Goal: Task Accomplishment & Management: Complete application form

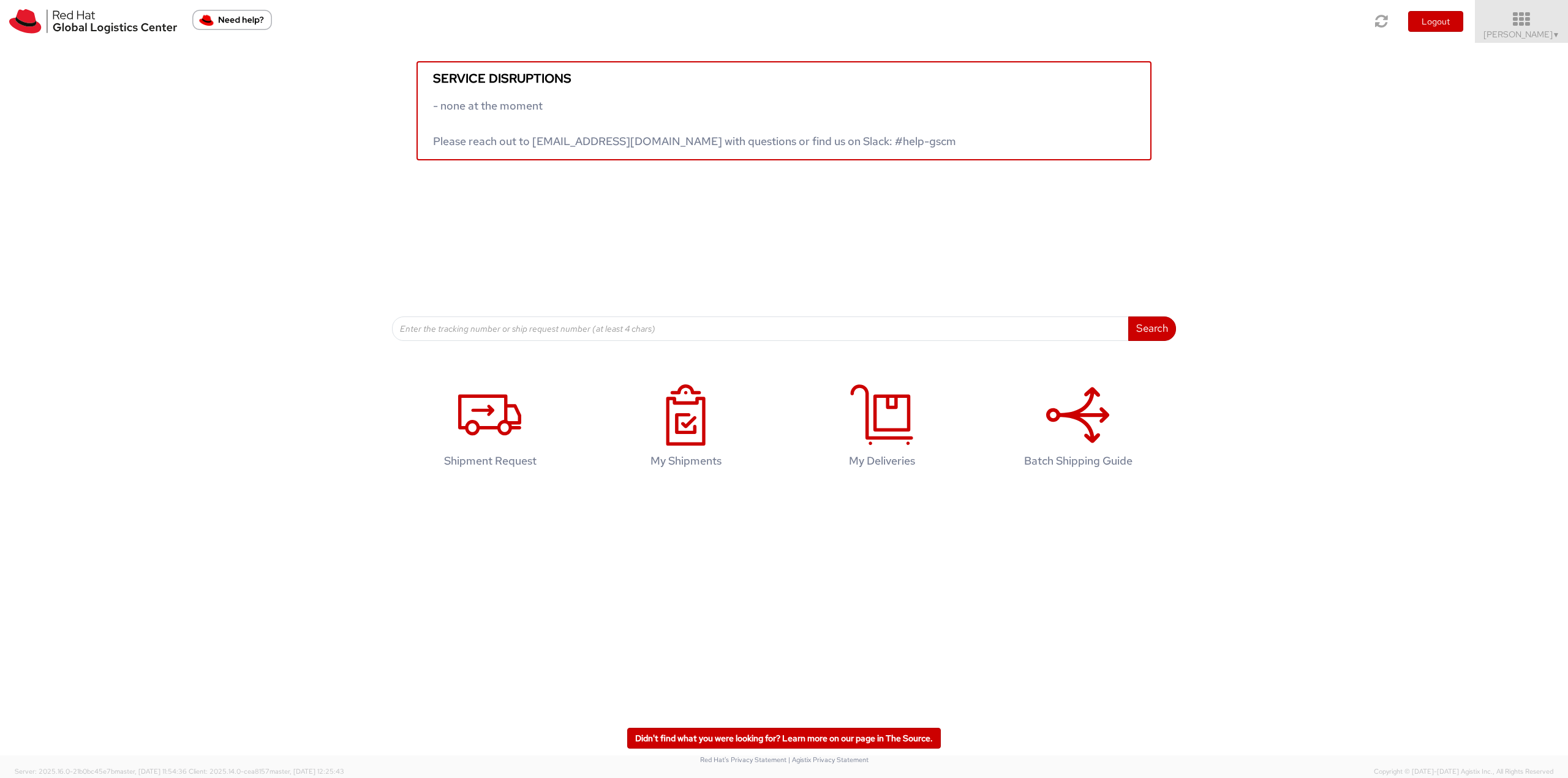
click at [1501, 24] on icon at bounding box center [1522, 19] width 107 height 17
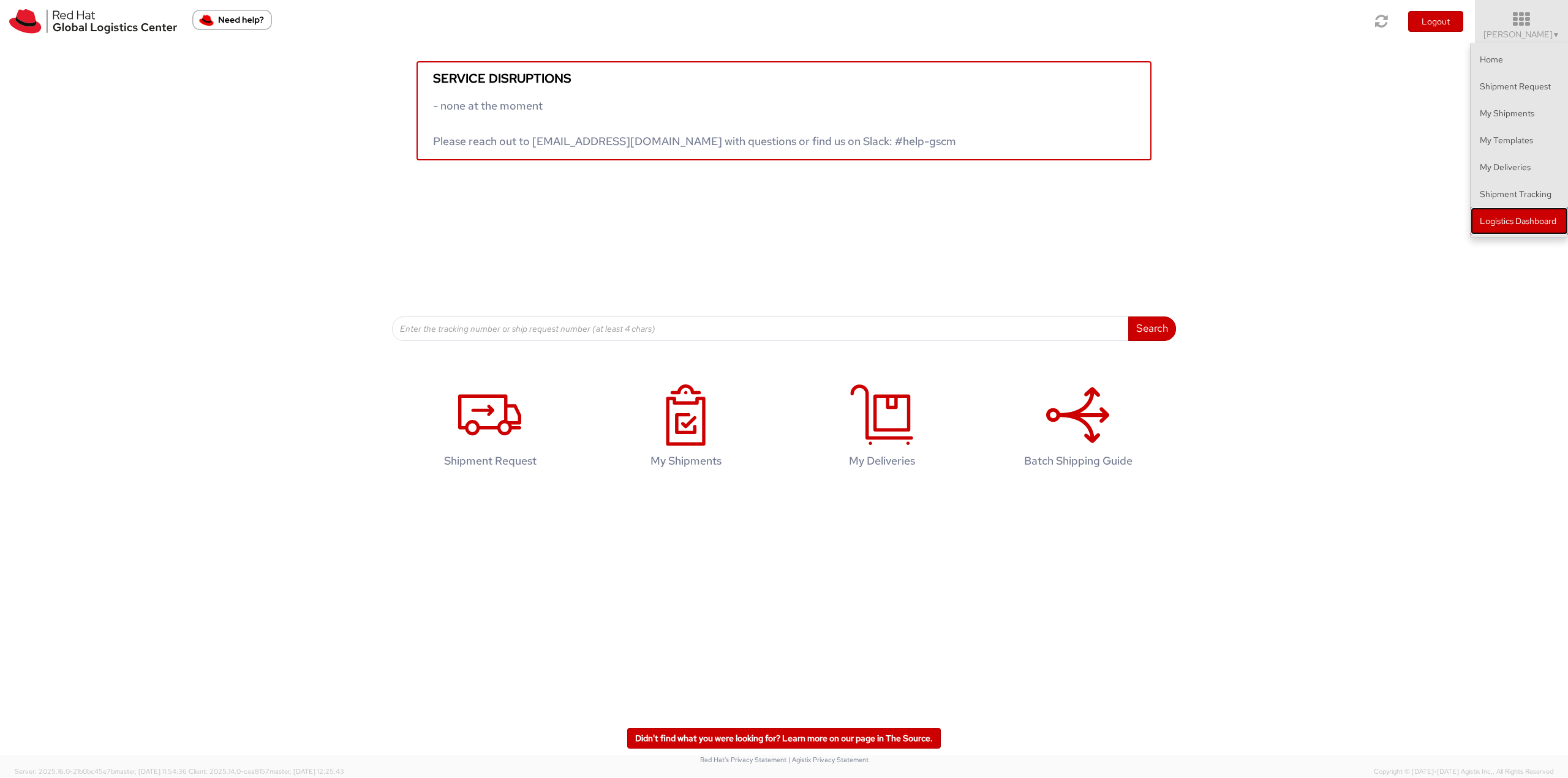
click at [1500, 215] on link "Logistics Dashboard" at bounding box center [1519, 221] width 97 height 27
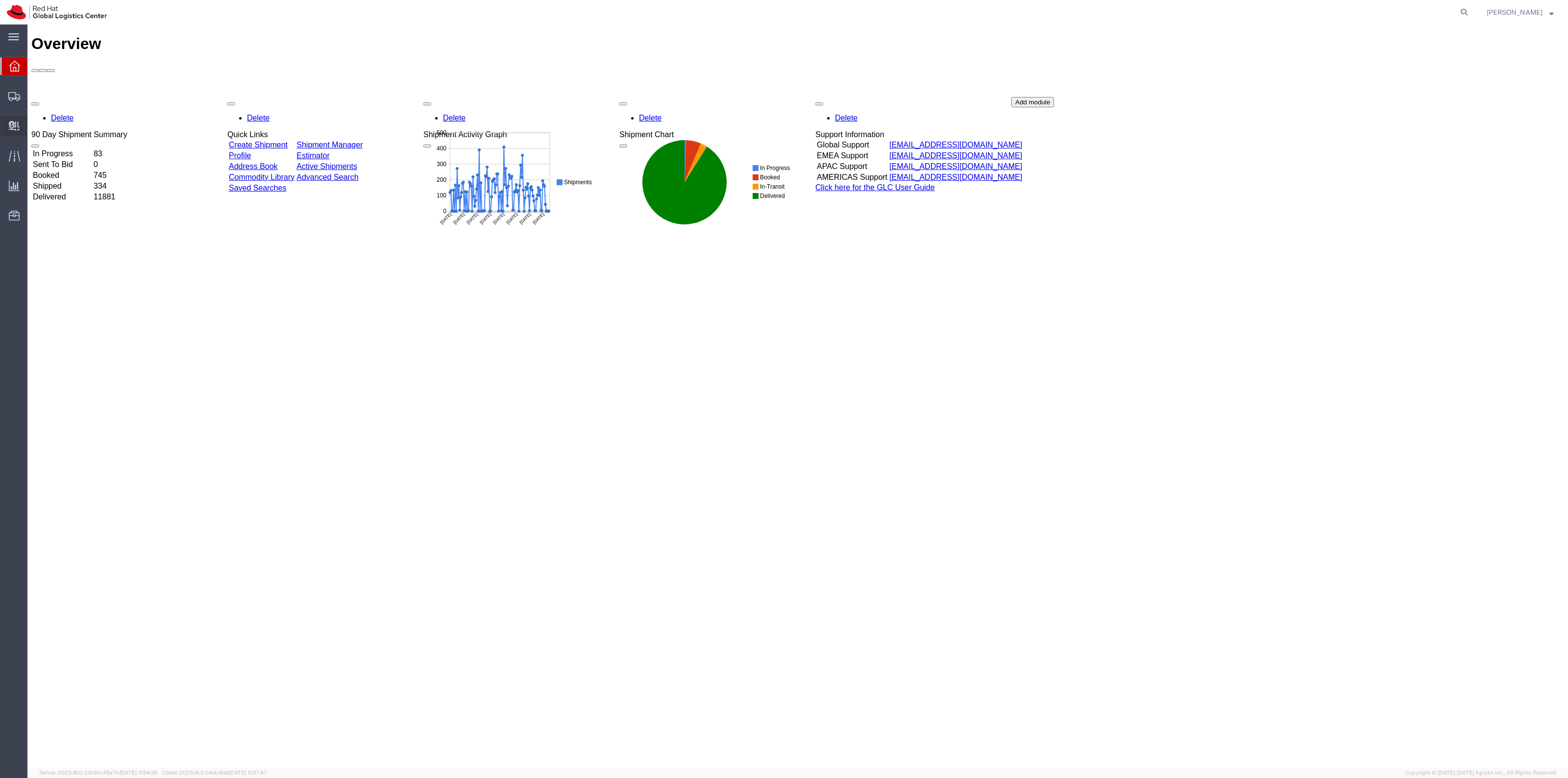
click at [0, 0] on link "Create Delivery" at bounding box center [0, 0] width 0 height 0
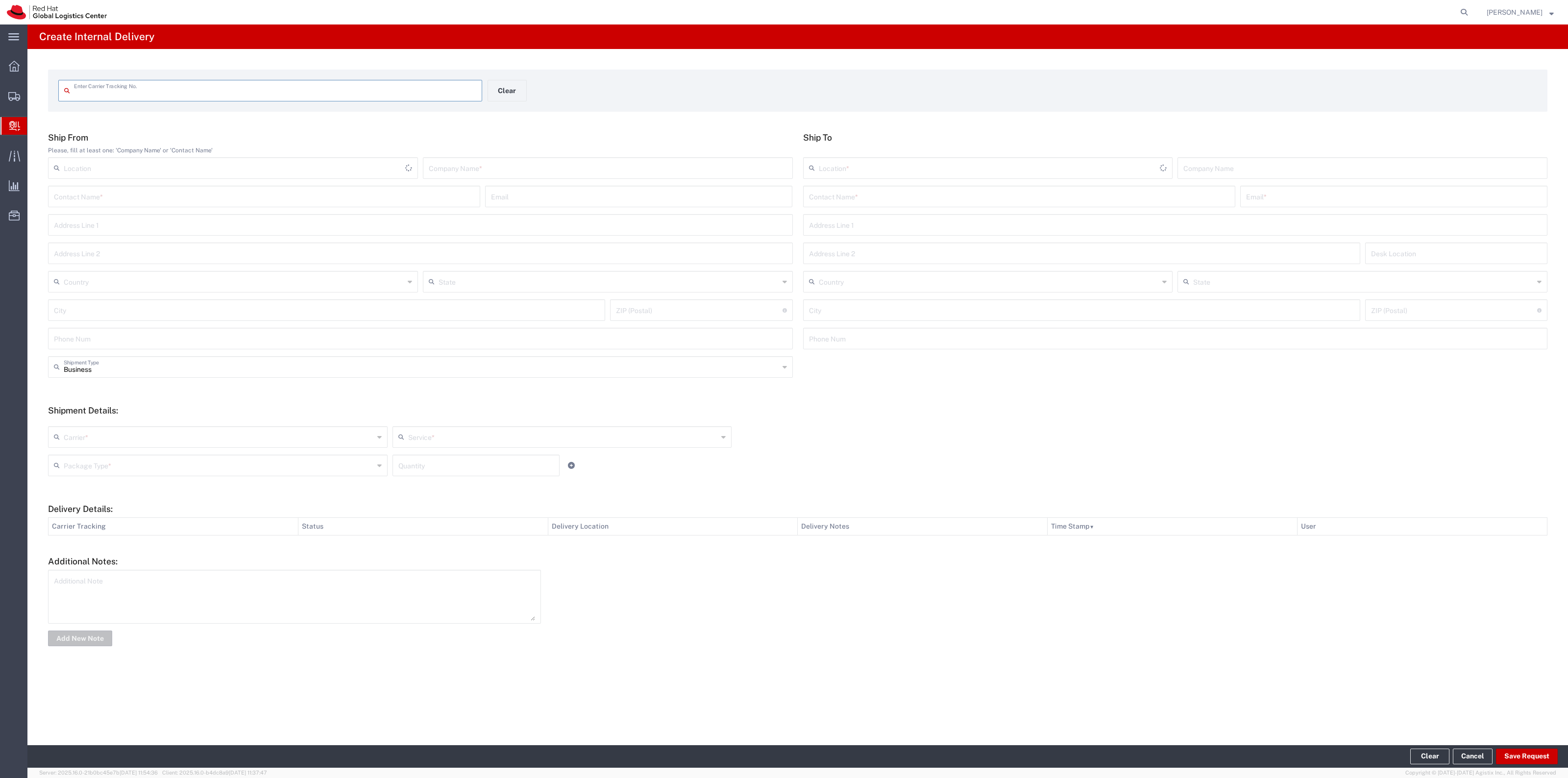
click at [356, 99] on div "Enter Carrier Tracking No." at bounding box center [270, 90] width 424 height 21
click at [356, 96] on input "text" at bounding box center [275, 90] width 402 height 17
type input "391987891289"
click at [1037, 197] on input "text" at bounding box center [1019, 204] width 421 height 17
type input "I"
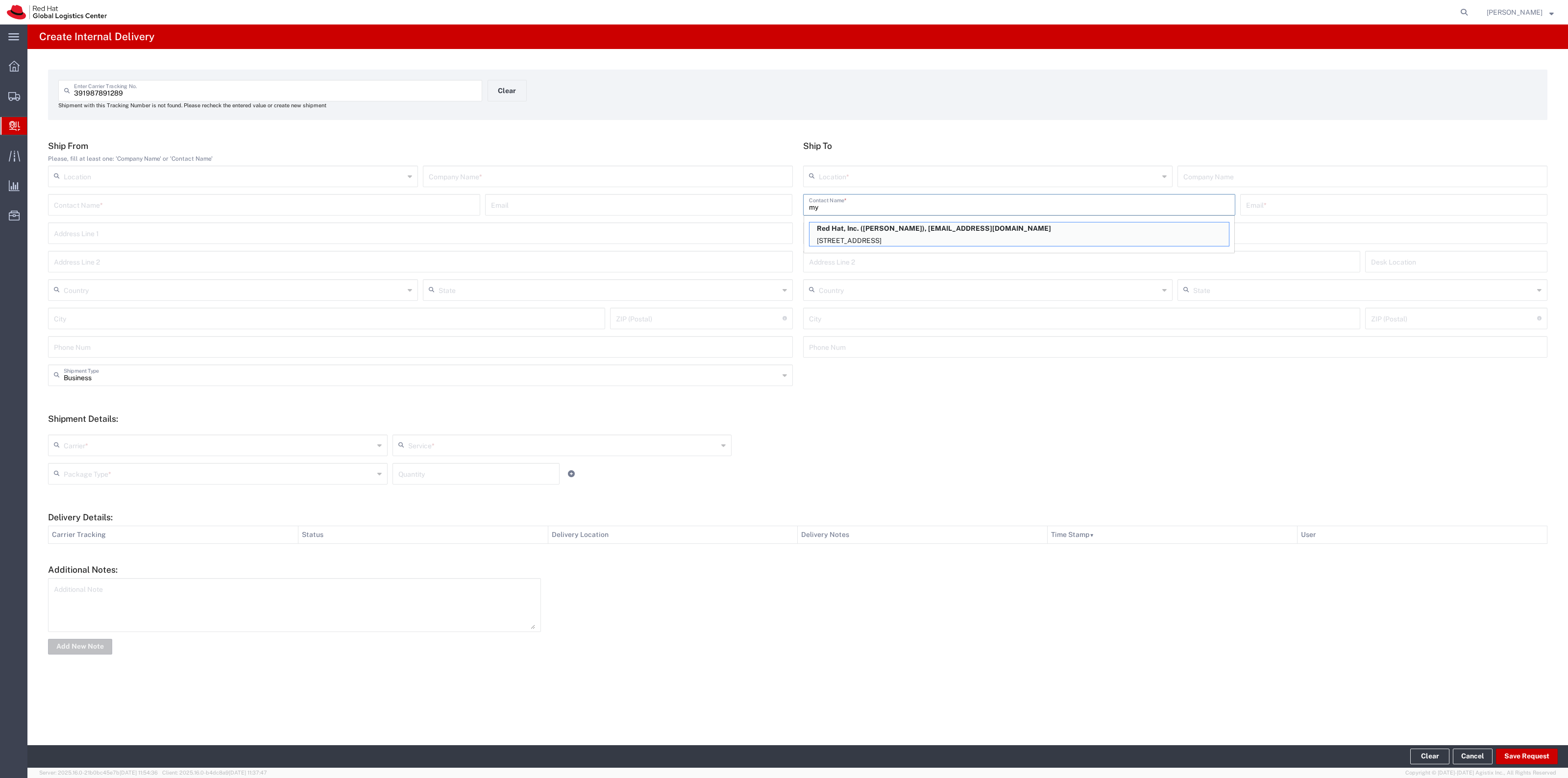
type input "m"
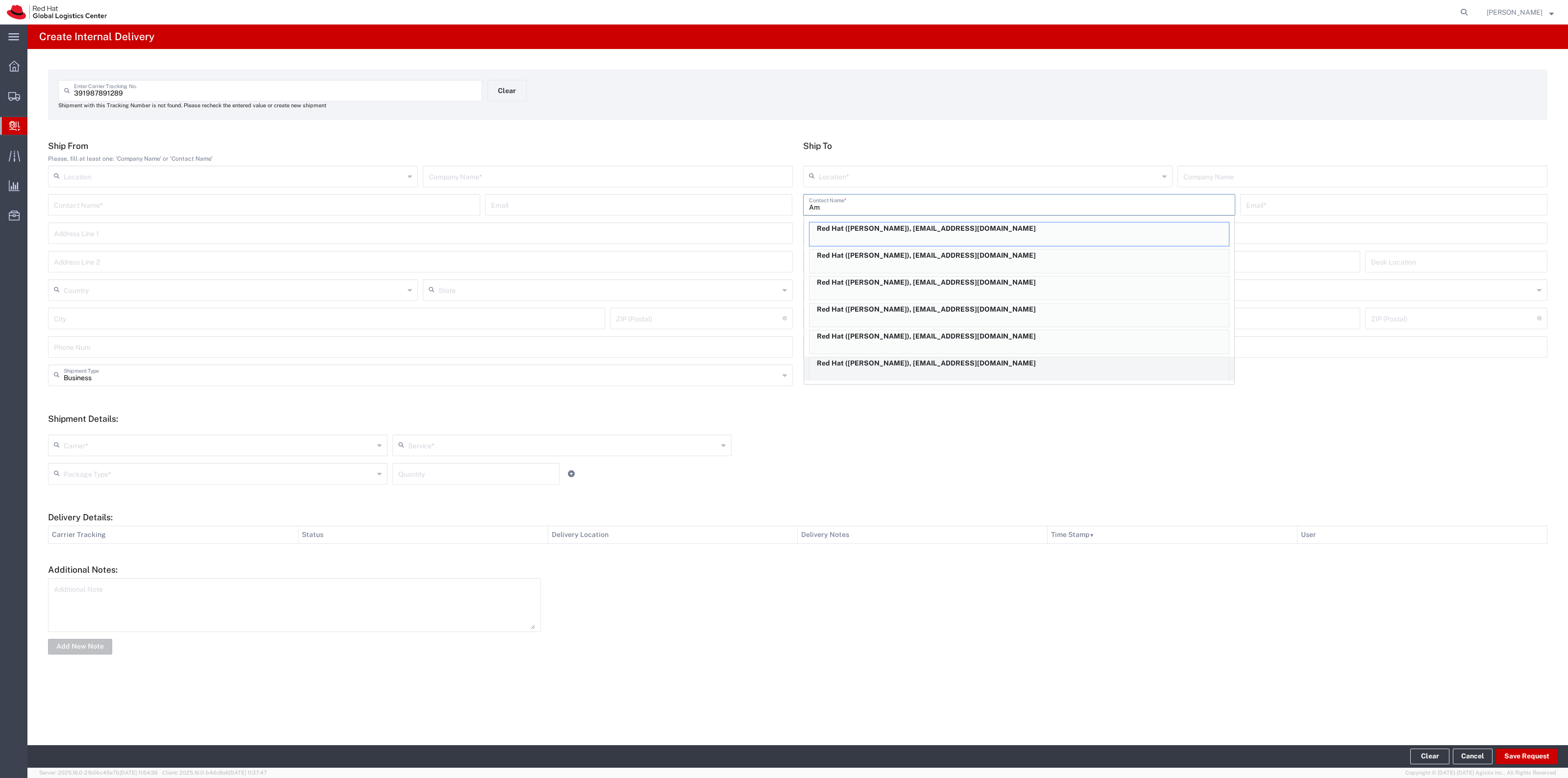
type input "A"
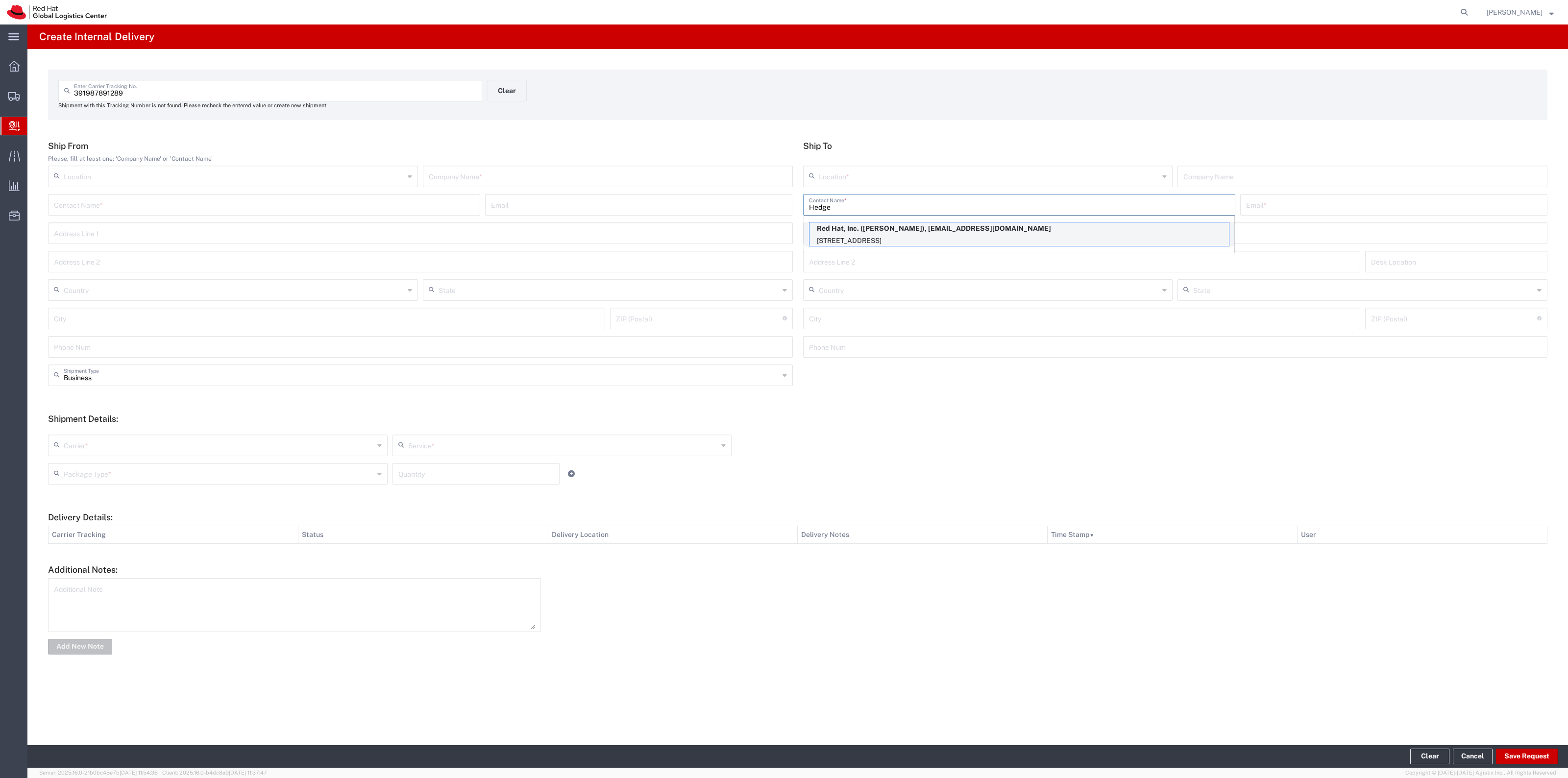
type input "Hedge"
click at [915, 235] on p "[STREET_ADDRESS]" at bounding box center [1019, 241] width 419 height 12
type input "RH - [GEOGRAPHIC_DATA]"
type input "Red Hat, Inc."
type input "[PERSON_NAME]"
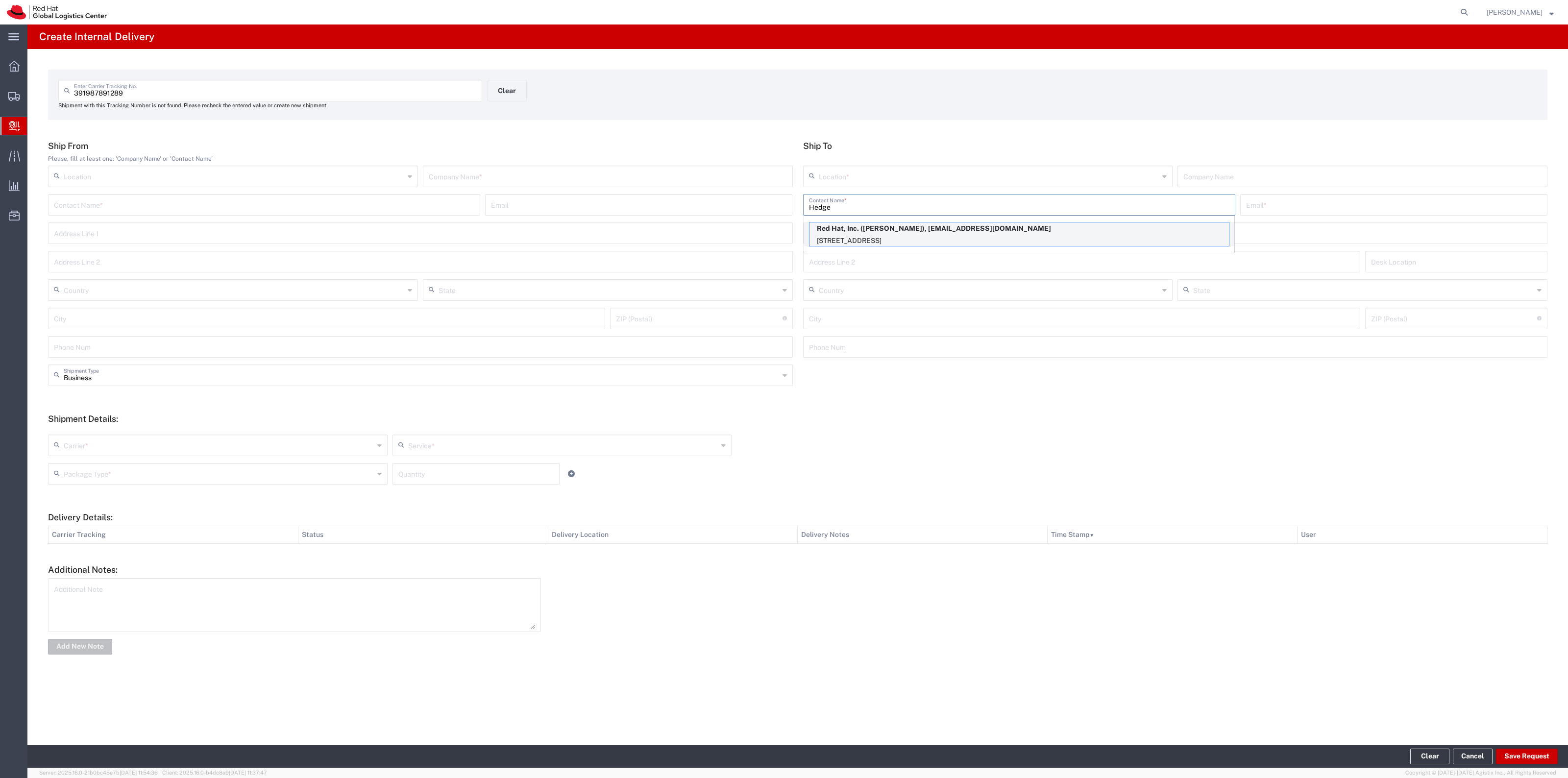
type input "[EMAIL_ADDRESS][DOMAIN_NAME]"
type input "[STREET_ADDRESS]"
type input "FLEX"
type input "[GEOGRAPHIC_DATA]"
type input "RALEIGH"
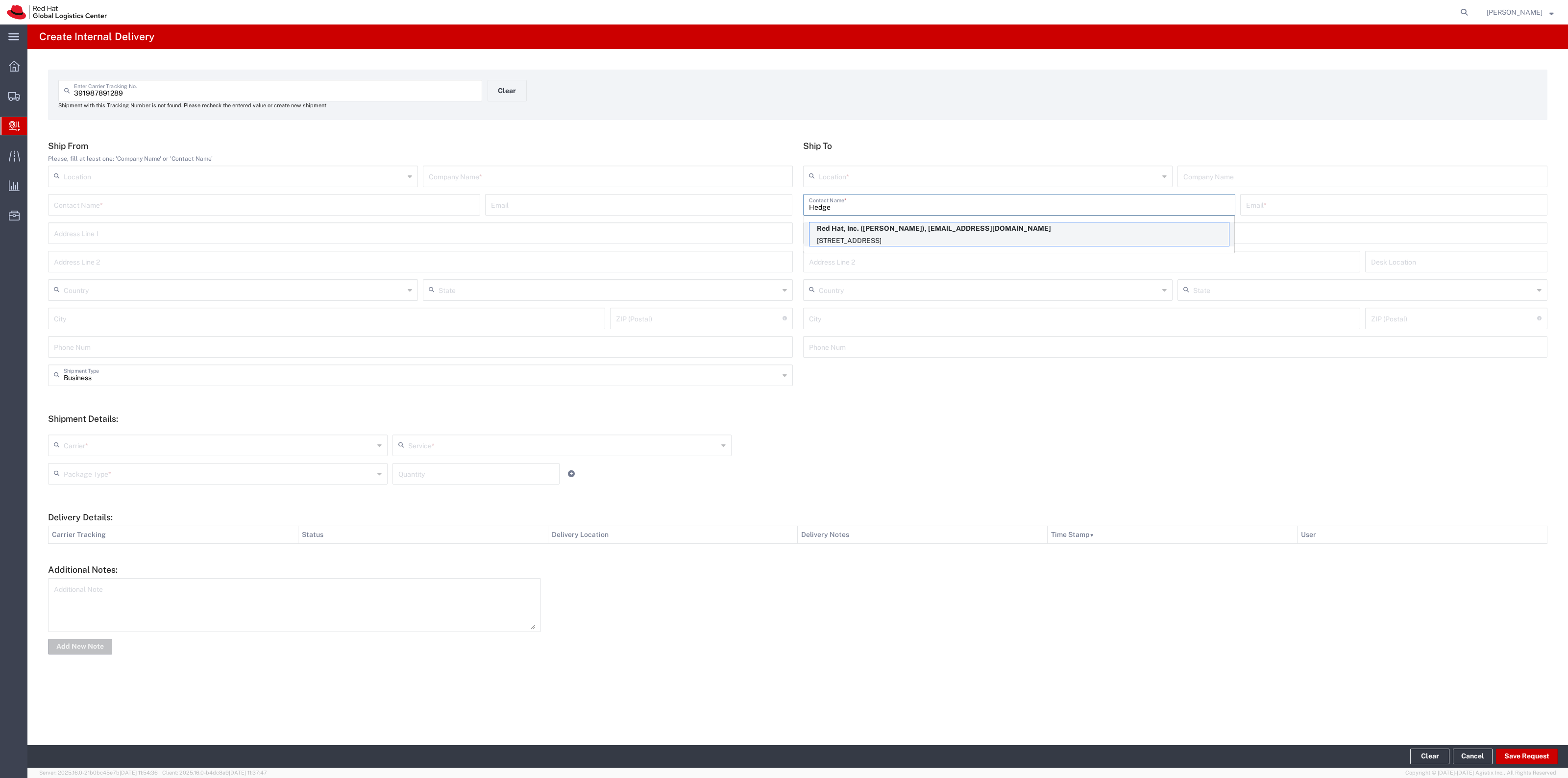
type input "27601"
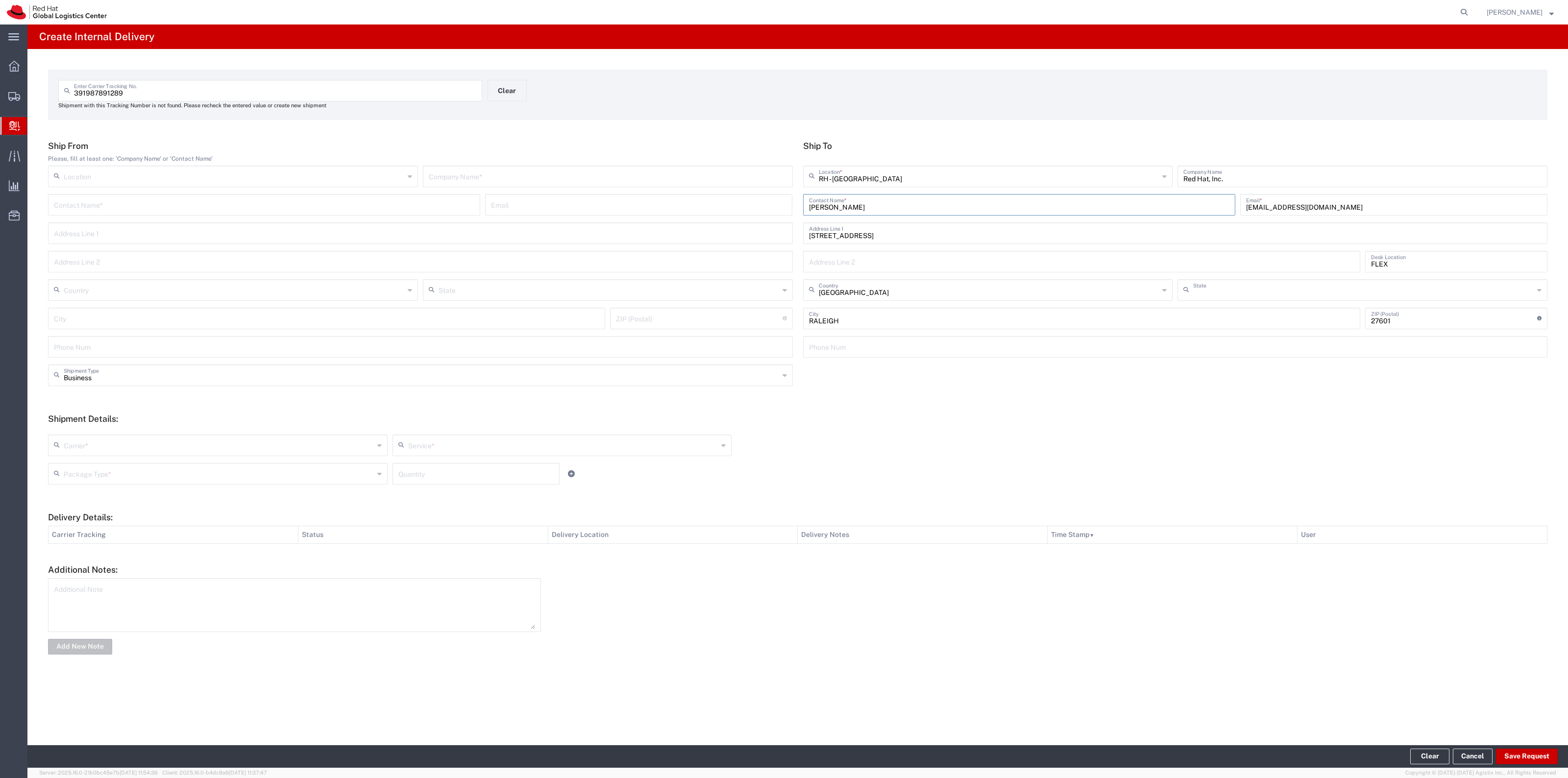
type input "[US_STATE]"
click at [726, 164] on div "Ship From Please, fill at least one: 'Company Name' or 'Contact Name' Location …" at bounding box center [421, 253] width 755 height 224
click at [718, 172] on input "text" at bounding box center [607, 176] width 358 height 17
type input "FedEx"
click at [156, 449] on input "text" at bounding box center [219, 444] width 310 height 17
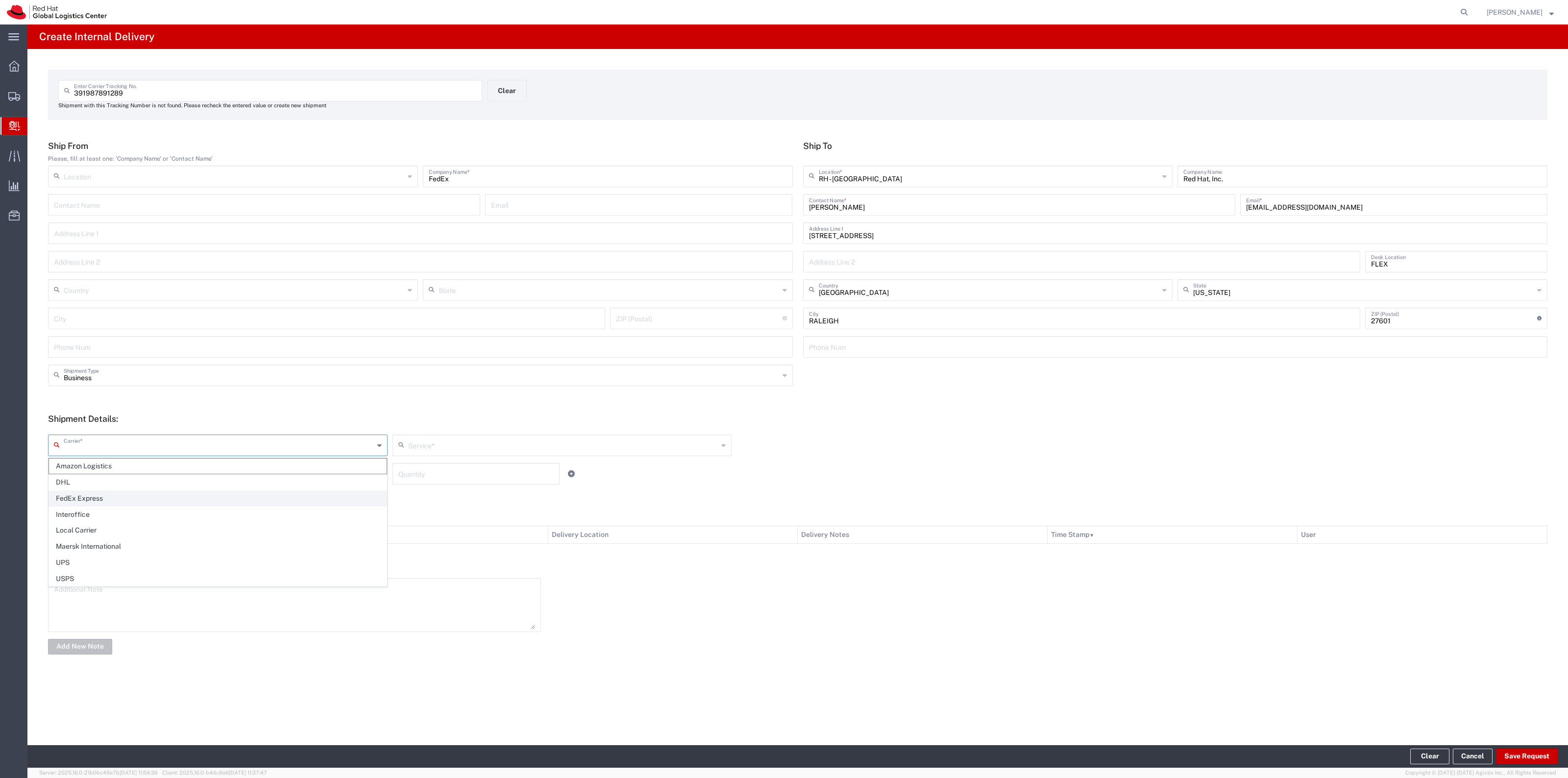
click at [109, 500] on span "FedEx Express" at bounding box center [217, 499] width 338 height 15
type input "FedEx Express"
click at [471, 430] on div "FedEx Express Carrier * Amazon Logistics DHL FedEx Express Interoffice Local Ca…" at bounding box center [798, 459] width 1510 height 64
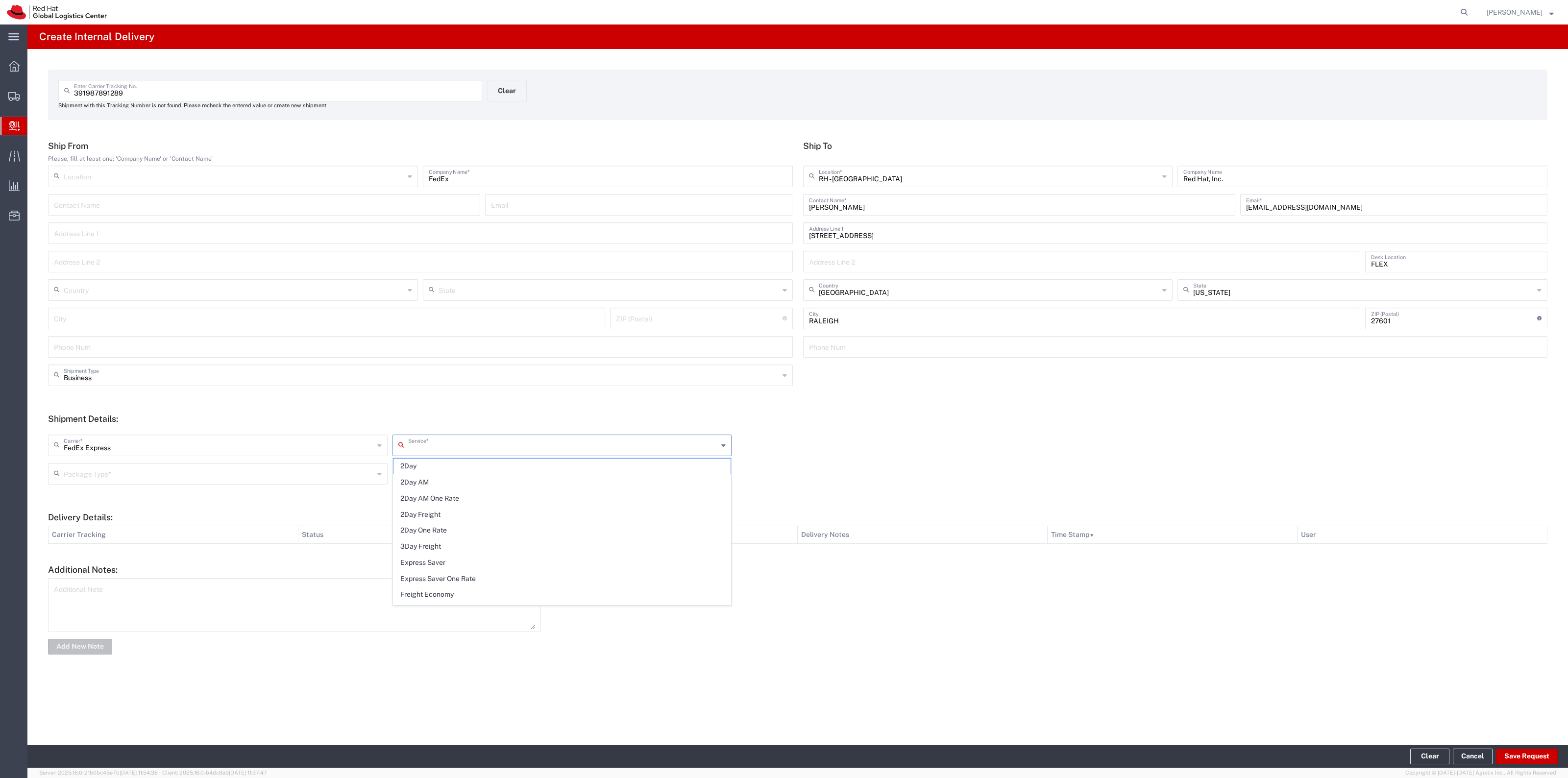
click at [469, 440] on input "text" at bounding box center [564, 444] width 310 height 17
click at [436, 547] on span "Ground" at bounding box center [562, 549] width 338 height 15
type input "Ground"
click at [380, 475] on icon at bounding box center [379, 474] width 4 height 16
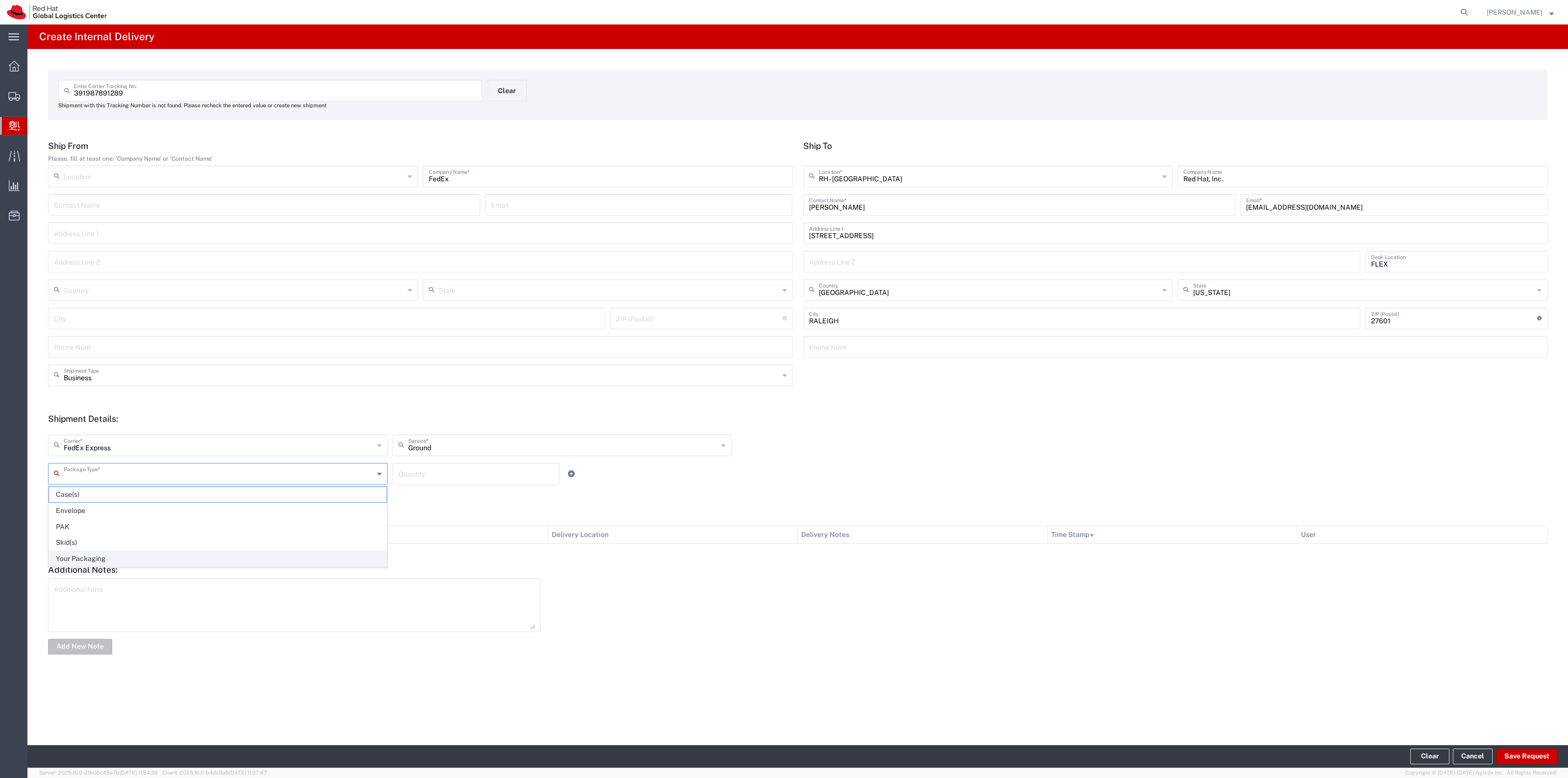
click at [192, 565] on span "Your Packaging" at bounding box center [217, 559] width 338 height 15
type input "Your Packaging"
click at [542, 467] on input "number" at bounding box center [475, 473] width 155 height 17
type input "1"
click at [1510, 748] on footer "Clear Cancel Save Request" at bounding box center [797, 756] width 1541 height 23
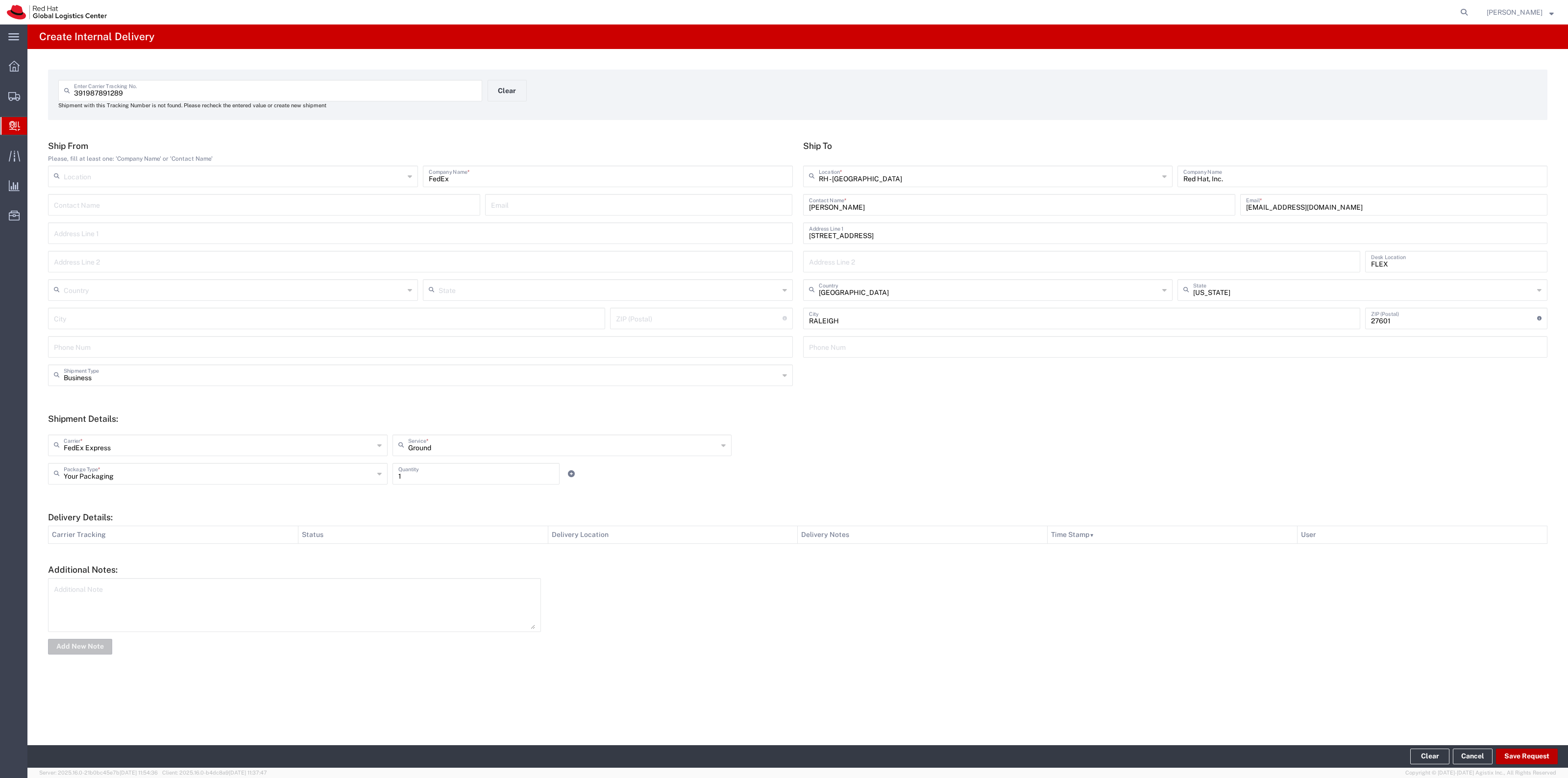
click at [1510, 752] on button "Save Request" at bounding box center [1527, 757] width 61 height 16
type input "[GEOGRAPHIC_DATA]"
type input "QUINCY"
type input "02169"
type input "[US_STATE]"
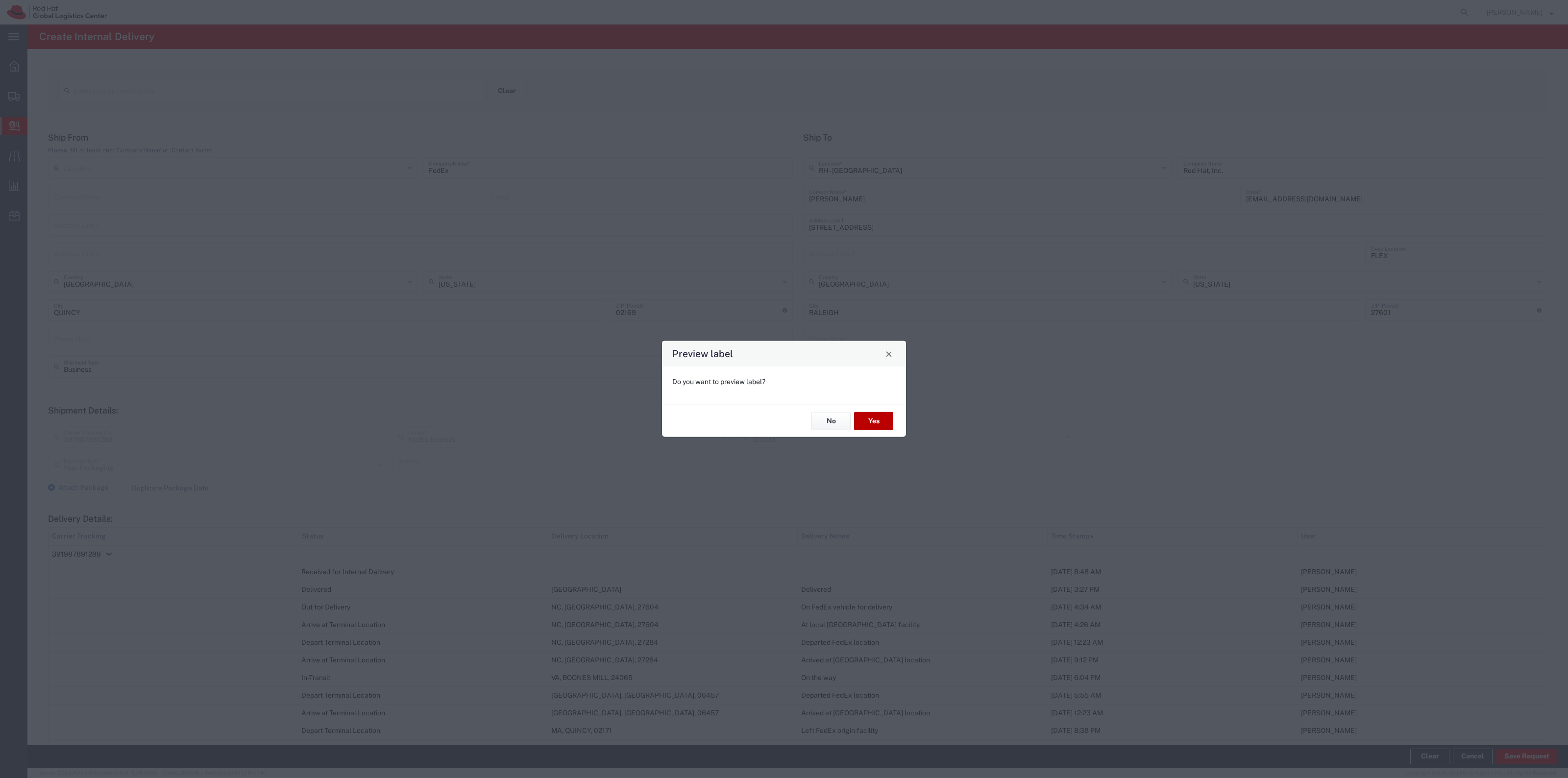
click at [856, 415] on button "Yes" at bounding box center [873, 421] width 39 height 18
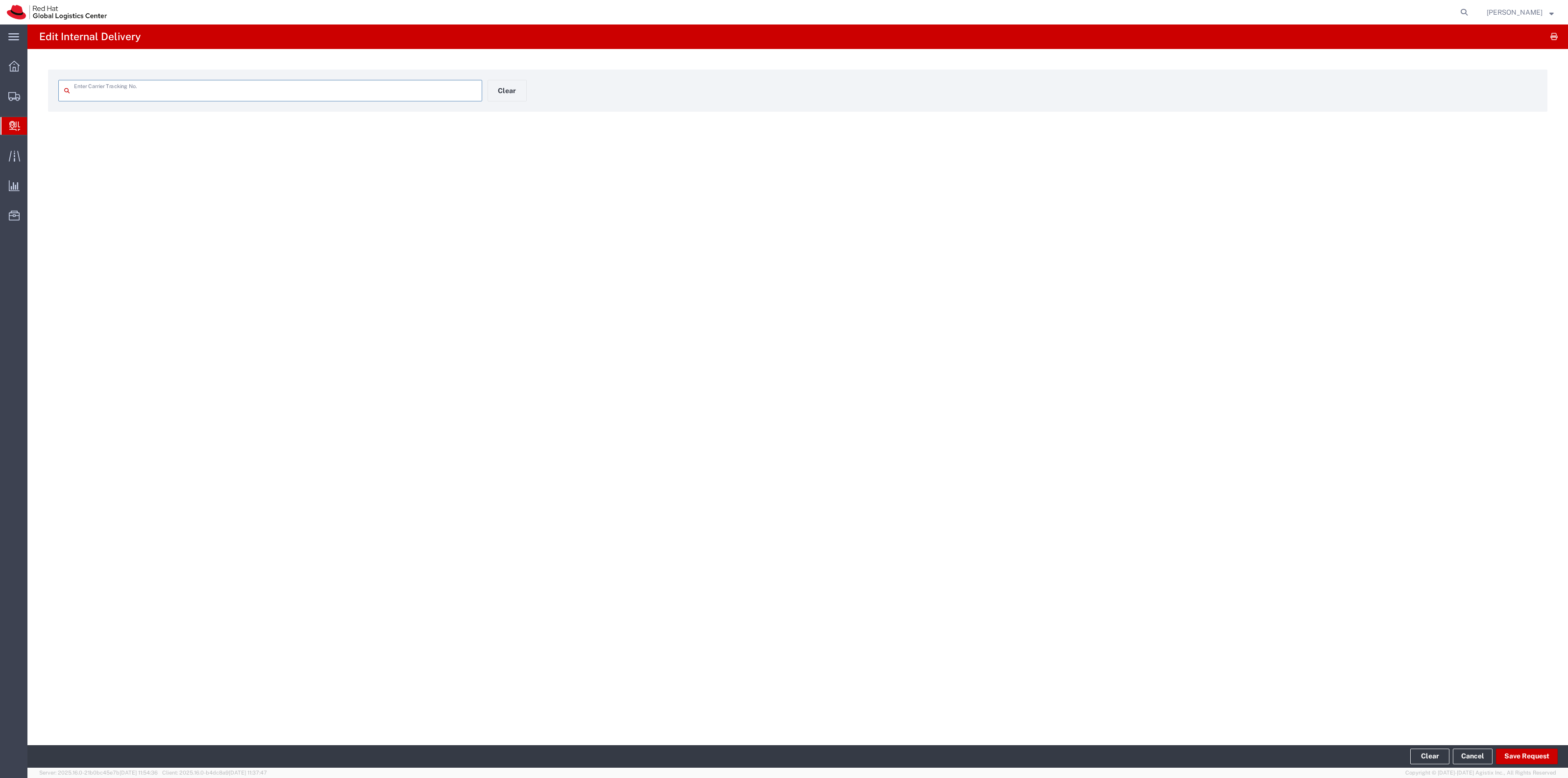
type input "391987891289"
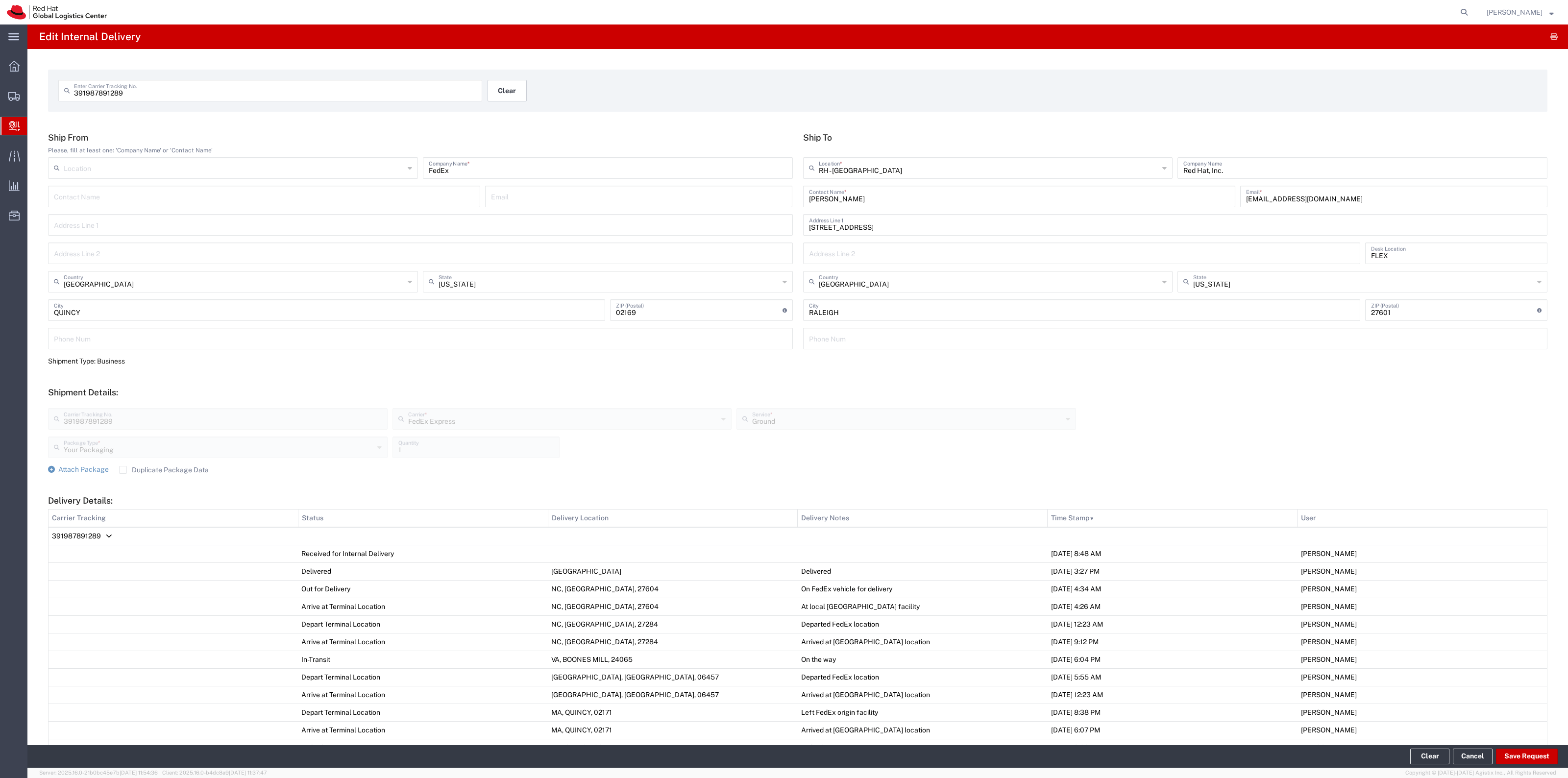
click at [500, 92] on button "Clear" at bounding box center [507, 90] width 39 height 21
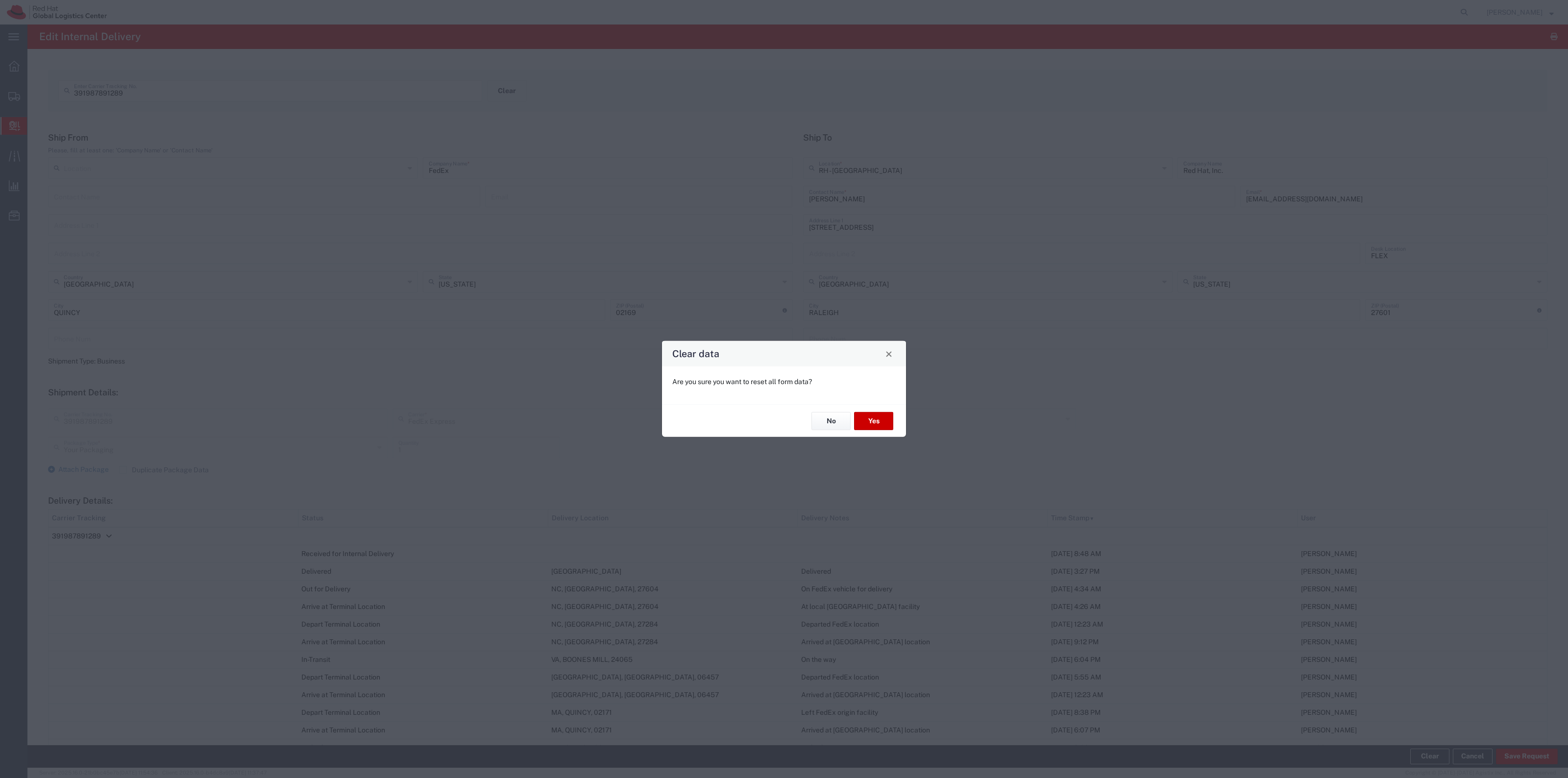
click at [892, 431] on div "No Yes" at bounding box center [784, 421] width 244 height 33
click at [878, 419] on button "Yes" at bounding box center [873, 421] width 39 height 18
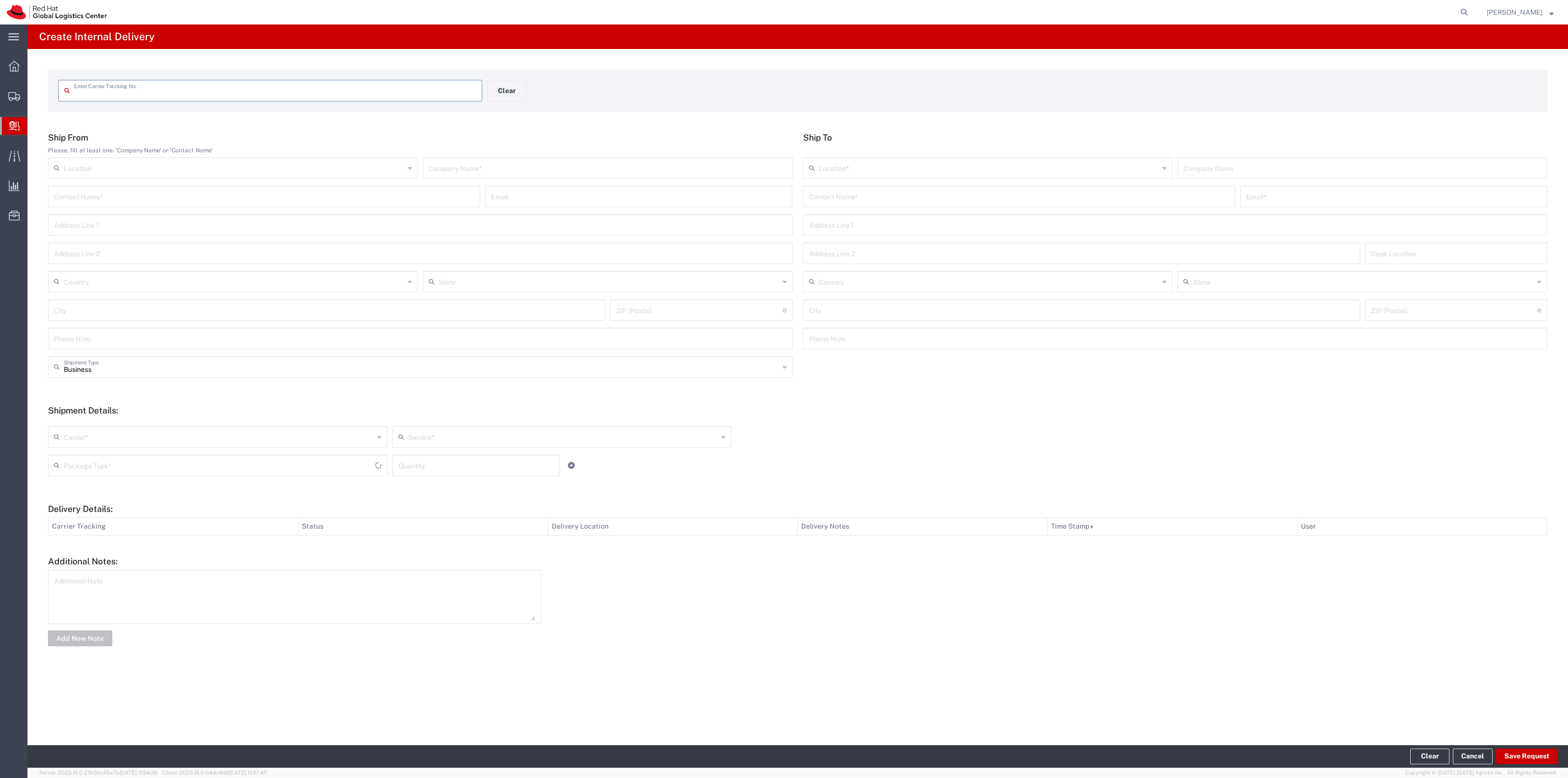
click at [456, 91] on input "text" at bounding box center [275, 90] width 402 height 17
type input "391987891289"
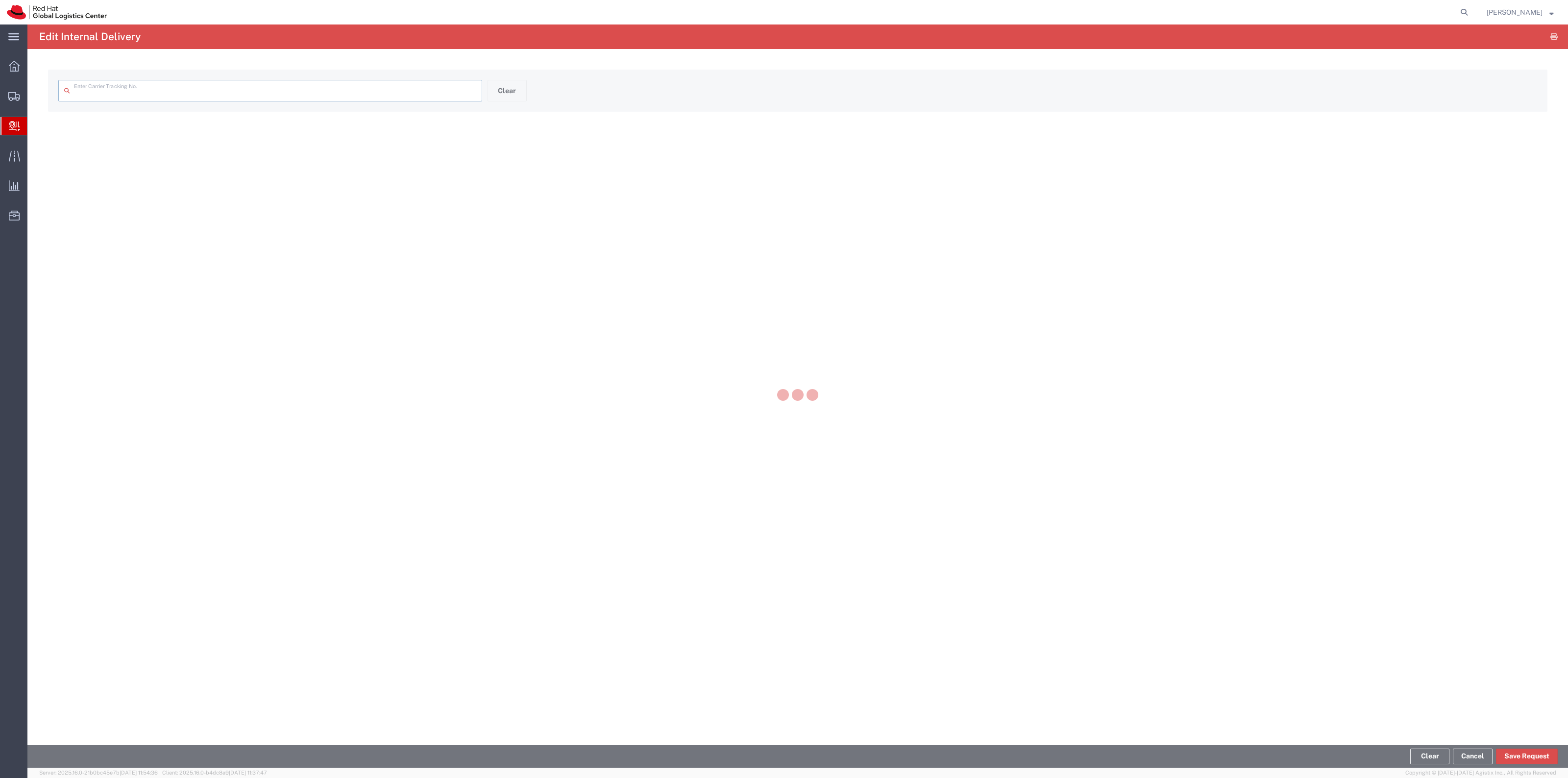
type input "391987891289"
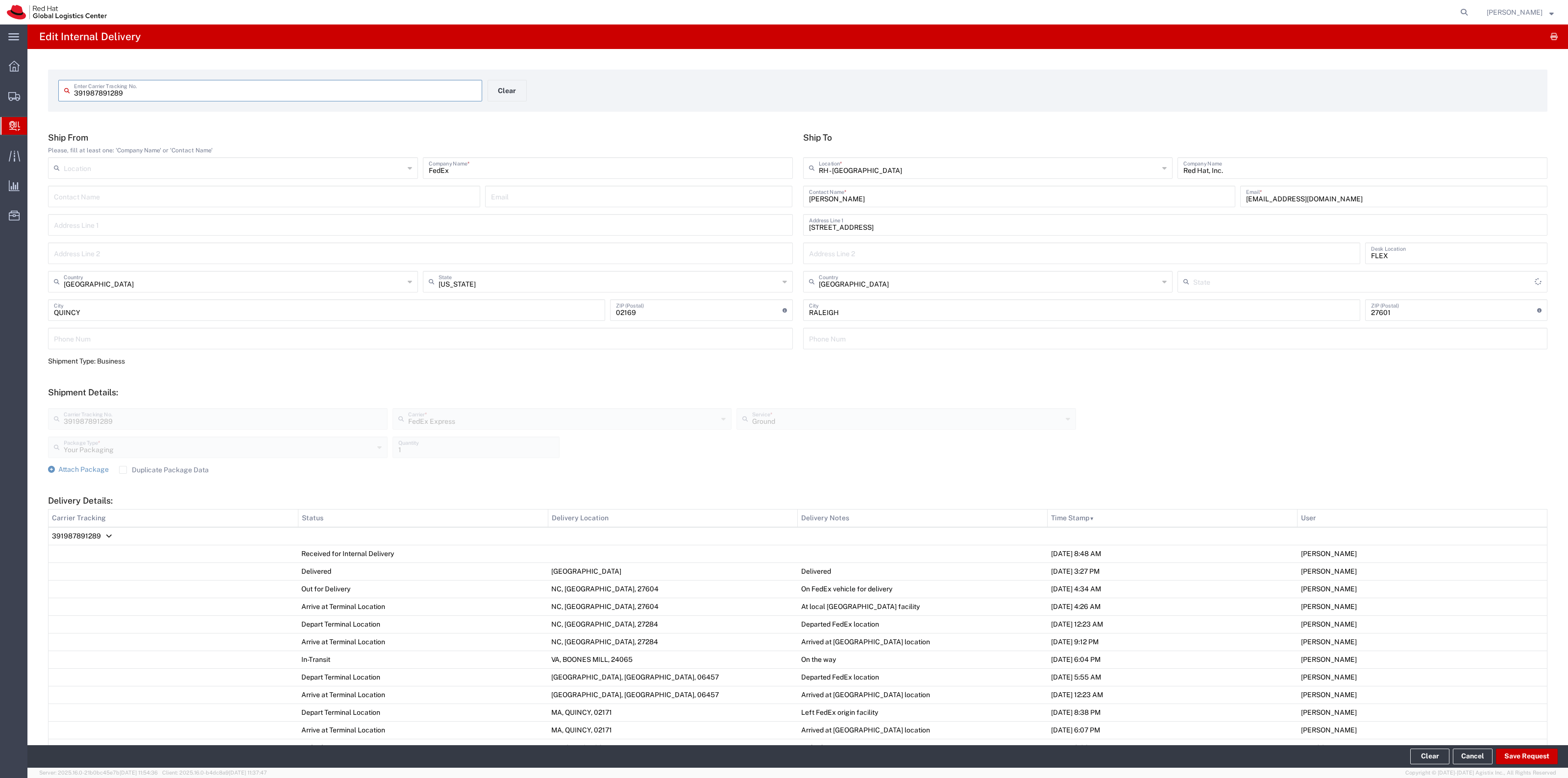
type input "[US_STATE]"
click at [195, 471] on label "Duplicate Package Data" at bounding box center [164, 470] width 89 height 8
click at [123, 470] on input "Duplicate Package Data" at bounding box center [123, 470] width 0 height 0
click at [84, 476] on form "Ship From Please, fill at least one: 'Company Name' or 'Contact Name' Location …" at bounding box center [797, 518] width 1499 height 772
click at [82, 471] on span "Attach Package" at bounding box center [83, 469] width 51 height 8
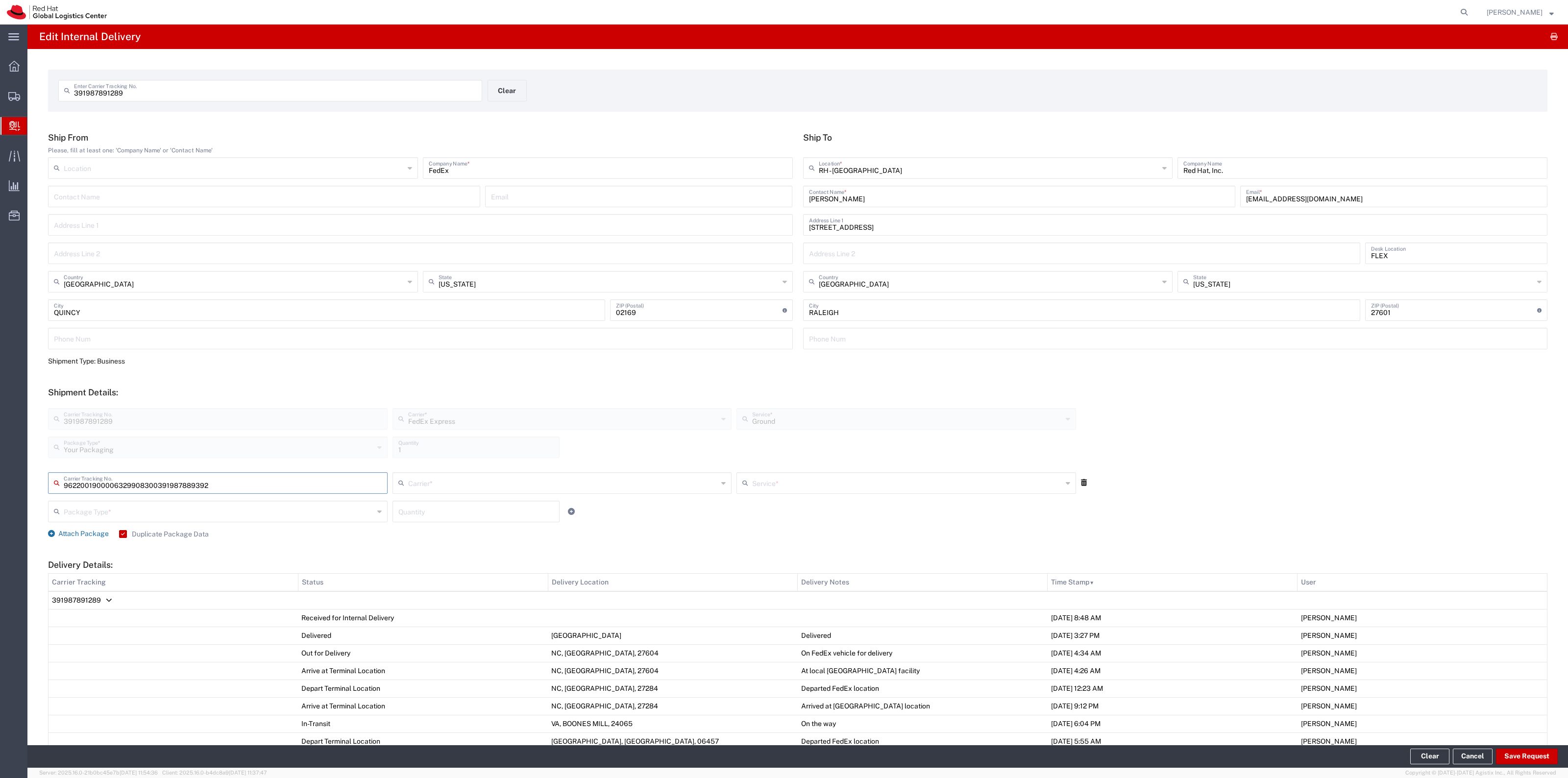
type input "391987889392"
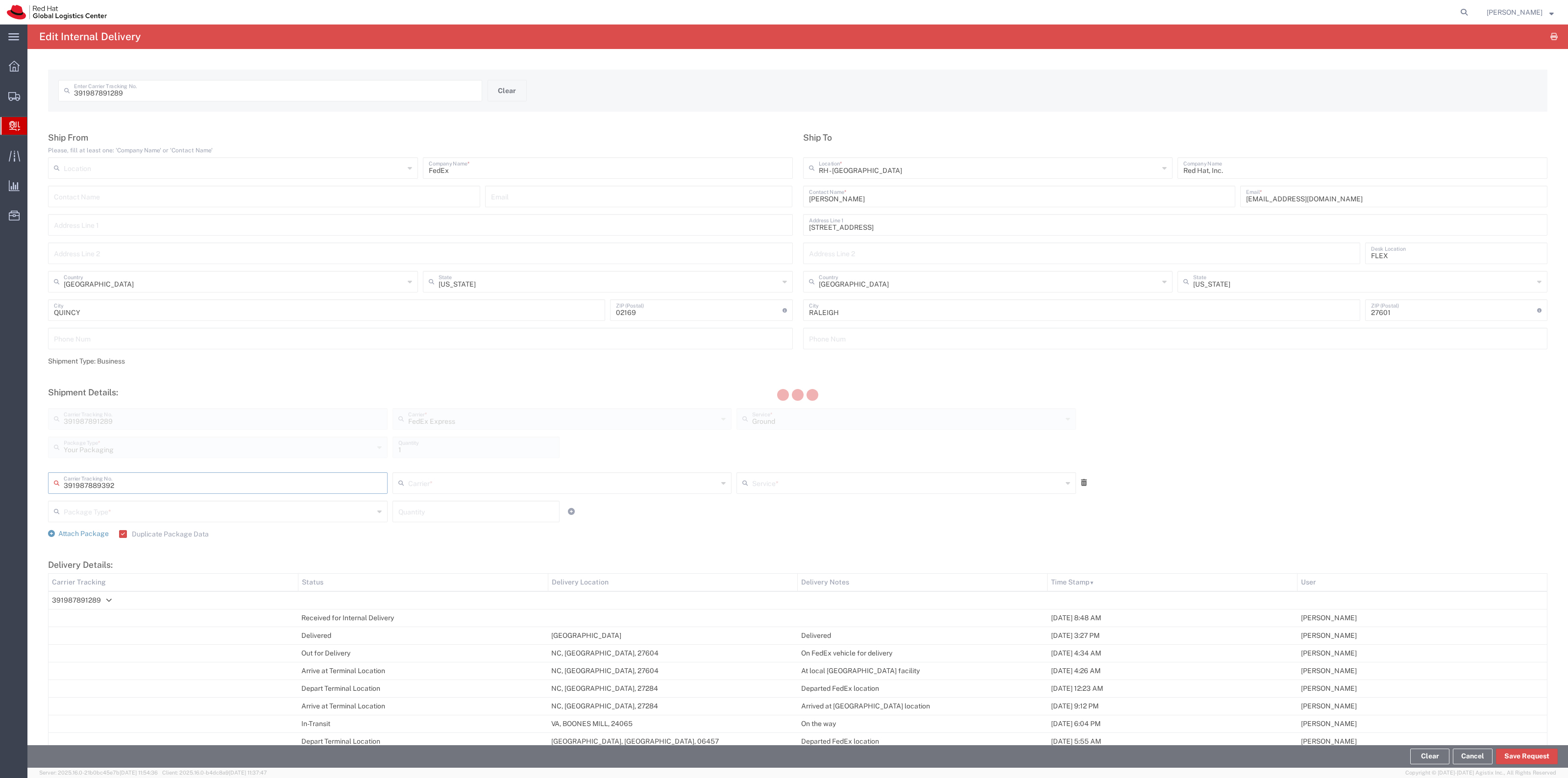
type input "FedEx Express"
type input "Your Packaging"
type input "1"
type input "Ground"
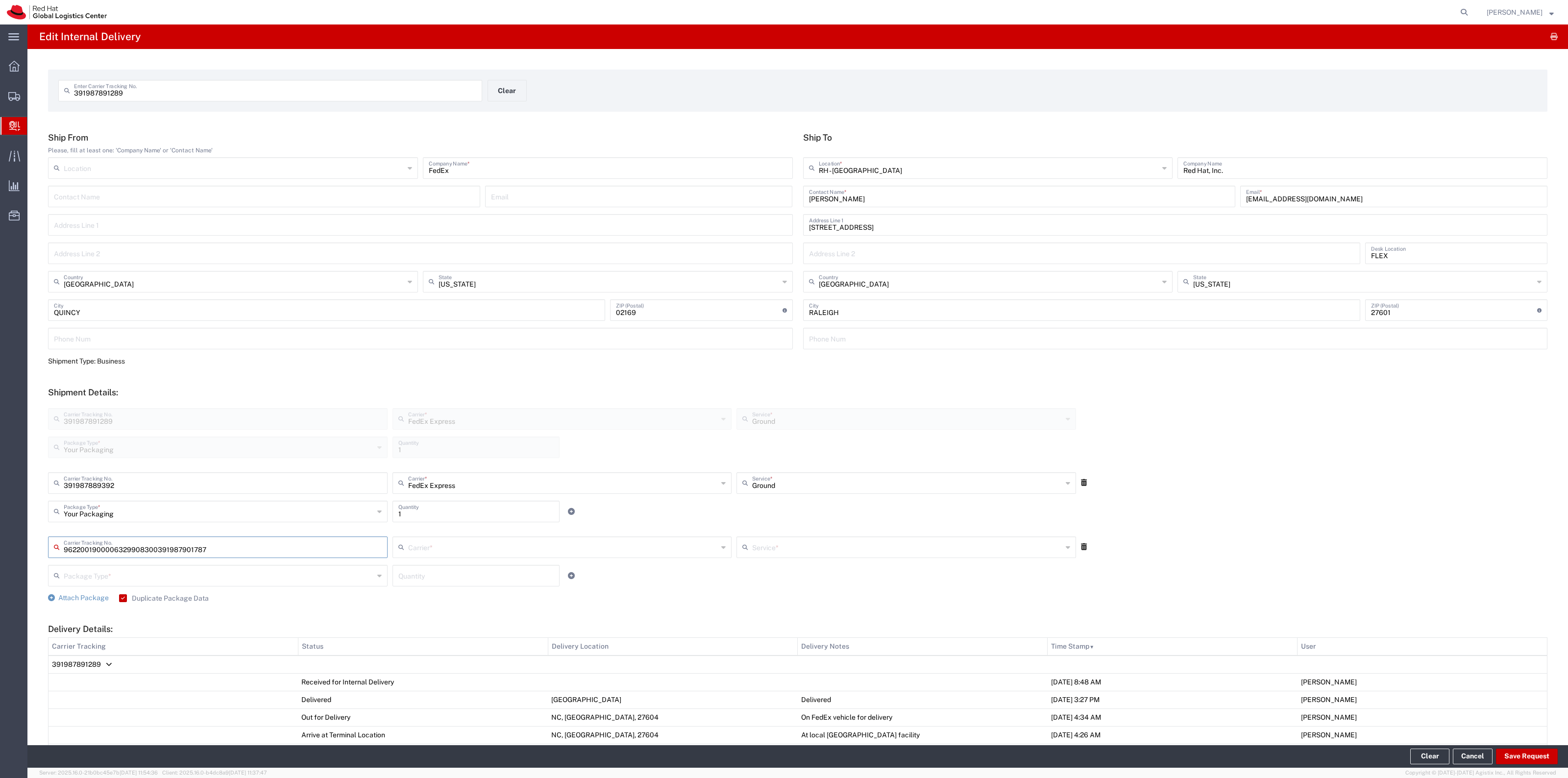
type input "391987901787"
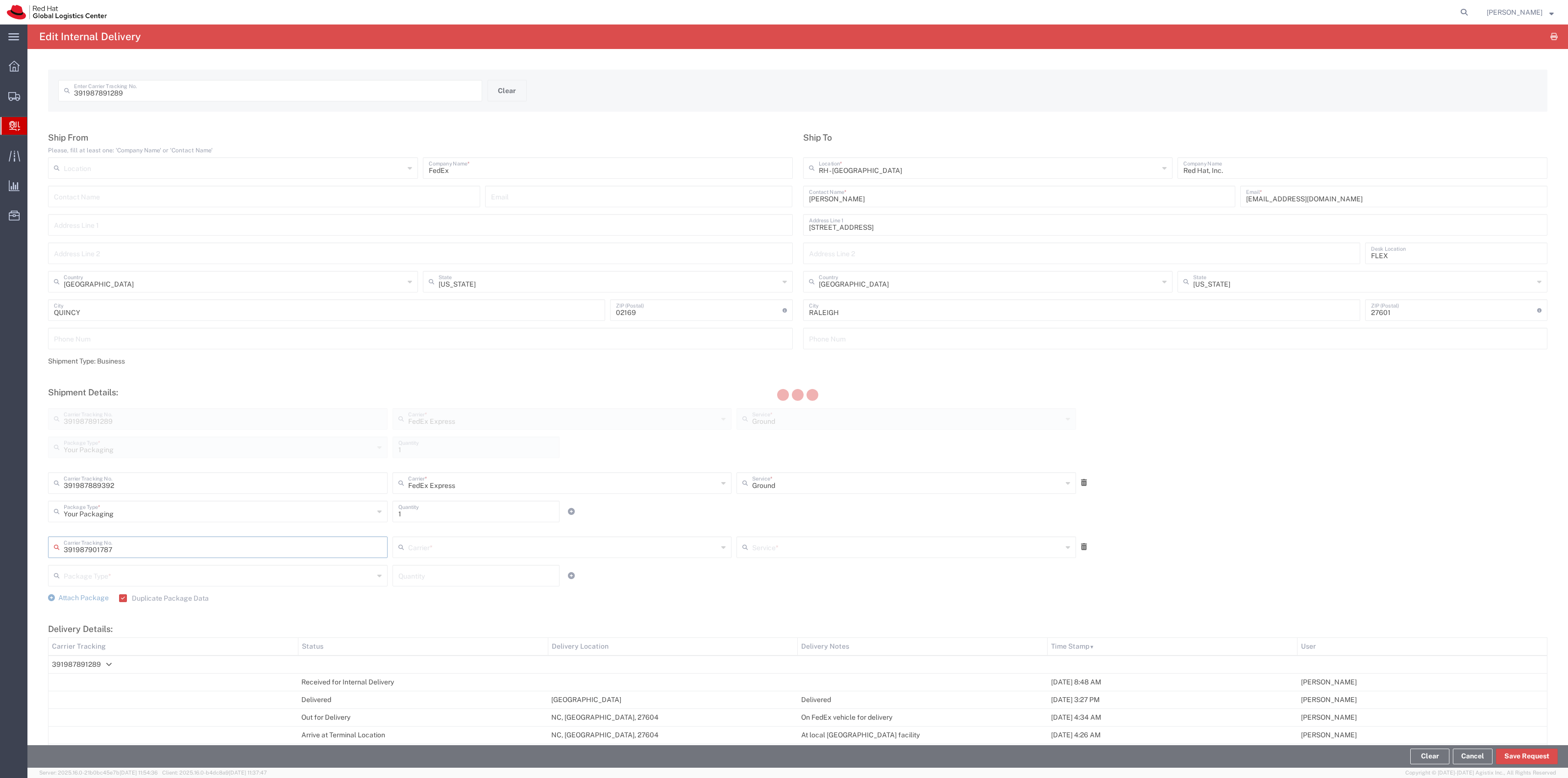
type input "FedEx Express"
type input "Your Packaging"
type input "1"
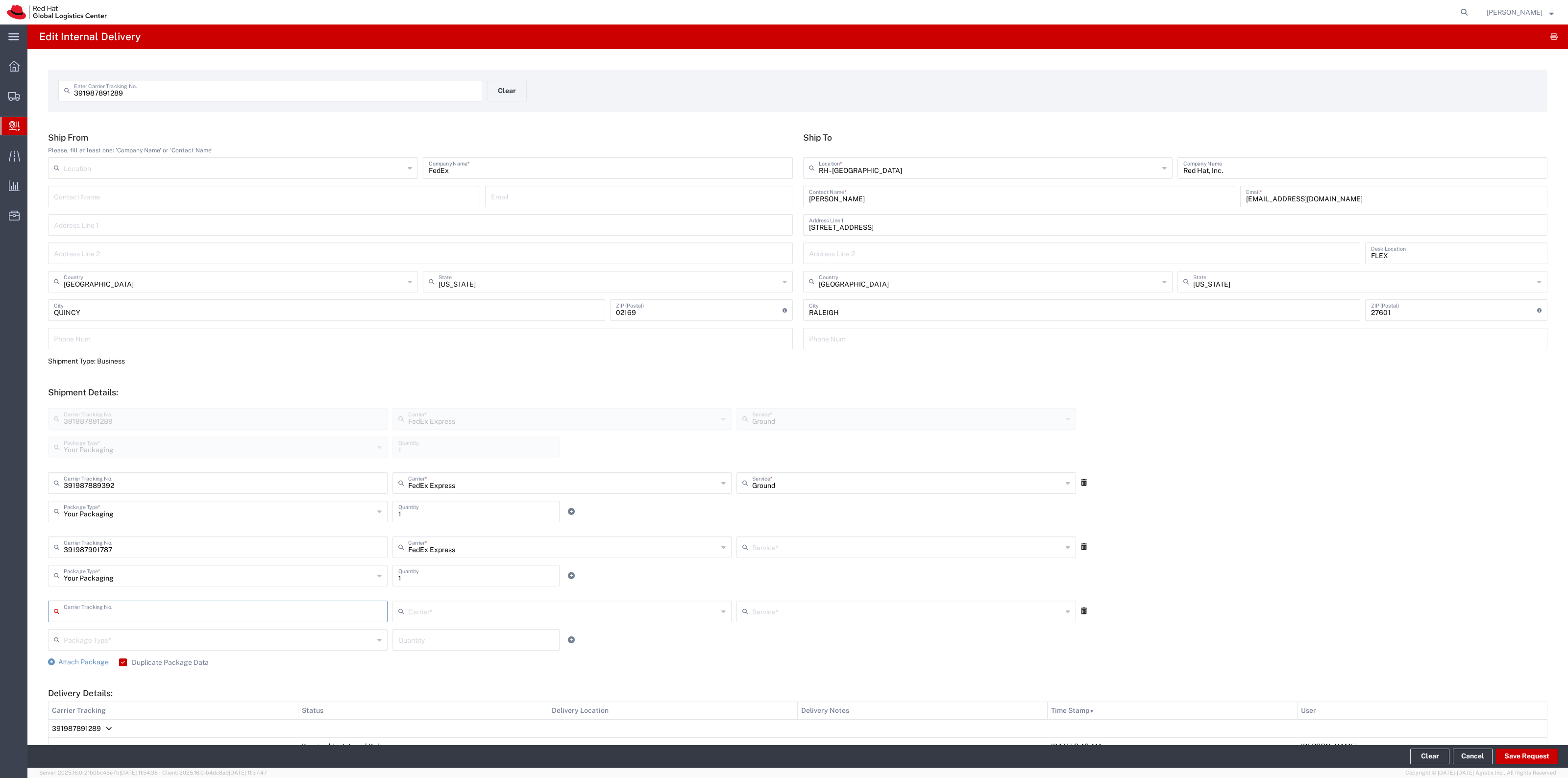
type input "Ground"
type input "391987892208"
type input "FedEx Express"
type input "Your Packaging"
type input "1"
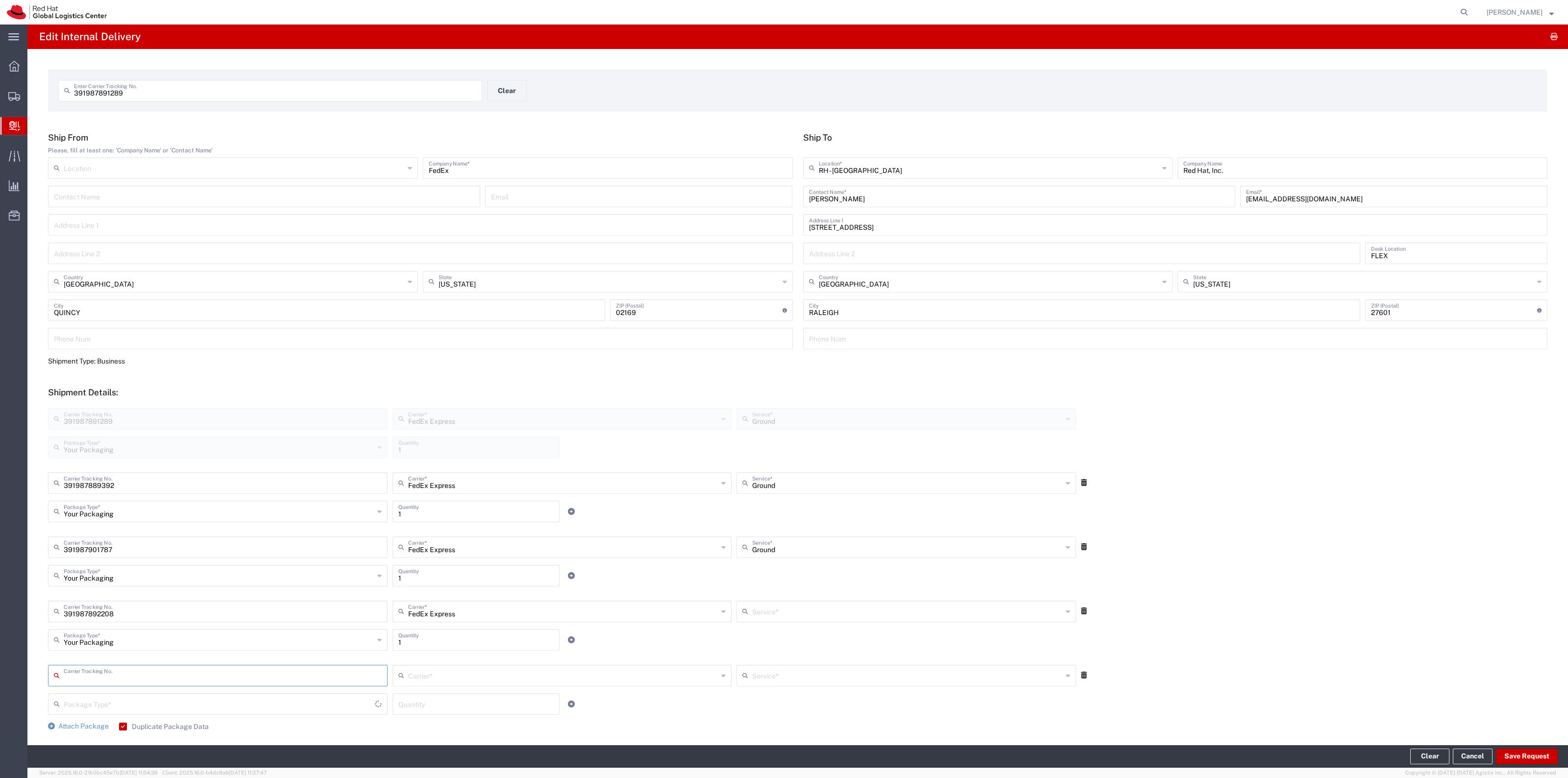
type input "Ground"
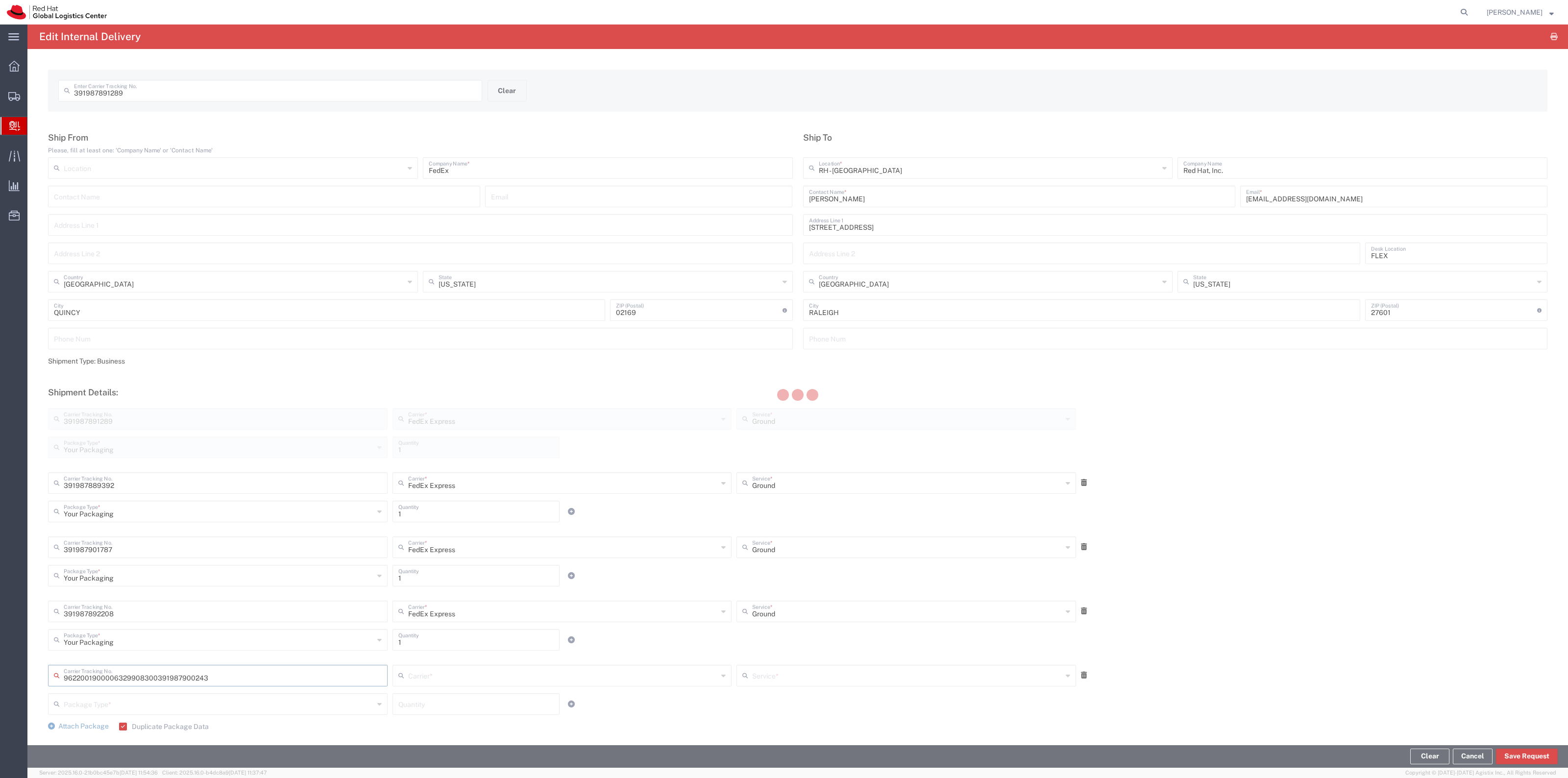
type input "391987900243"
type input "FedEx Express"
type input "Your Packaging"
type input "1"
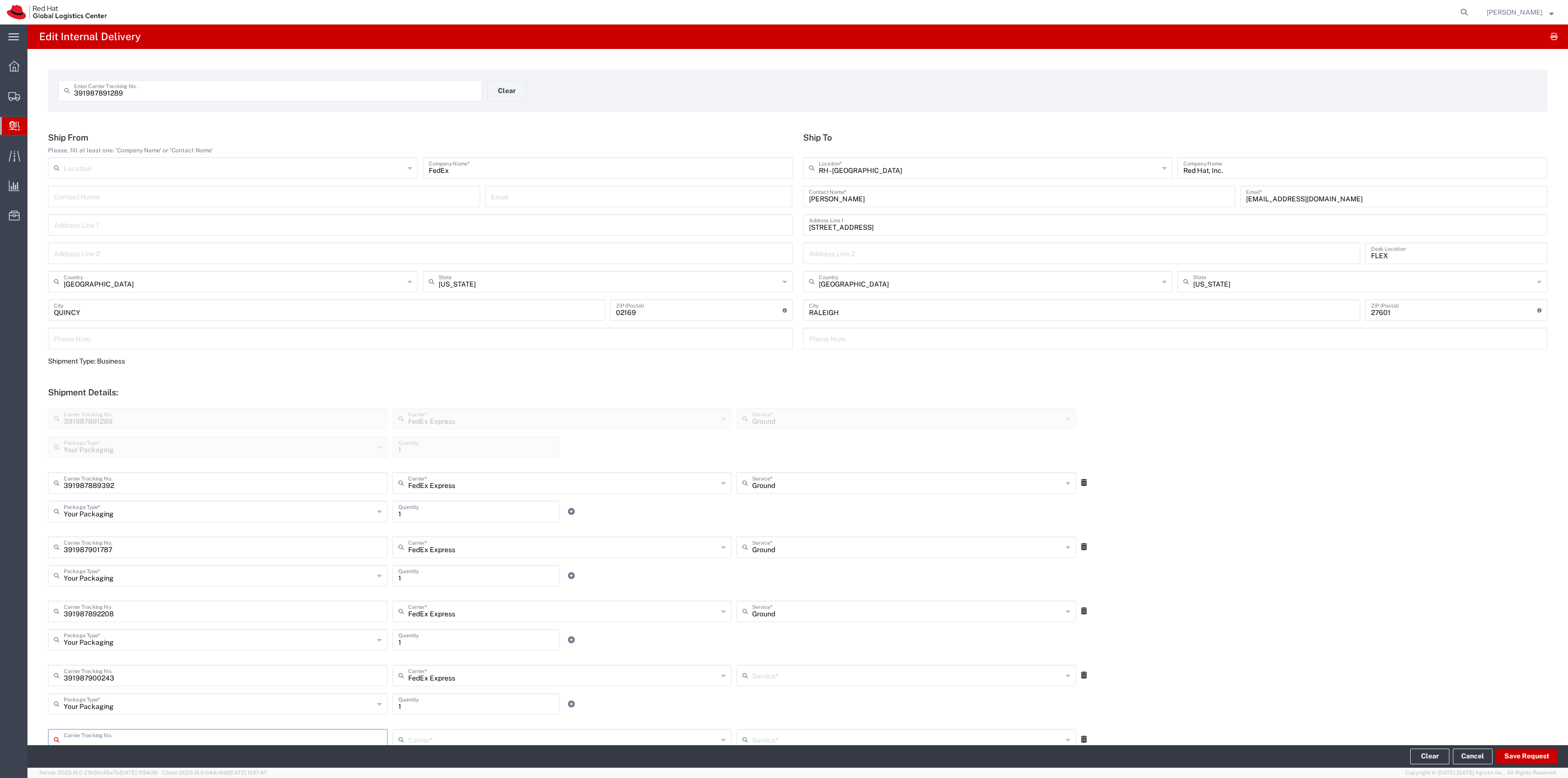
scroll to position [1, 0]
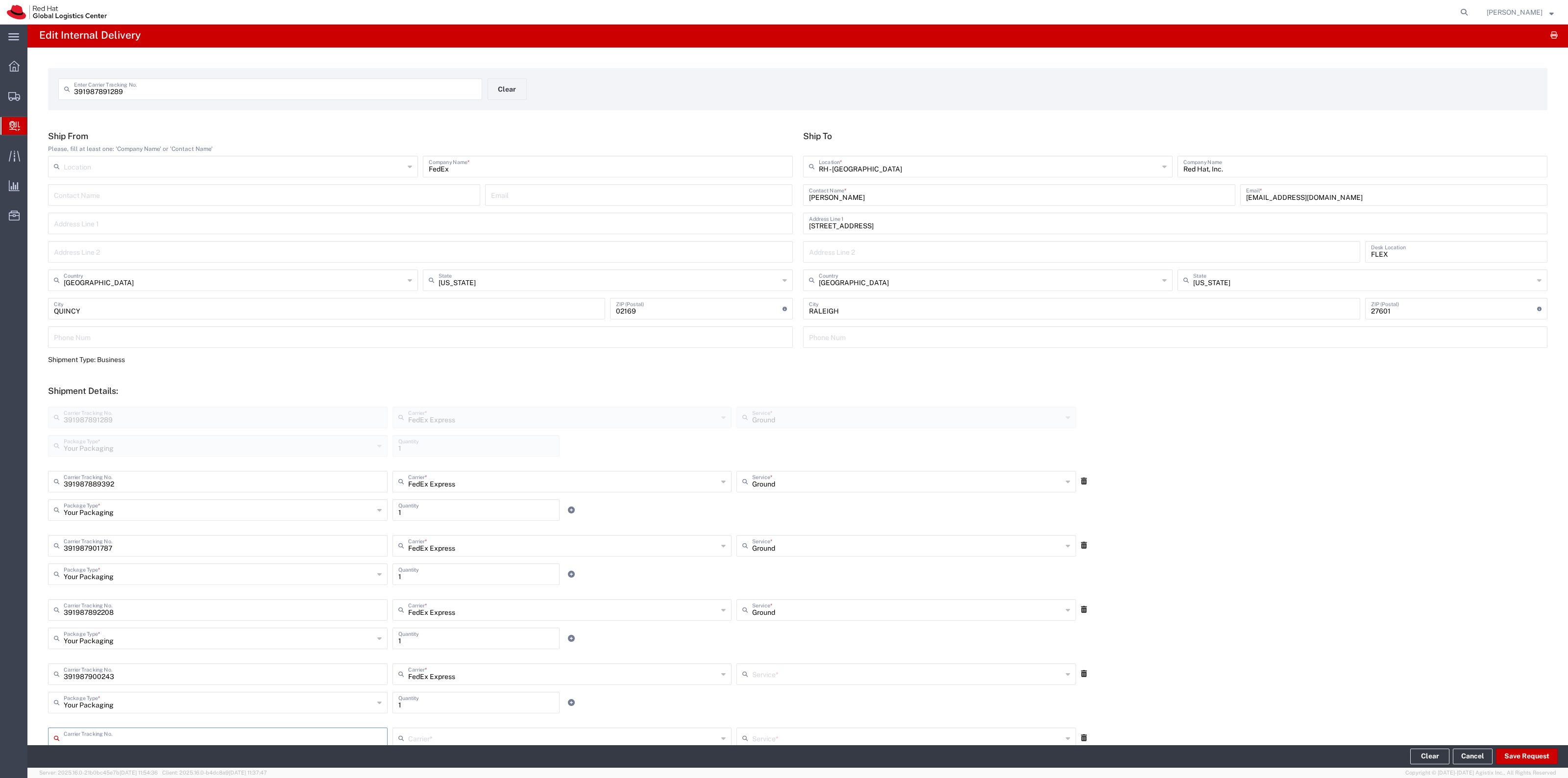
type input "Ground"
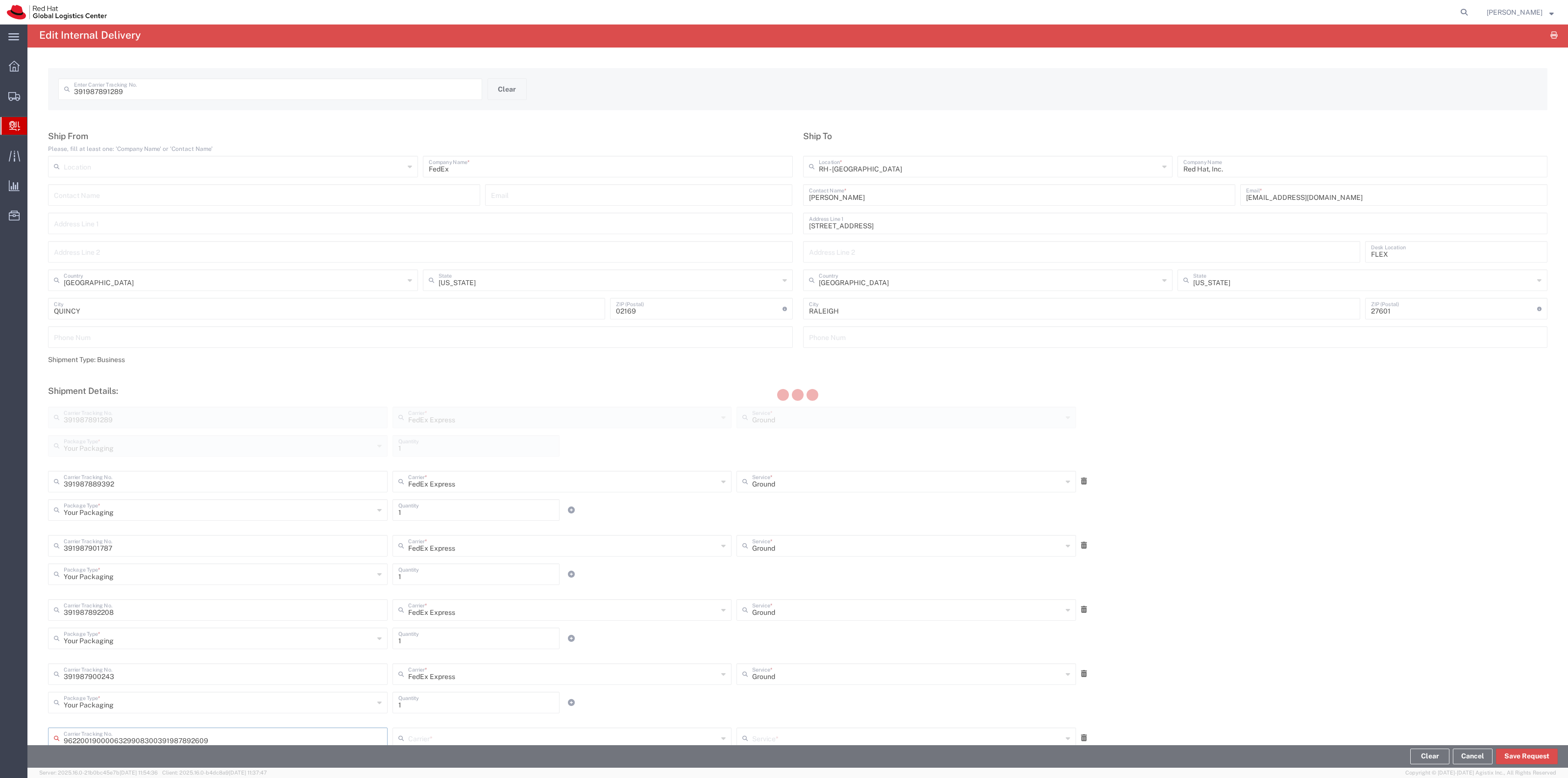
type input "391987892609"
type input "FedEx Express"
type input "Your Packaging"
type input "1"
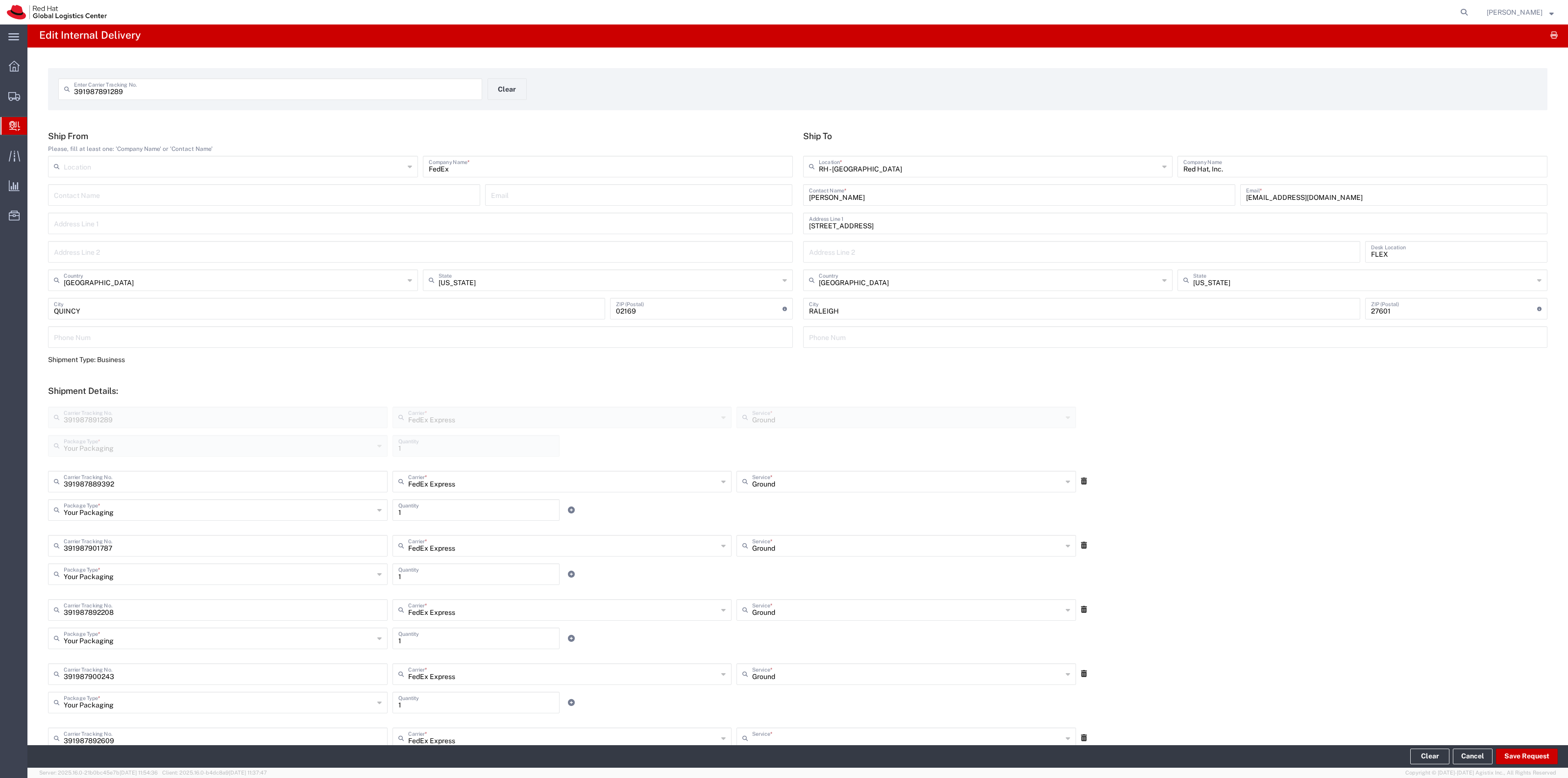
type input "Ground"
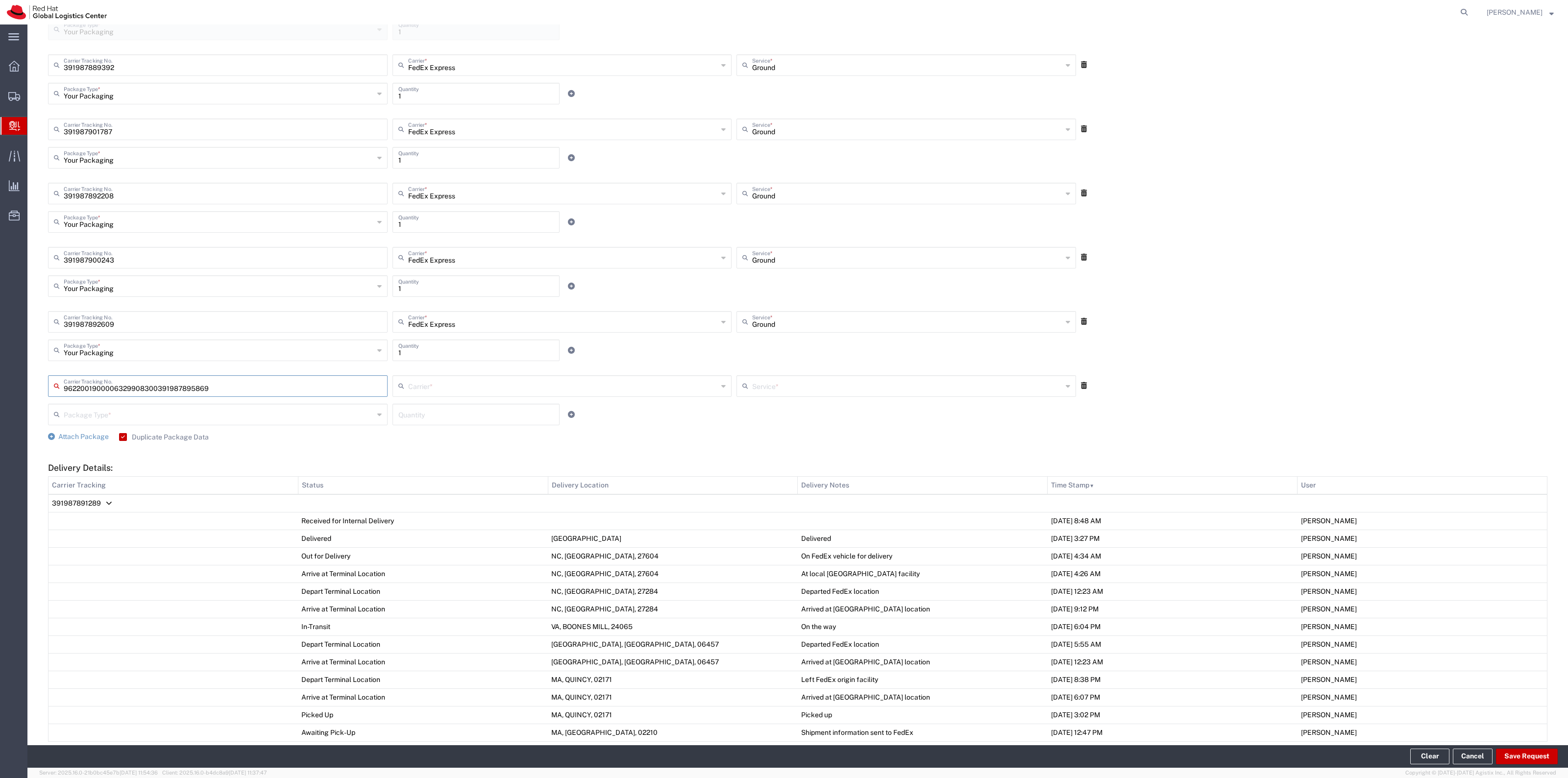
type input "391987895869"
type input "FedEx Express"
type input "Your Packaging"
type input "1"
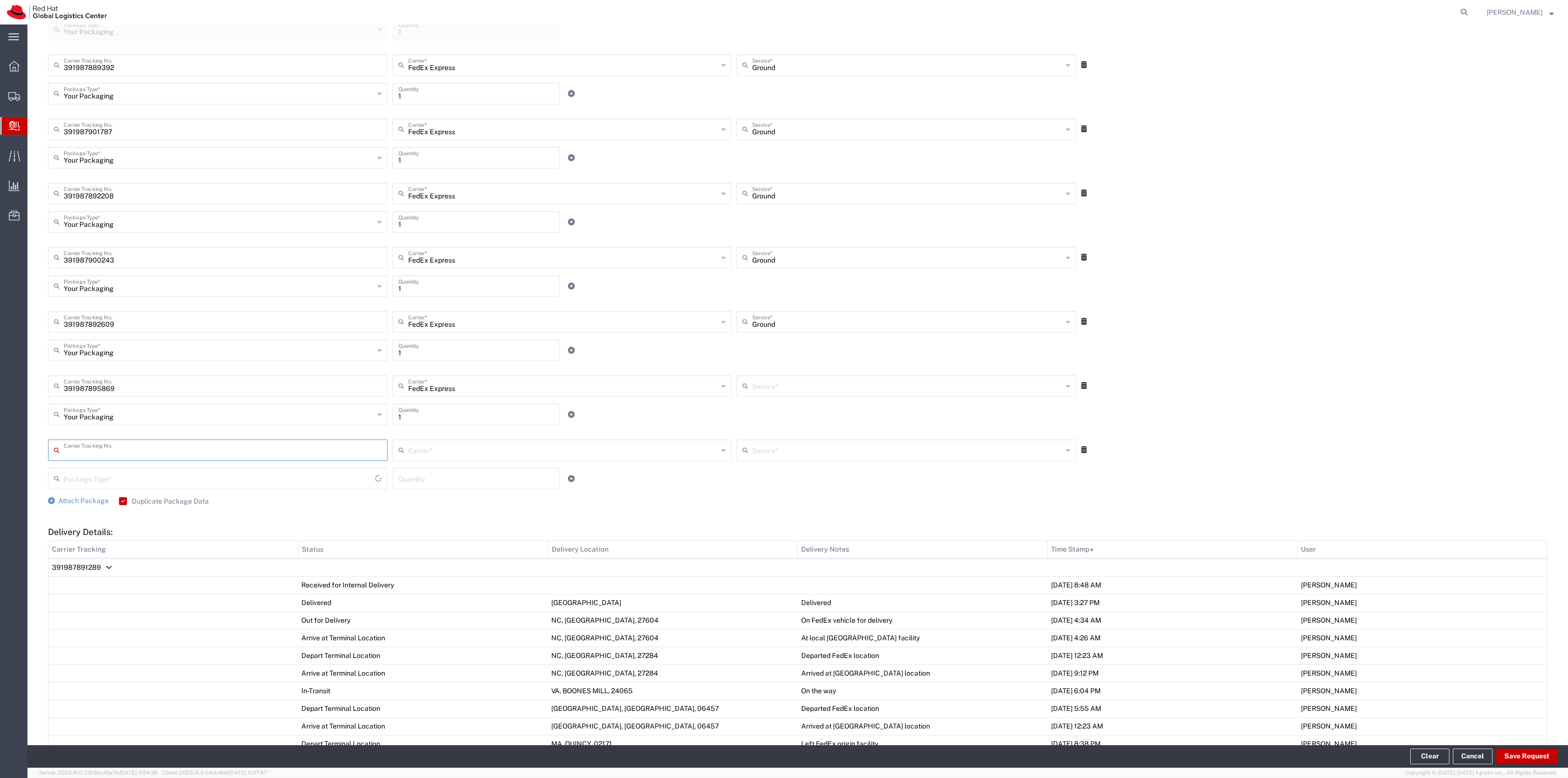
type input "Ground"
type input "391987897379"
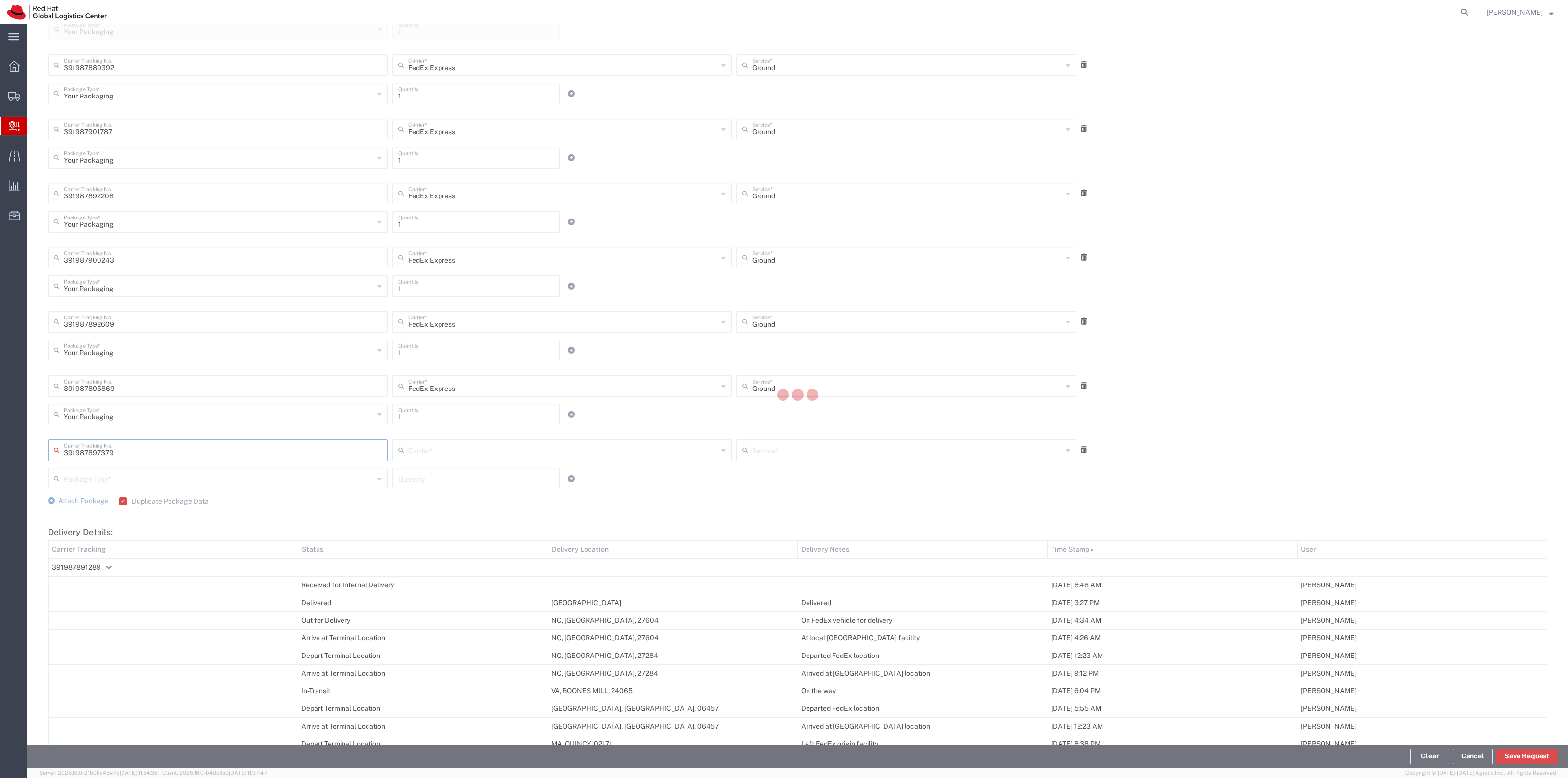
type input "FedEx Express"
type input "Your Packaging"
type input "1"
type input "Ground"
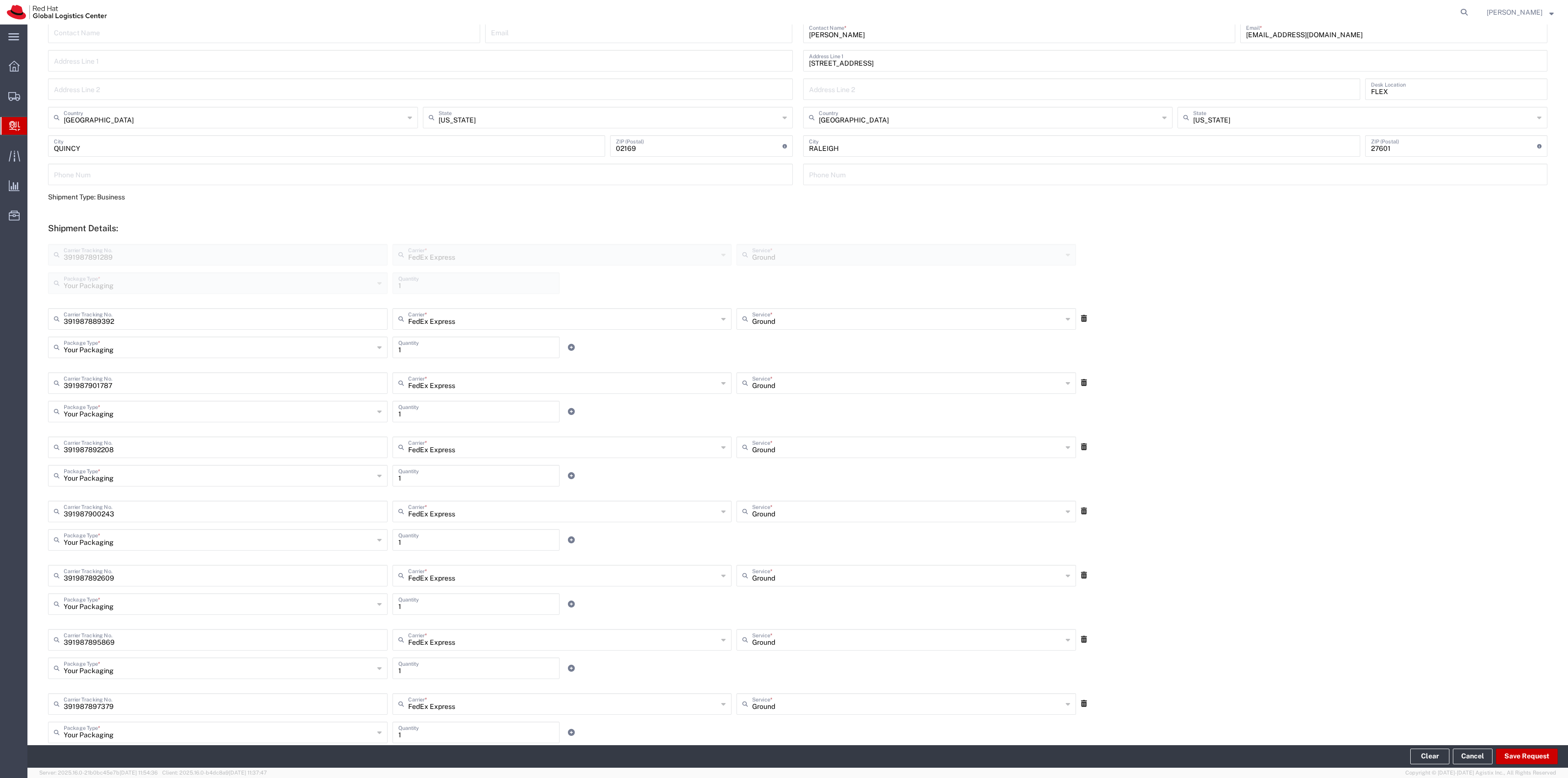
scroll to position [368, 0]
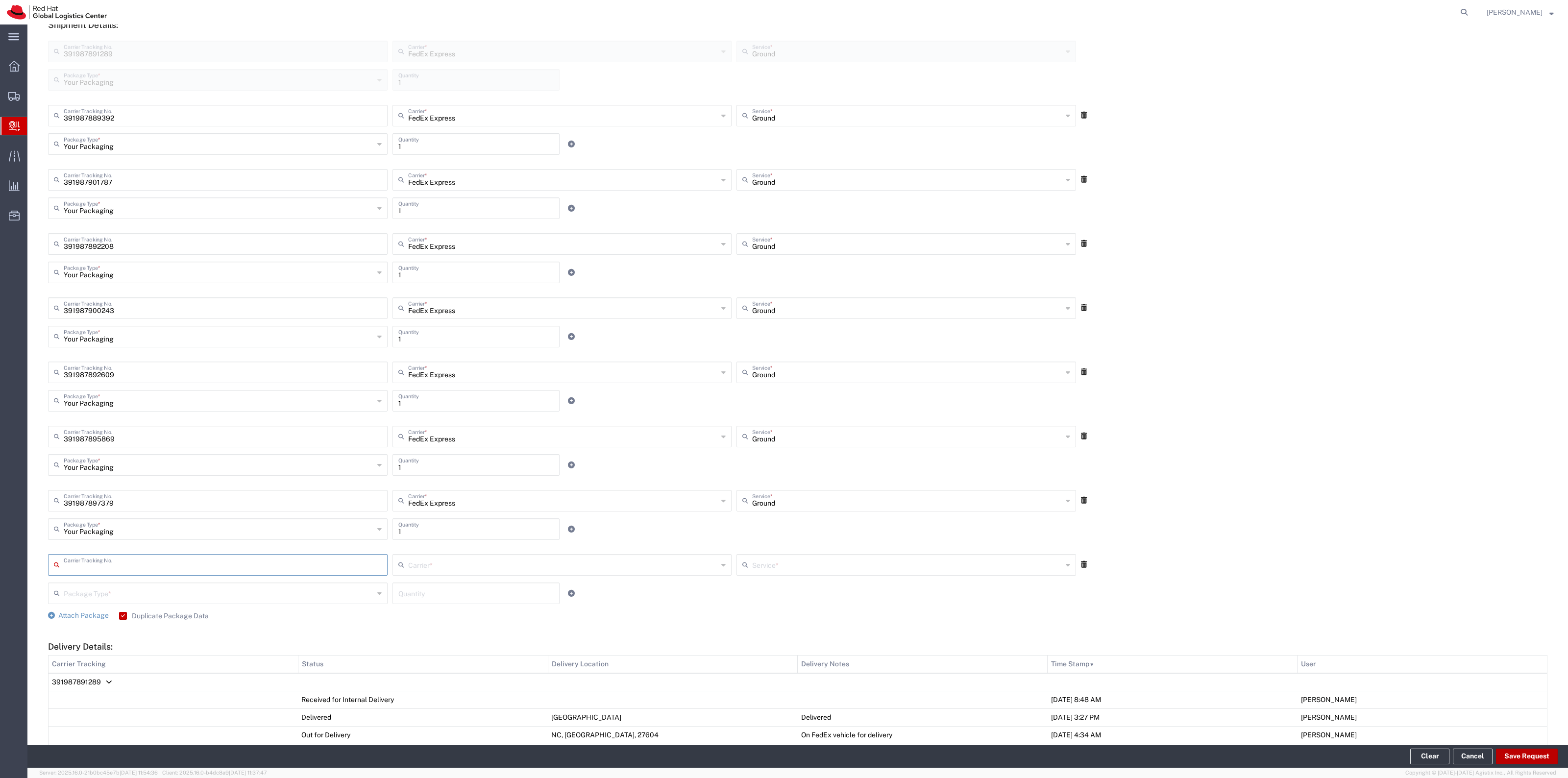
click at [1500, 750] on button "Save Request" at bounding box center [1527, 757] width 61 height 16
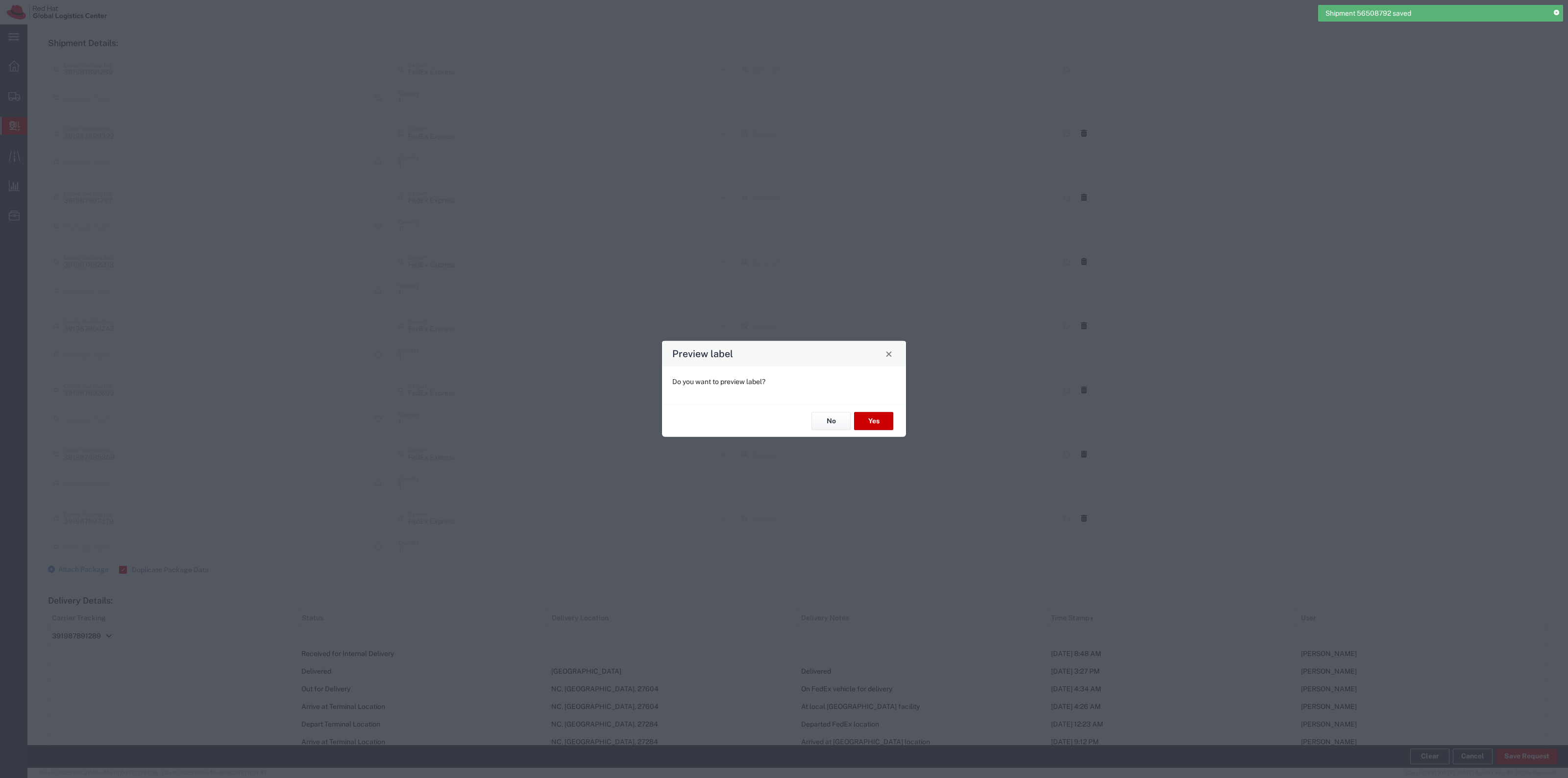
scroll to position [385, 0]
type input "Your Packaging"
type input "Ground"
type input "Your Packaging"
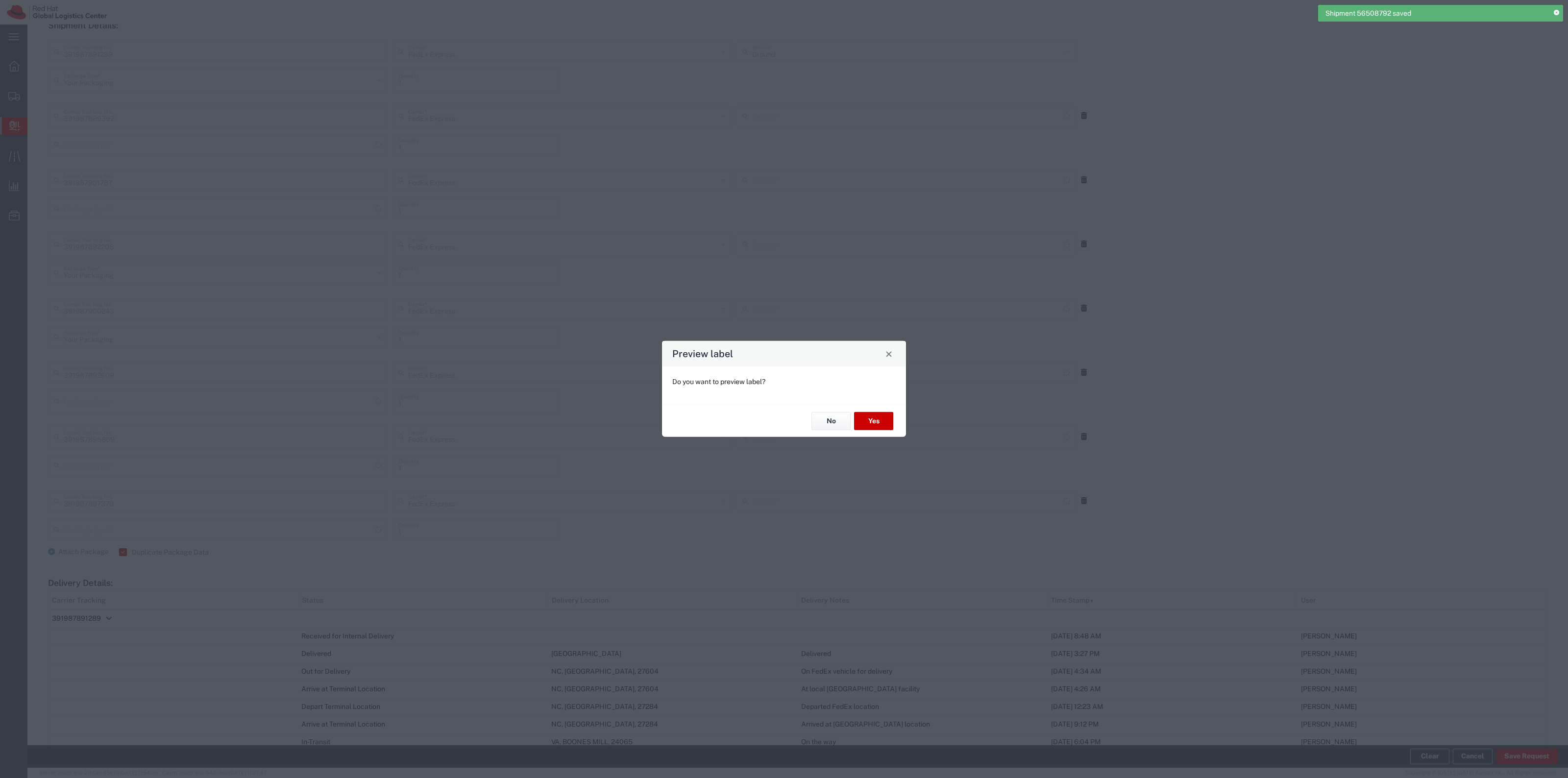
type input "Ground"
type input "Your Packaging"
type input "Ground"
type input "Your Packaging"
type input "Ground"
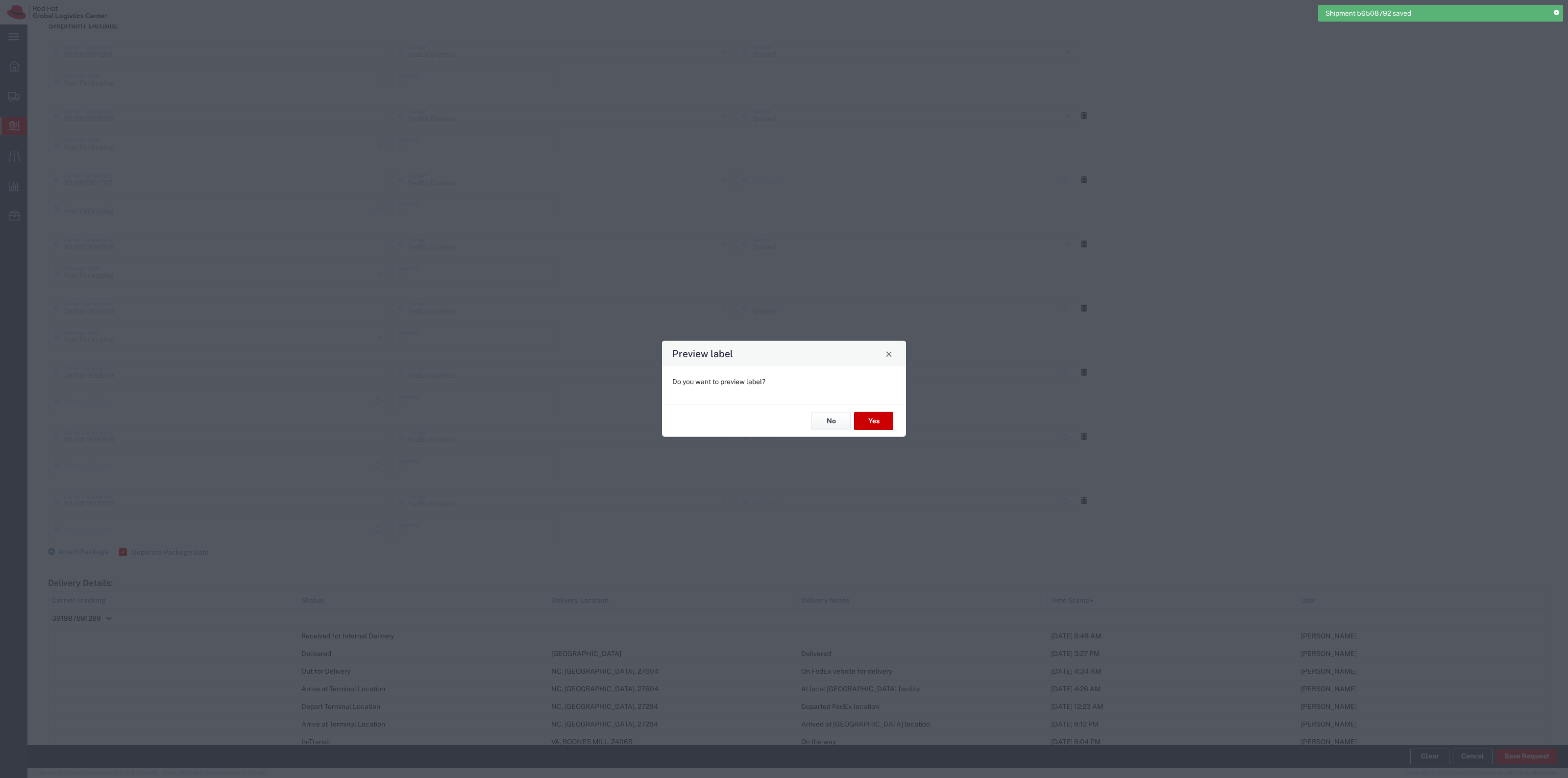
type input "Your Packaging"
type input "Ground"
type input "Your Packaging"
type input "Ground"
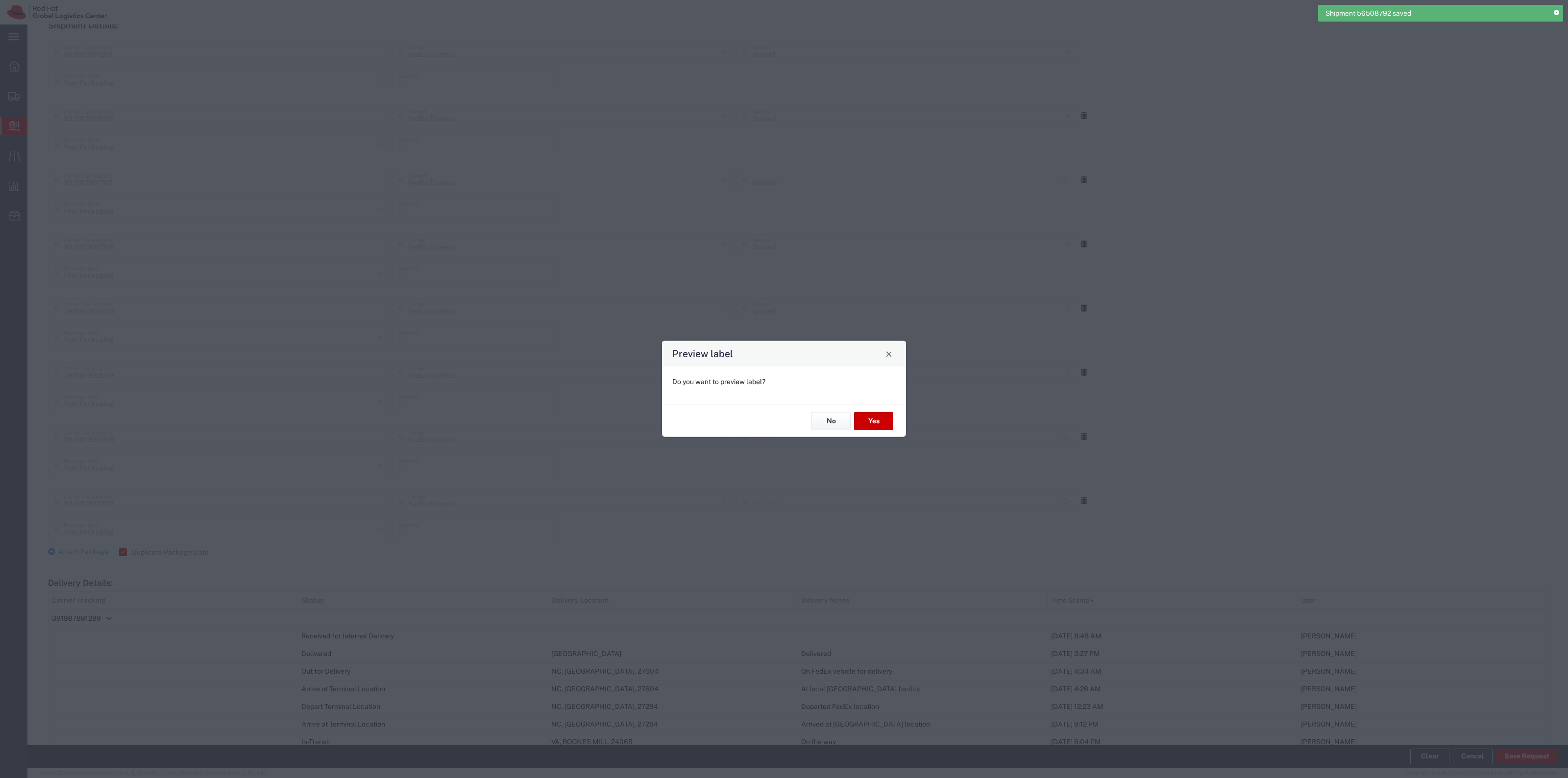
type input "Ground"
click at [825, 416] on button "No" at bounding box center [831, 421] width 39 height 18
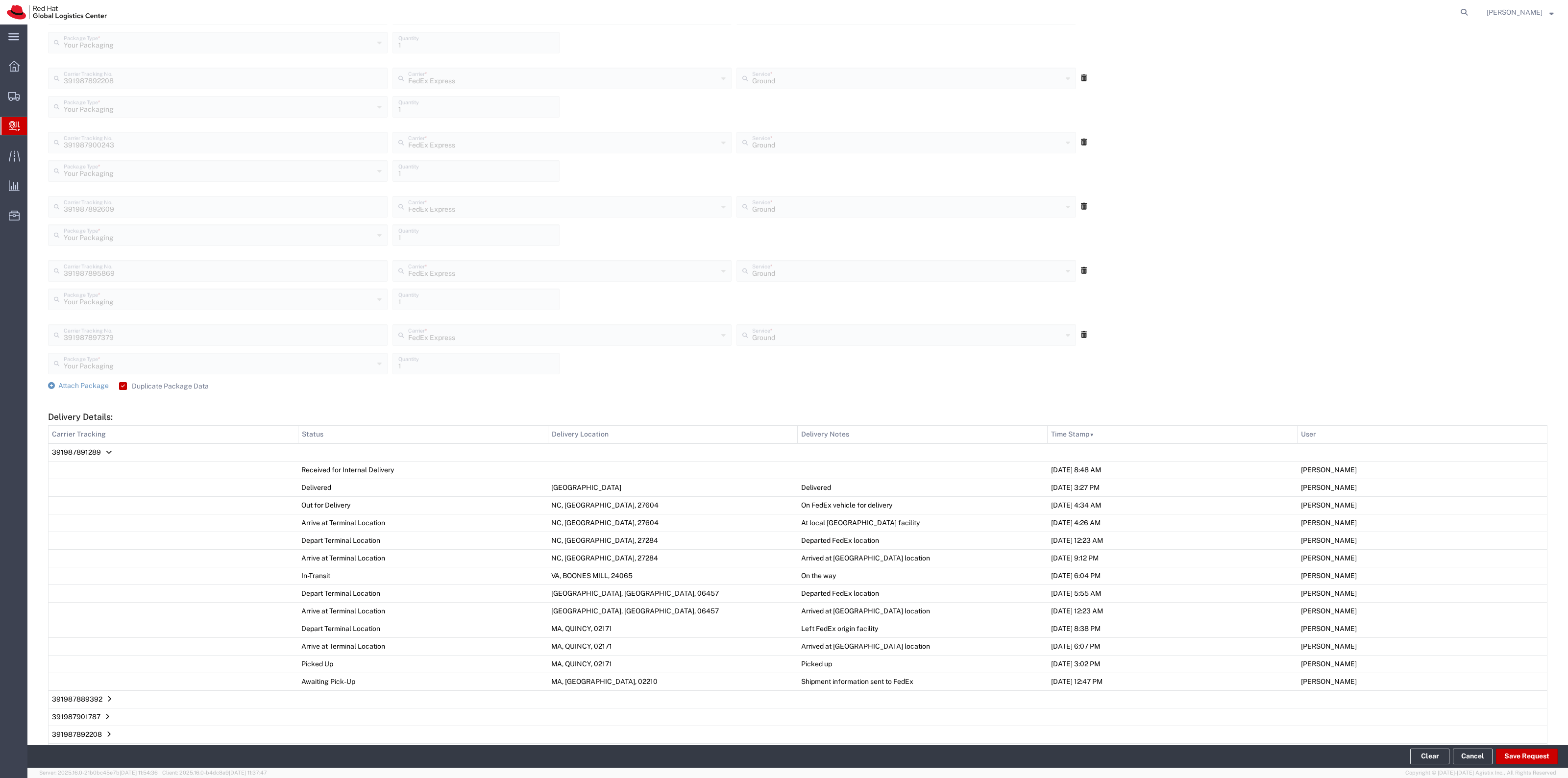
scroll to position [773, 0]
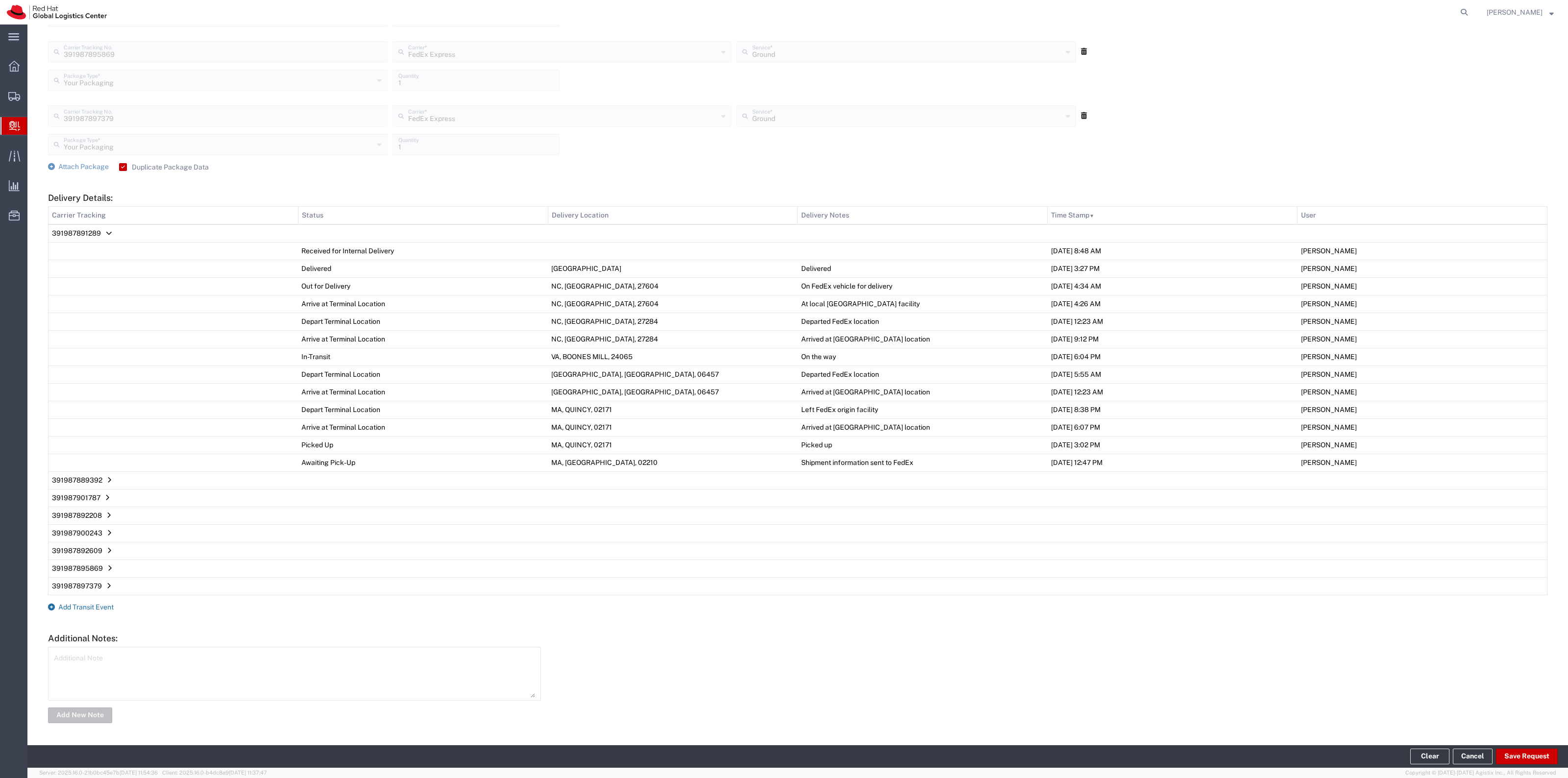
click at [80, 603] on span "Add Transit Event" at bounding box center [86, 607] width 55 height 8
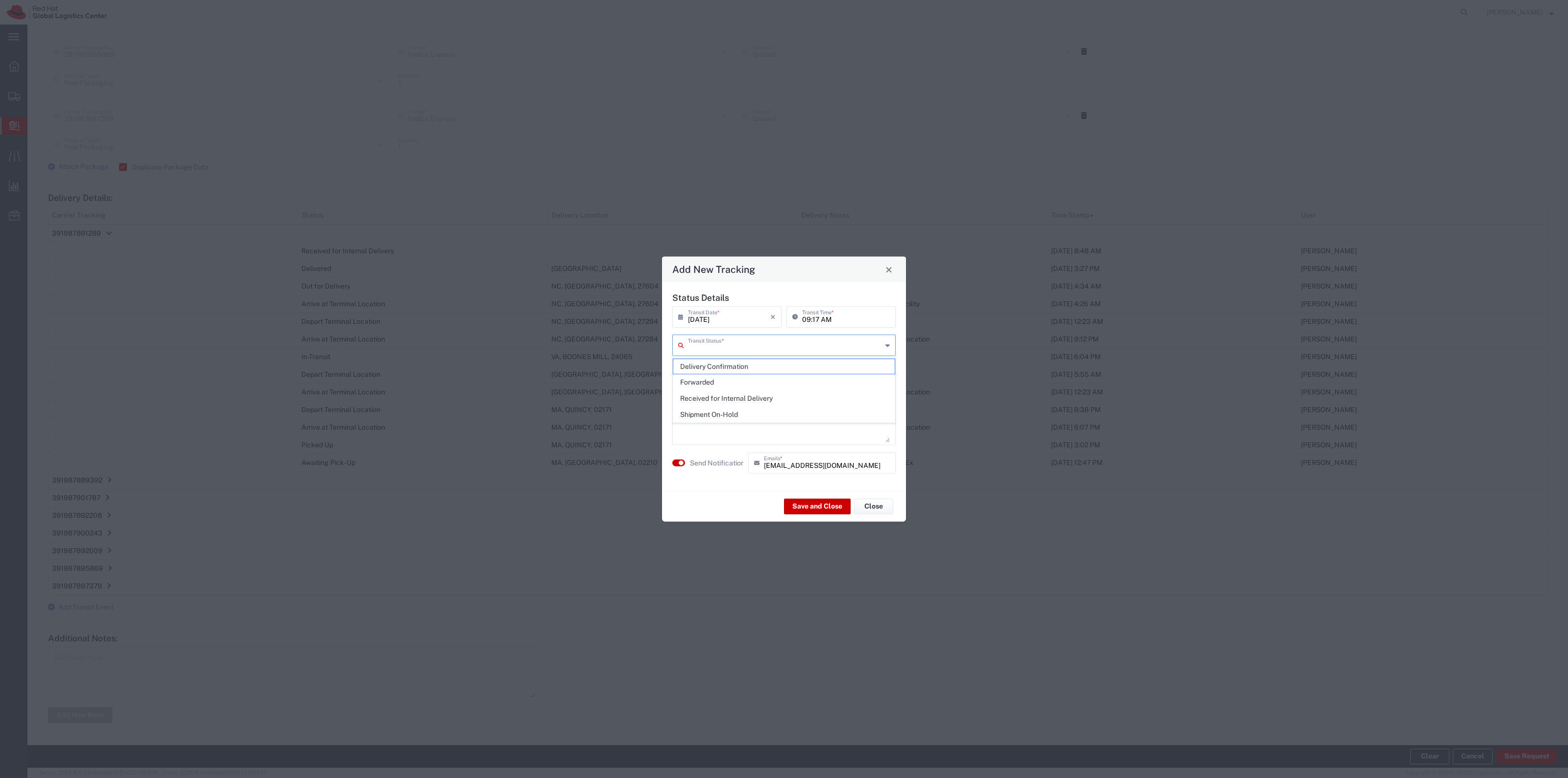
drag, startPoint x: 788, startPoint y: 343, endPoint x: 749, endPoint y: 363, distance: 43.8
click at [787, 343] on input "text" at bounding box center [785, 345] width 194 height 17
click at [749, 363] on span "Delivery Confirmation" at bounding box center [784, 366] width 222 height 15
type input "Delivery Confirmation"
click at [785, 500] on button "Save and Close" at bounding box center [817, 506] width 66 height 16
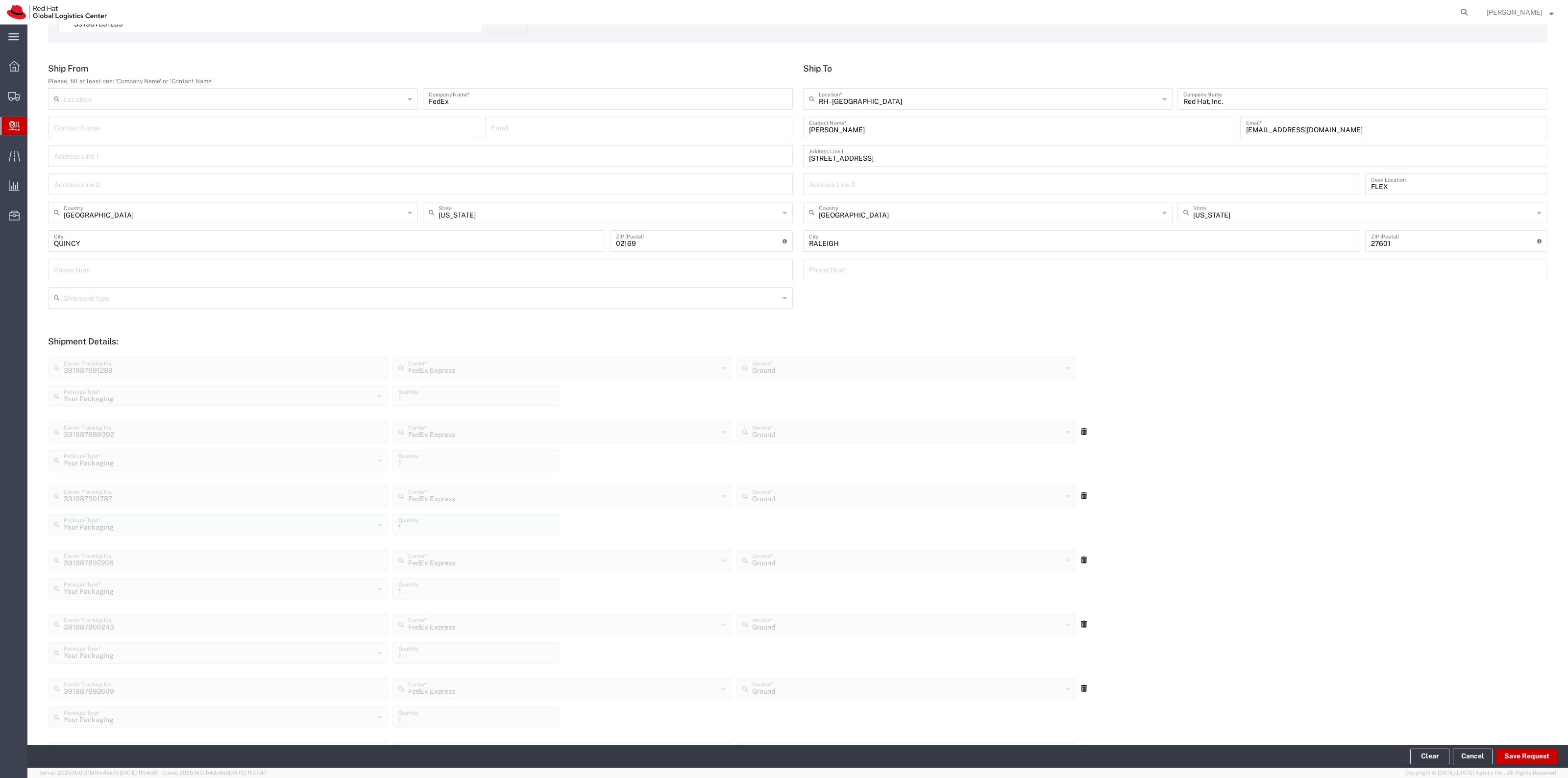
scroll to position [0, 0]
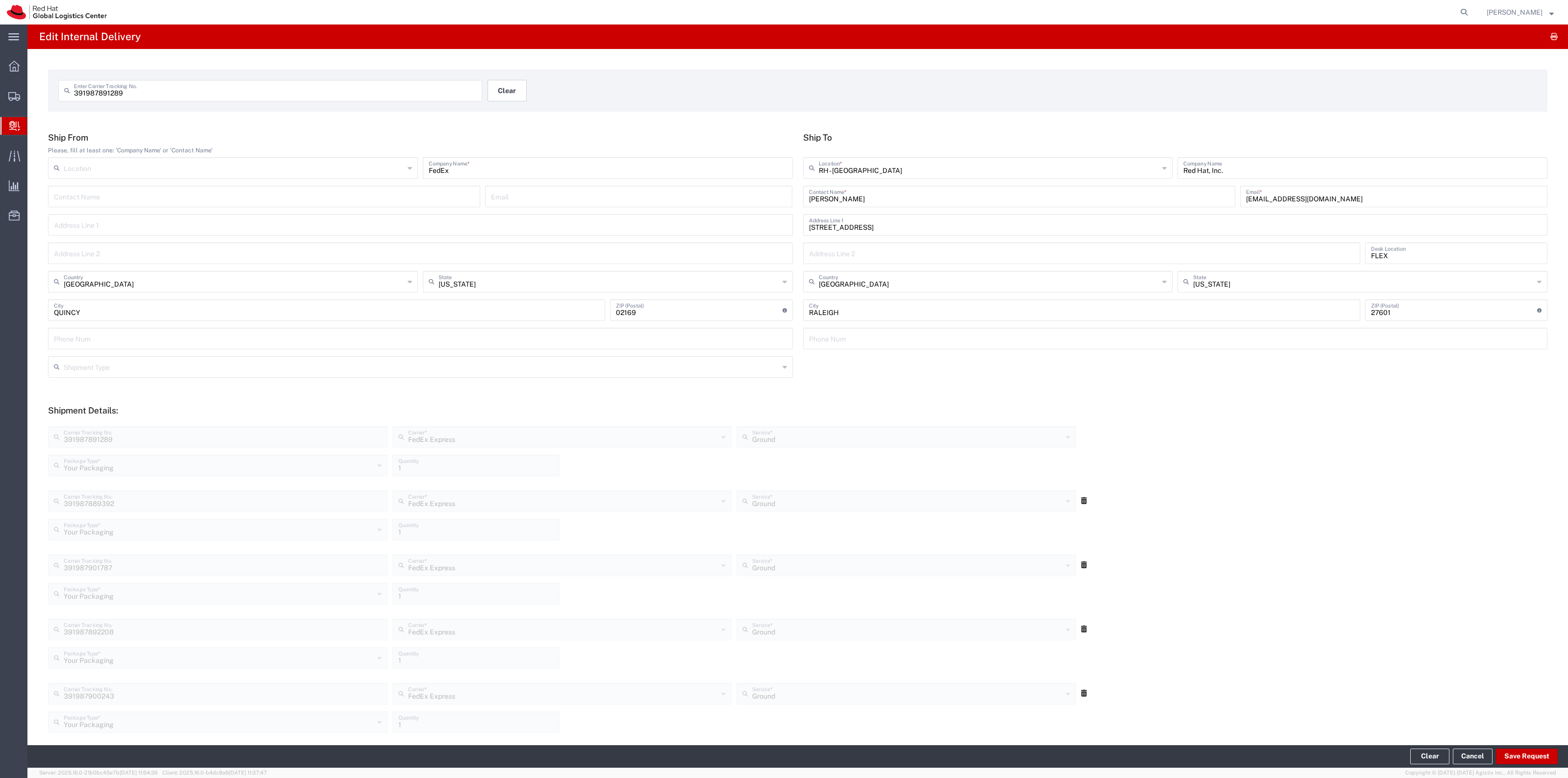
click at [521, 96] on button "Clear" at bounding box center [507, 90] width 39 height 21
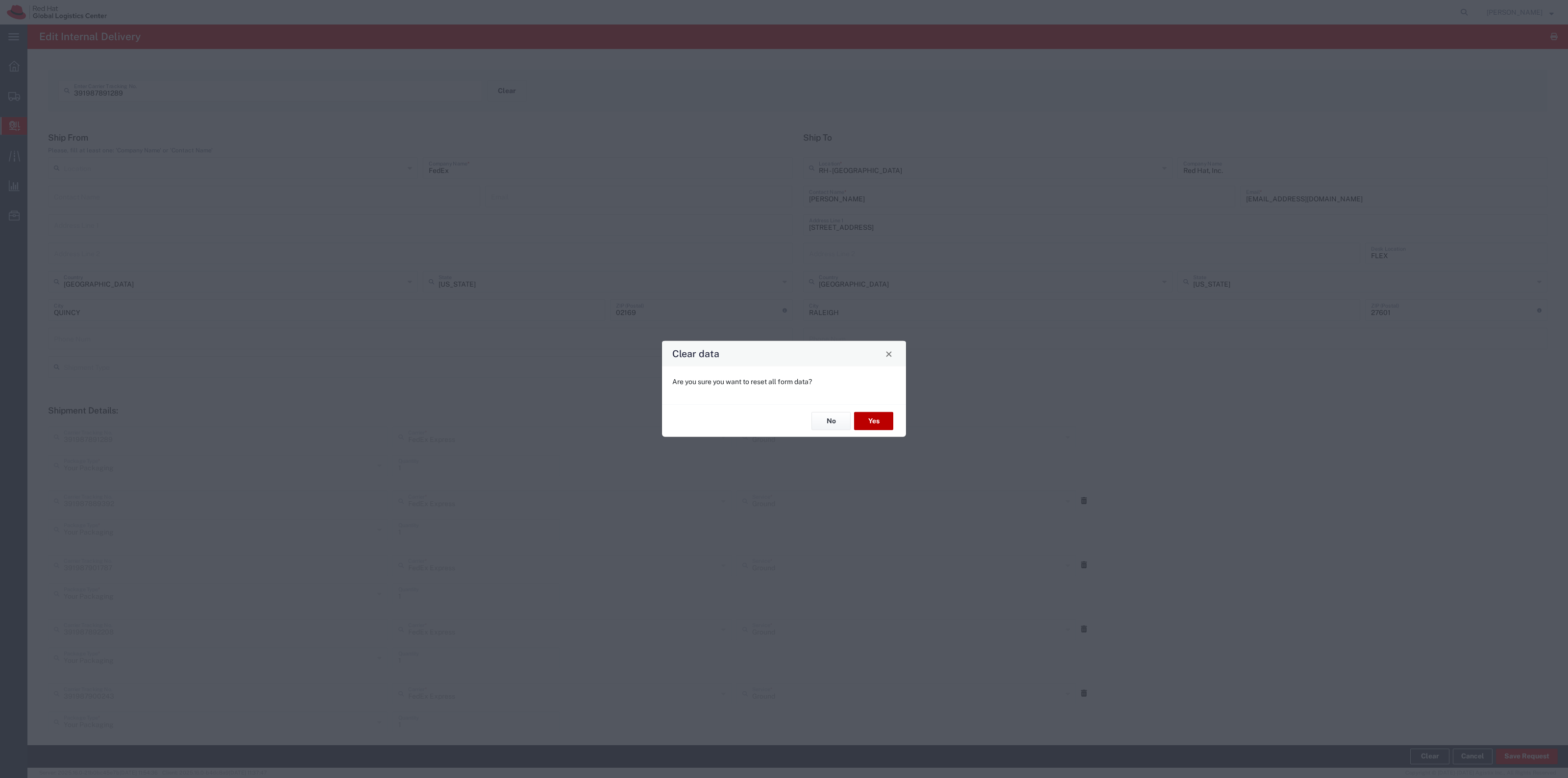
click at [877, 424] on button "Yes" at bounding box center [873, 421] width 39 height 18
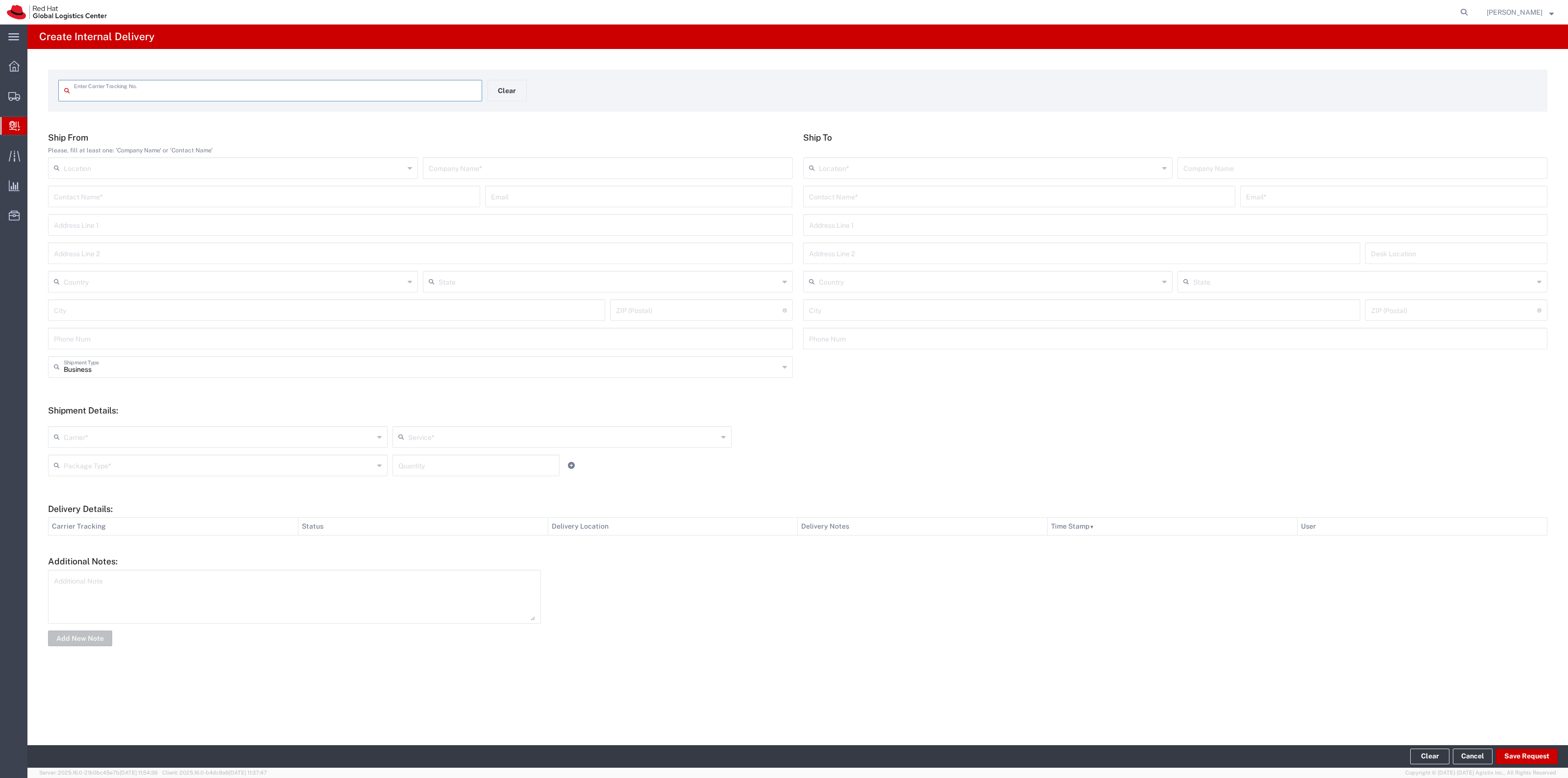
click at [436, 86] on input "text" at bounding box center [275, 90] width 402 height 17
type input "391975365550"
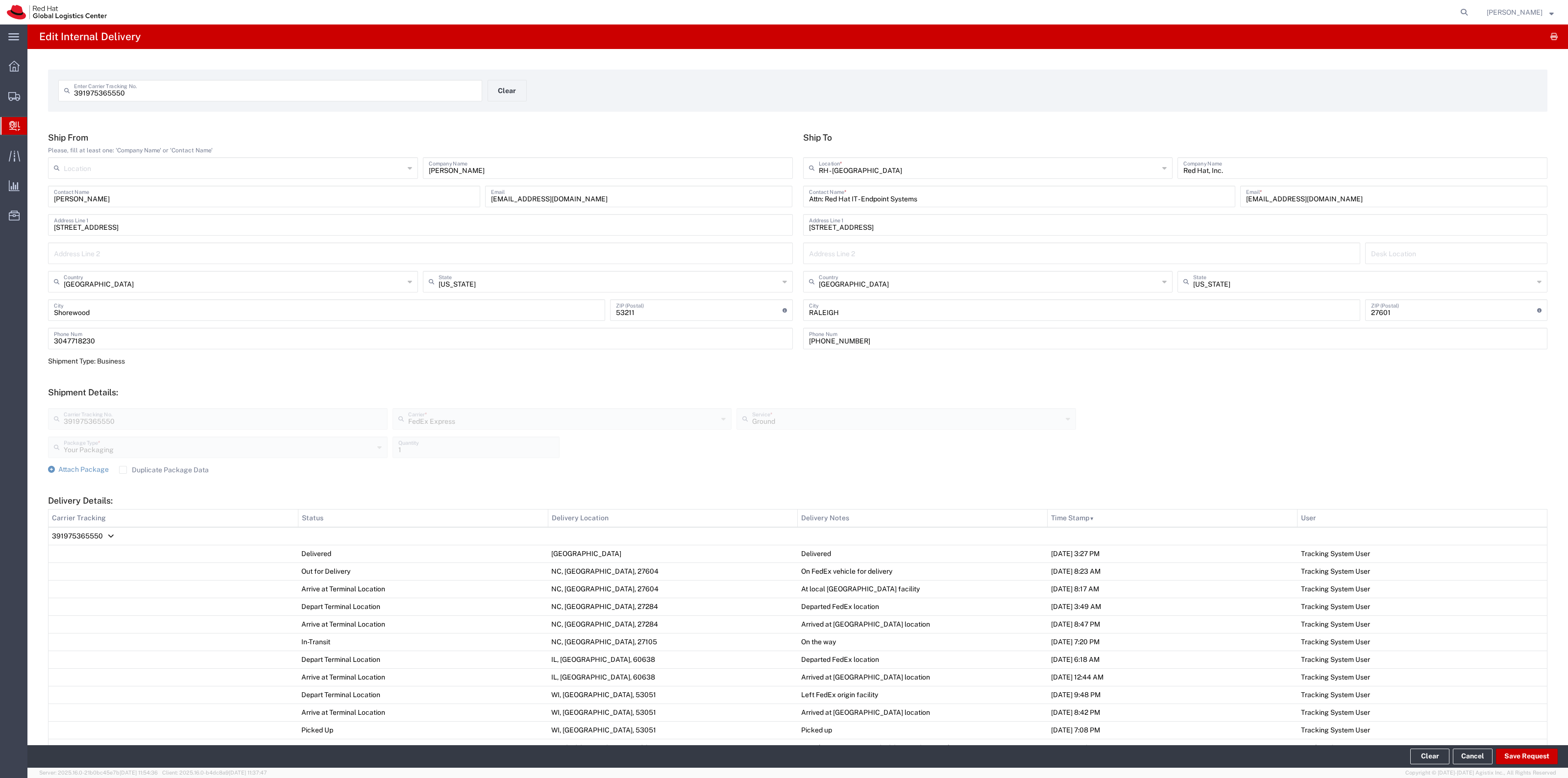
click at [89, 475] on form "Ship From Please, fill at least one: 'Company Name' or 'Contact Name' Location …" at bounding box center [797, 518] width 1499 height 773
click at [89, 474] on form "Ship From Please, fill at least one: 'Company Name' or 'Contact Name' Location …" at bounding box center [797, 518] width 1499 height 773
click at [87, 473] on span "Attach Package" at bounding box center [83, 469] width 51 height 8
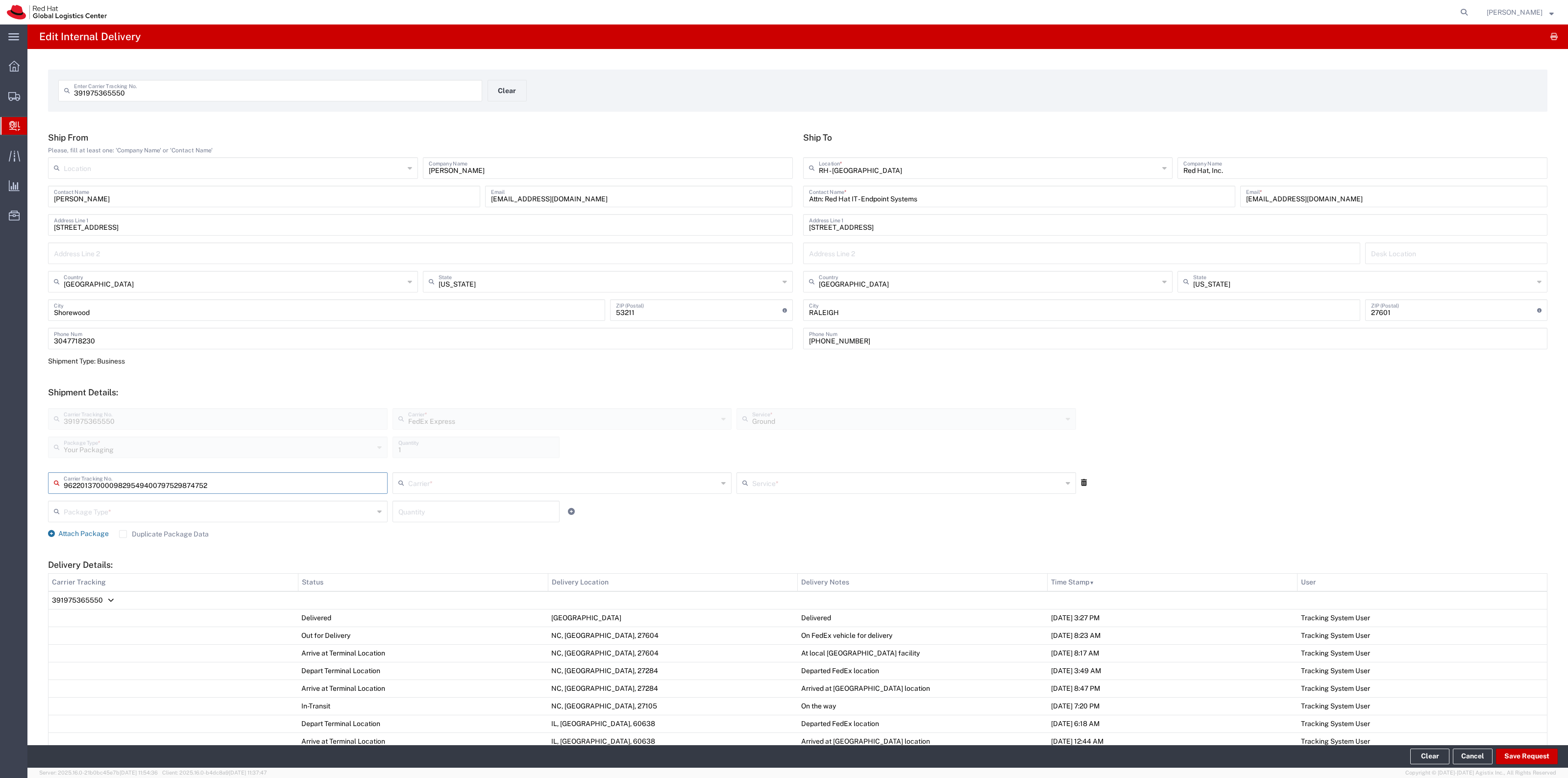
type input "797529874752"
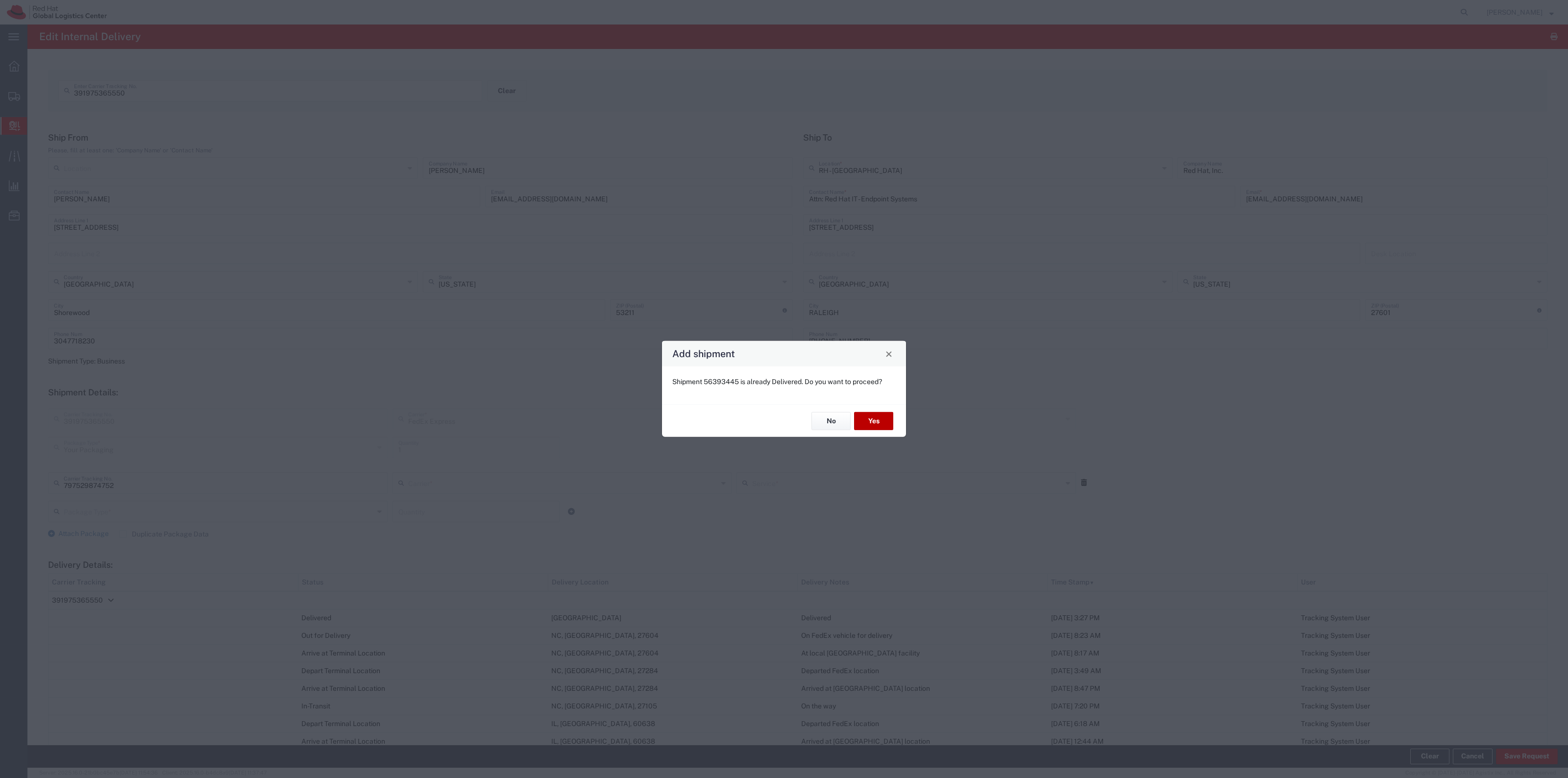
click at [865, 421] on button "Yes" at bounding box center [873, 421] width 39 height 18
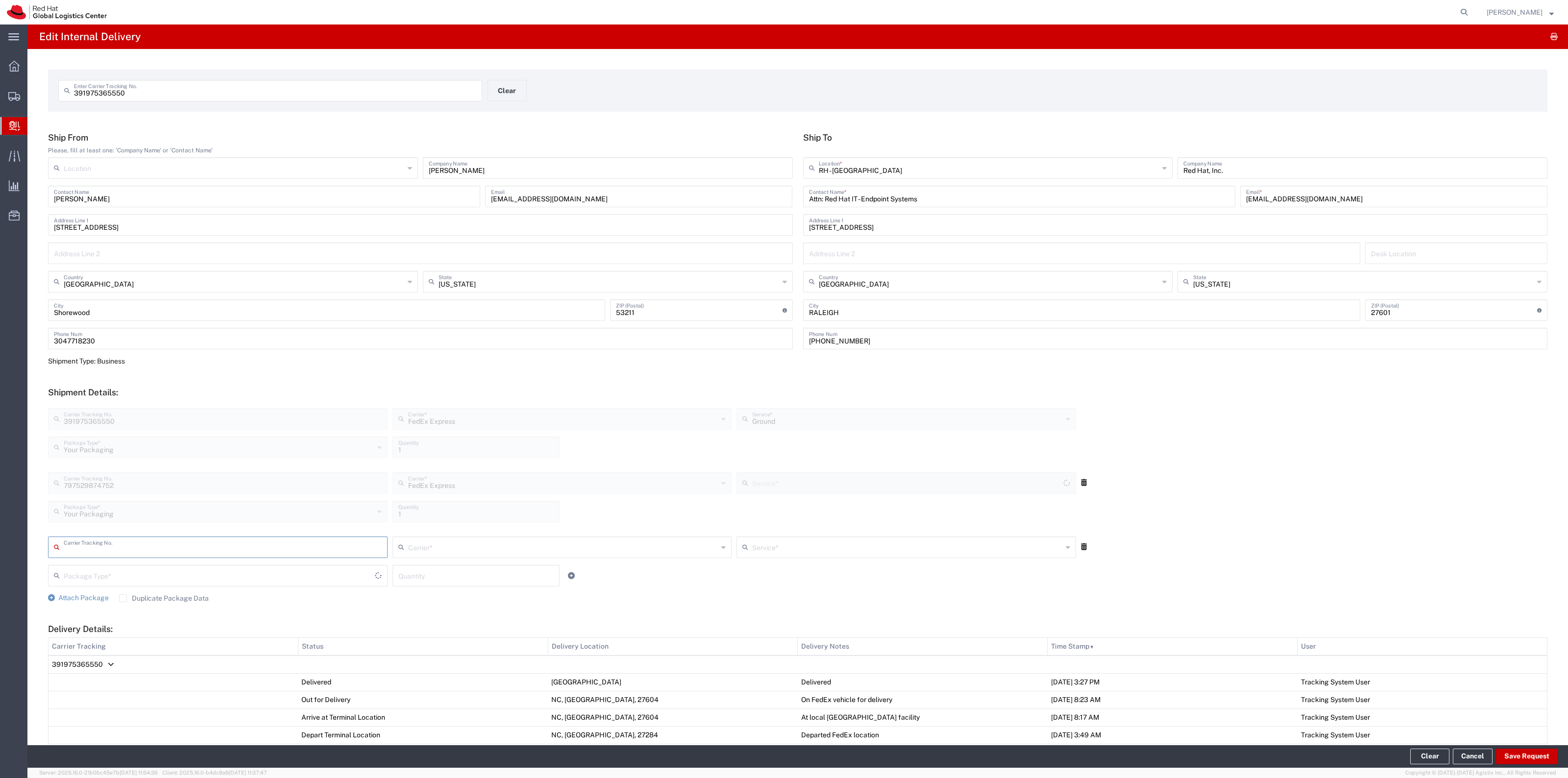
type input "Ground"
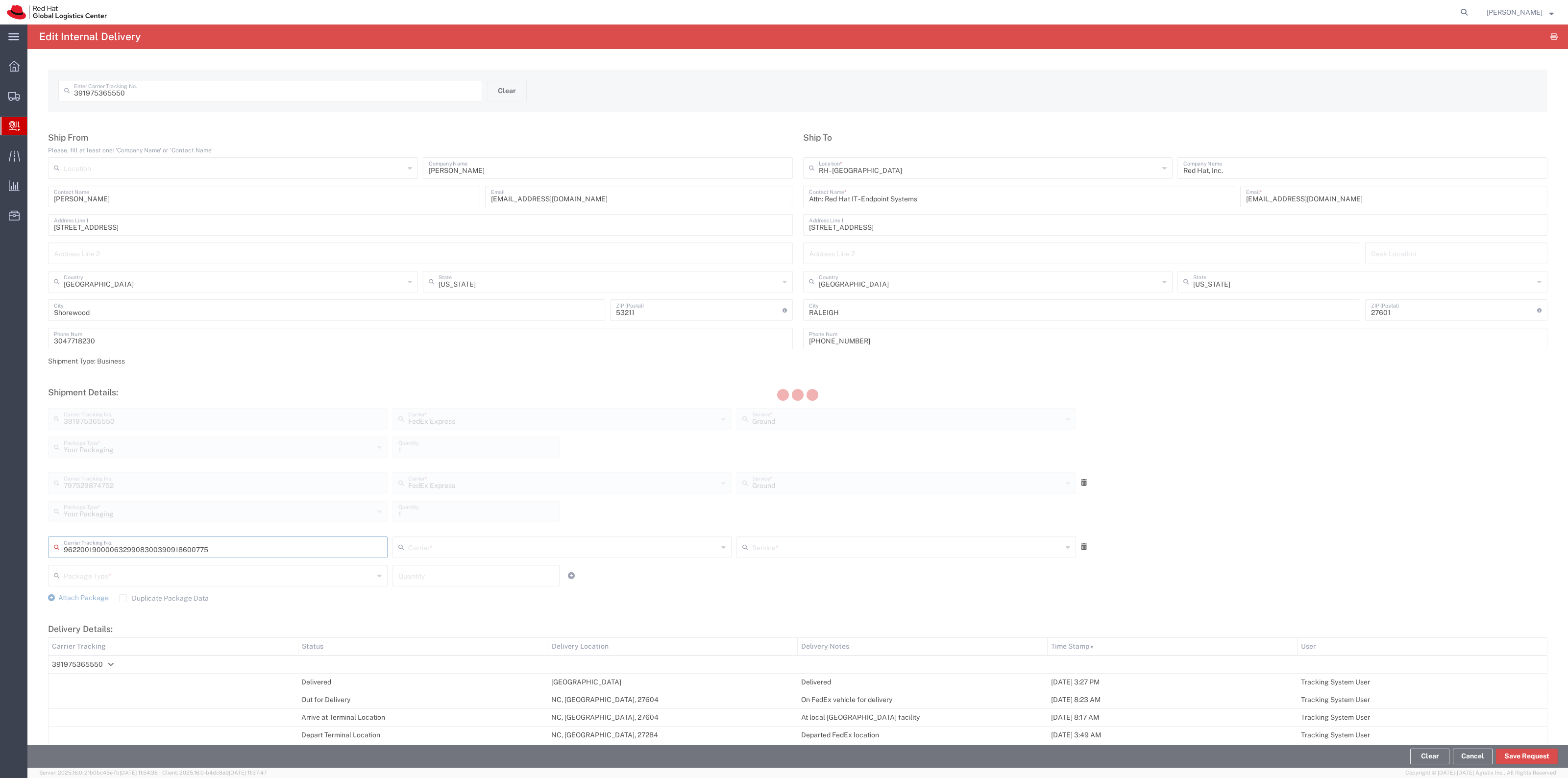
type input "390918600775"
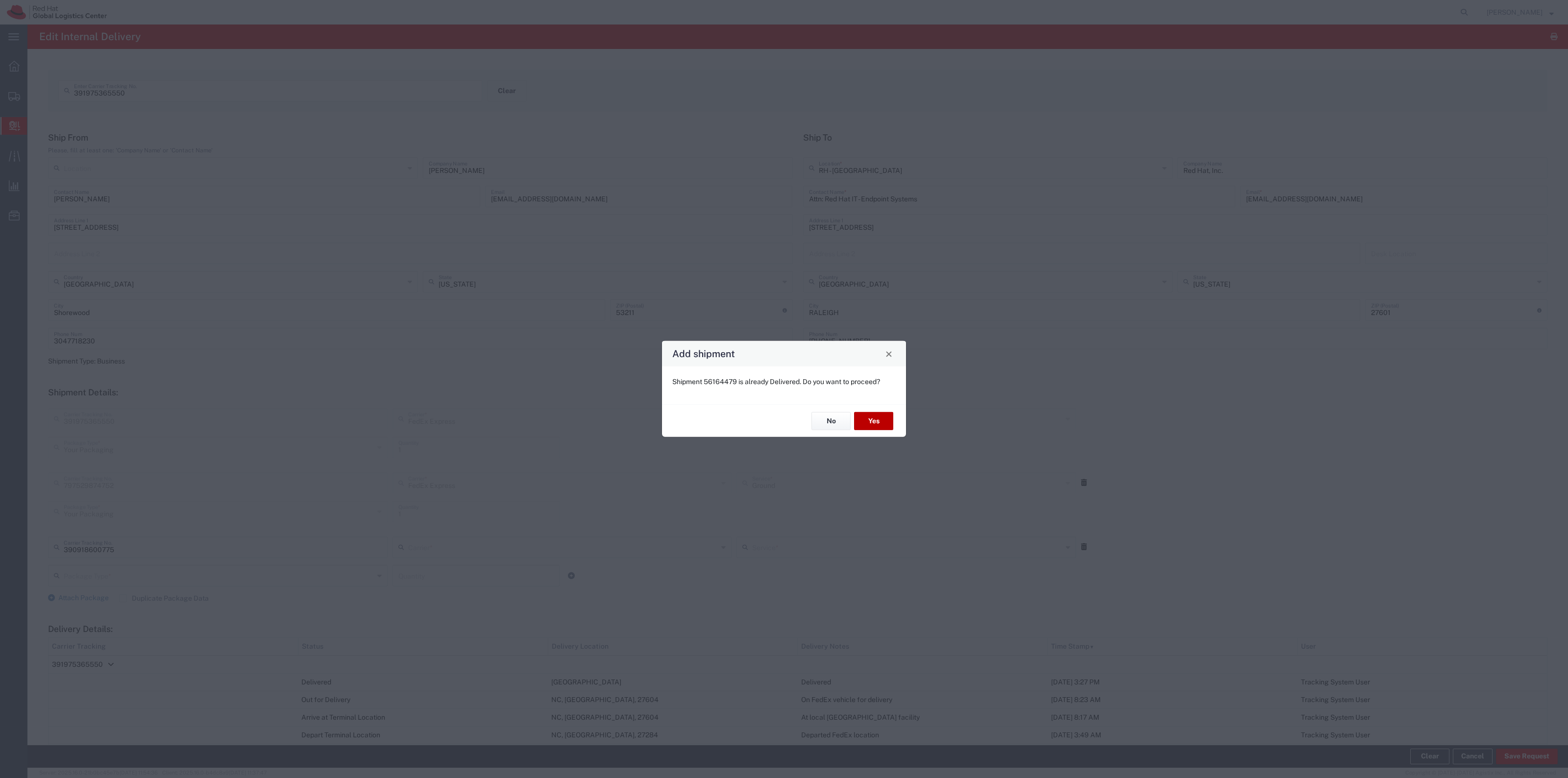
click at [865, 421] on button "Yes" at bounding box center [873, 421] width 39 height 18
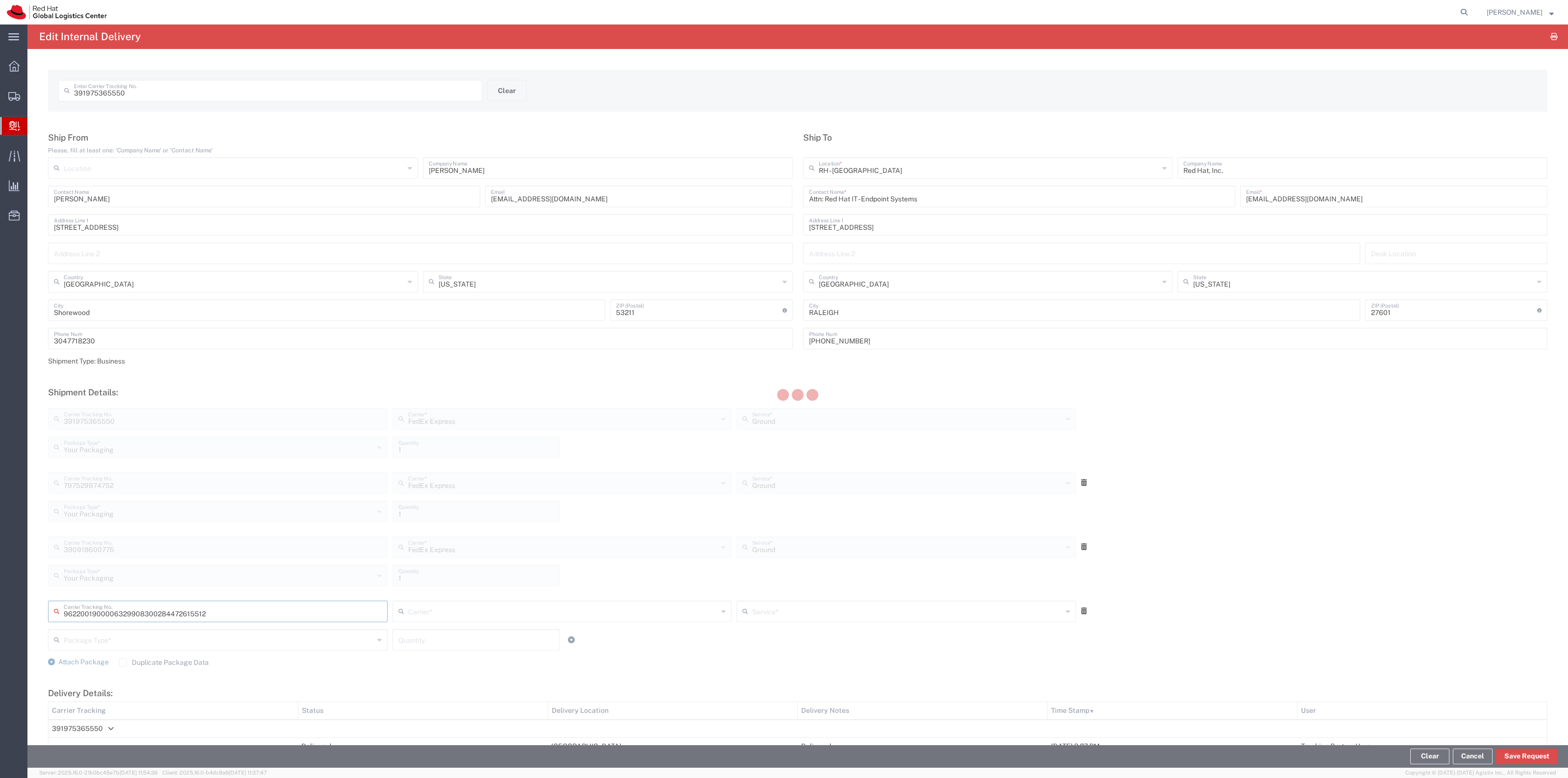
type input "284472615512"
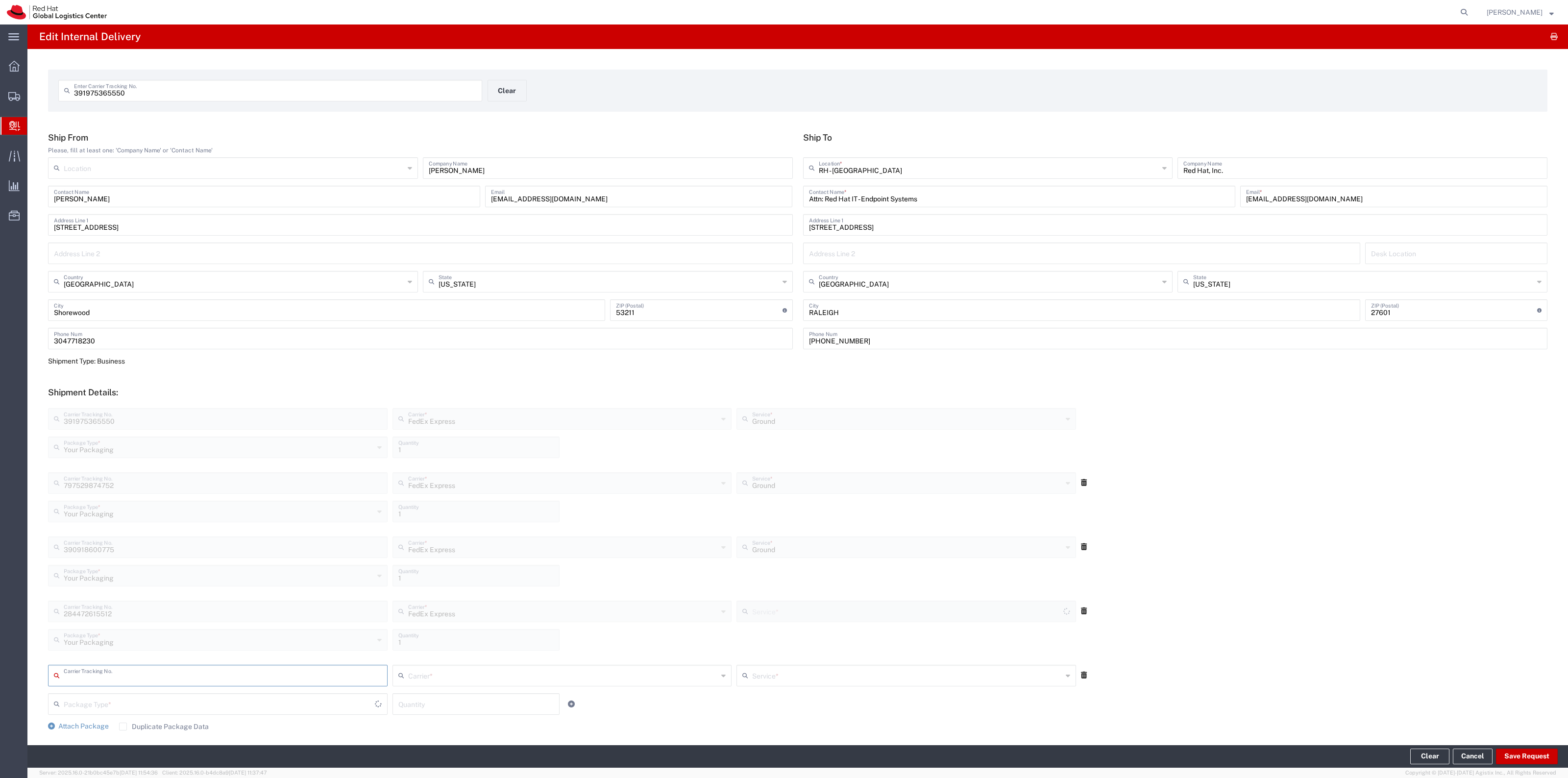
type input "Ground"
type input "391087861899"
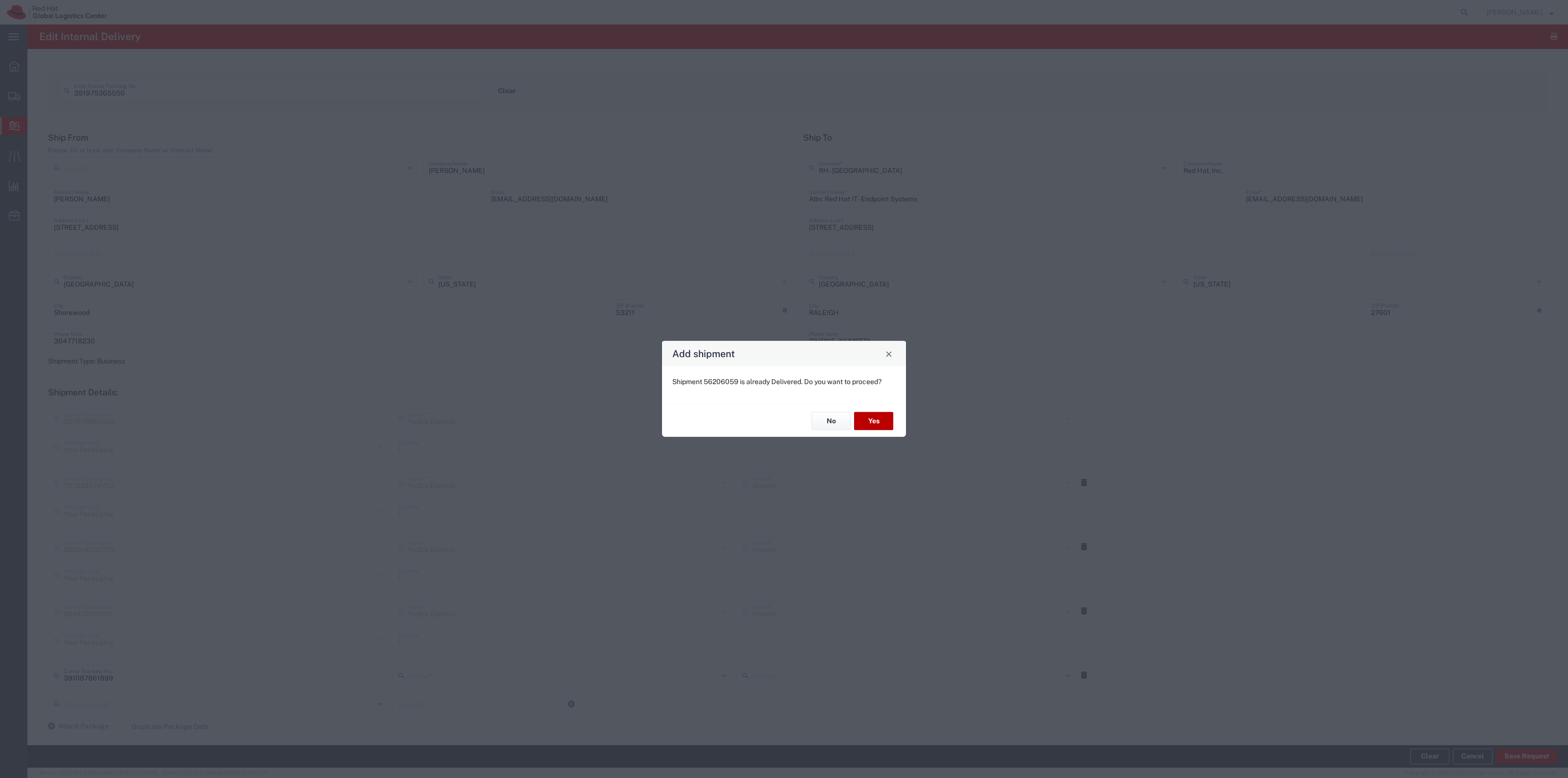
click at [865, 421] on button "Yes" at bounding box center [873, 421] width 39 height 18
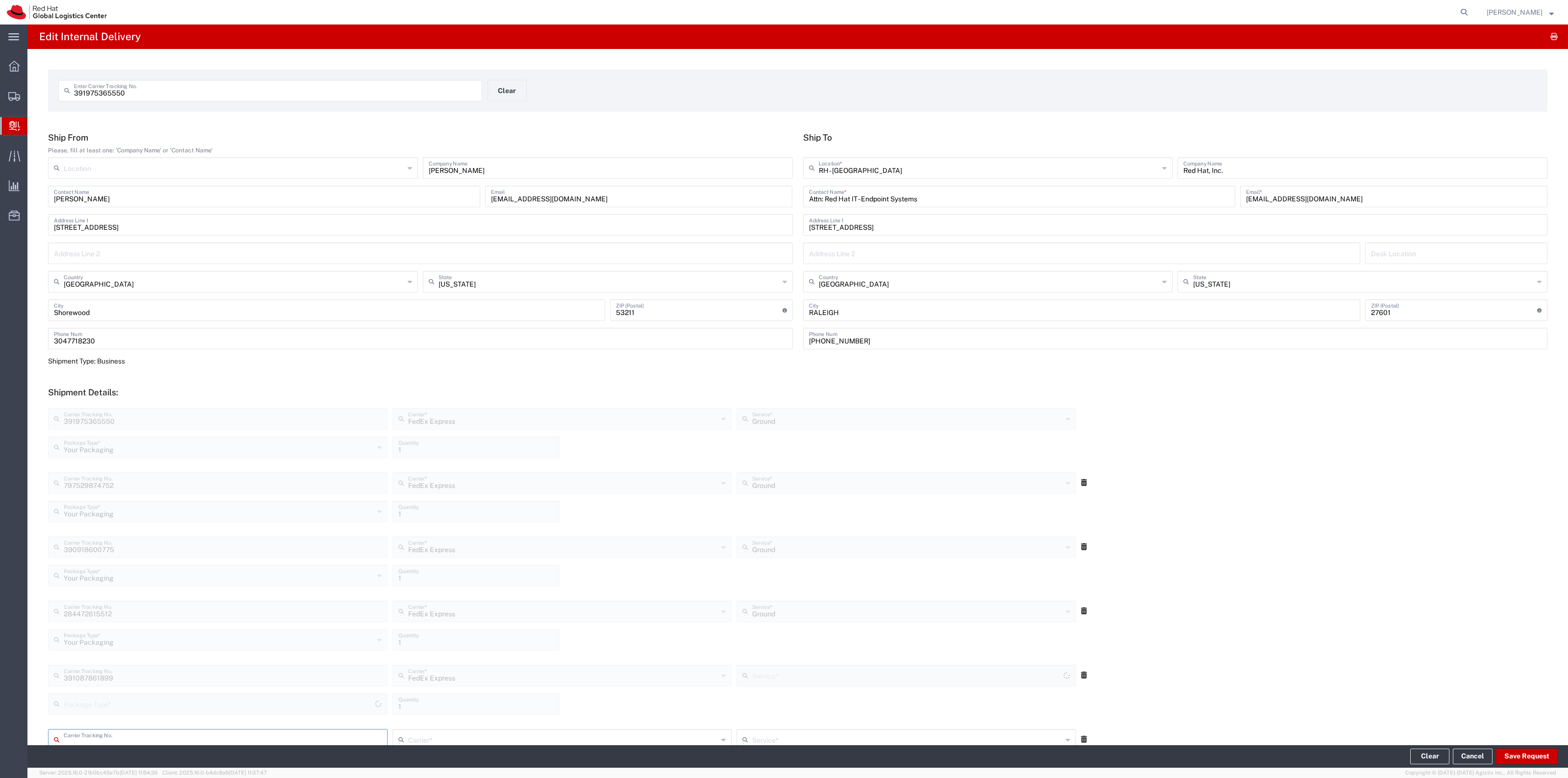
type input "Your Packaging"
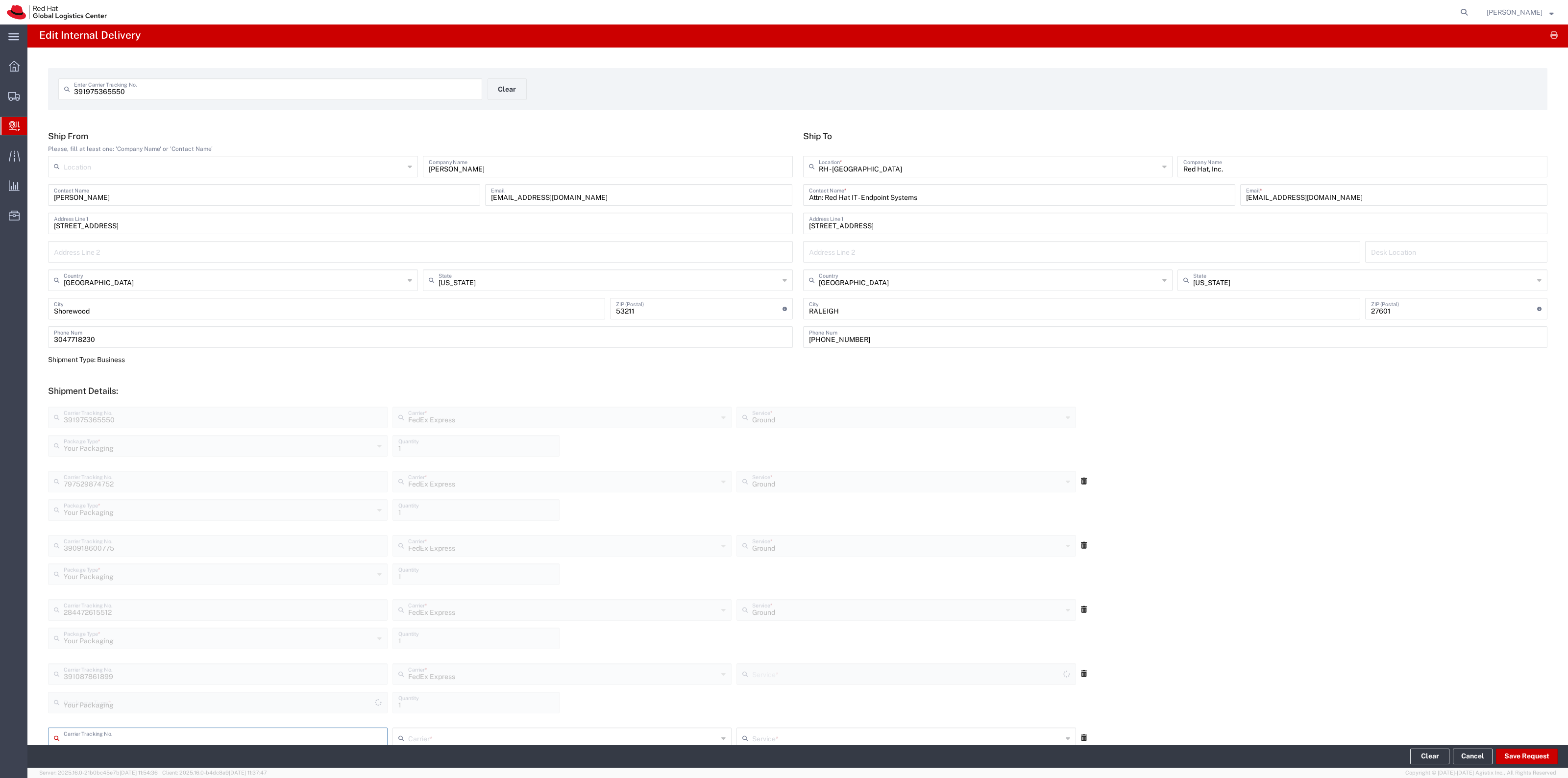
type input "Ground"
type input "797543663937"
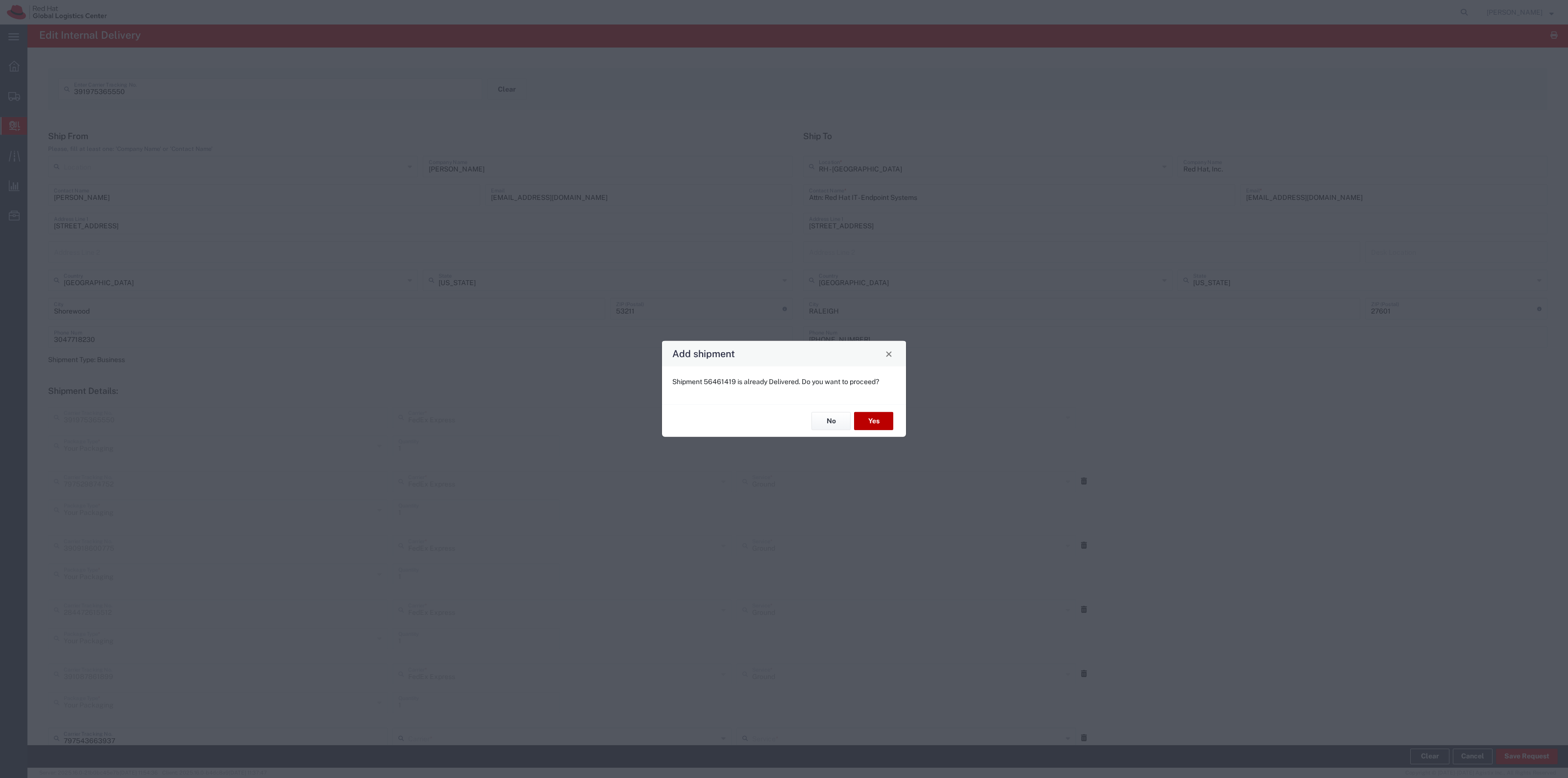
click at [865, 421] on button "Yes" at bounding box center [873, 421] width 39 height 18
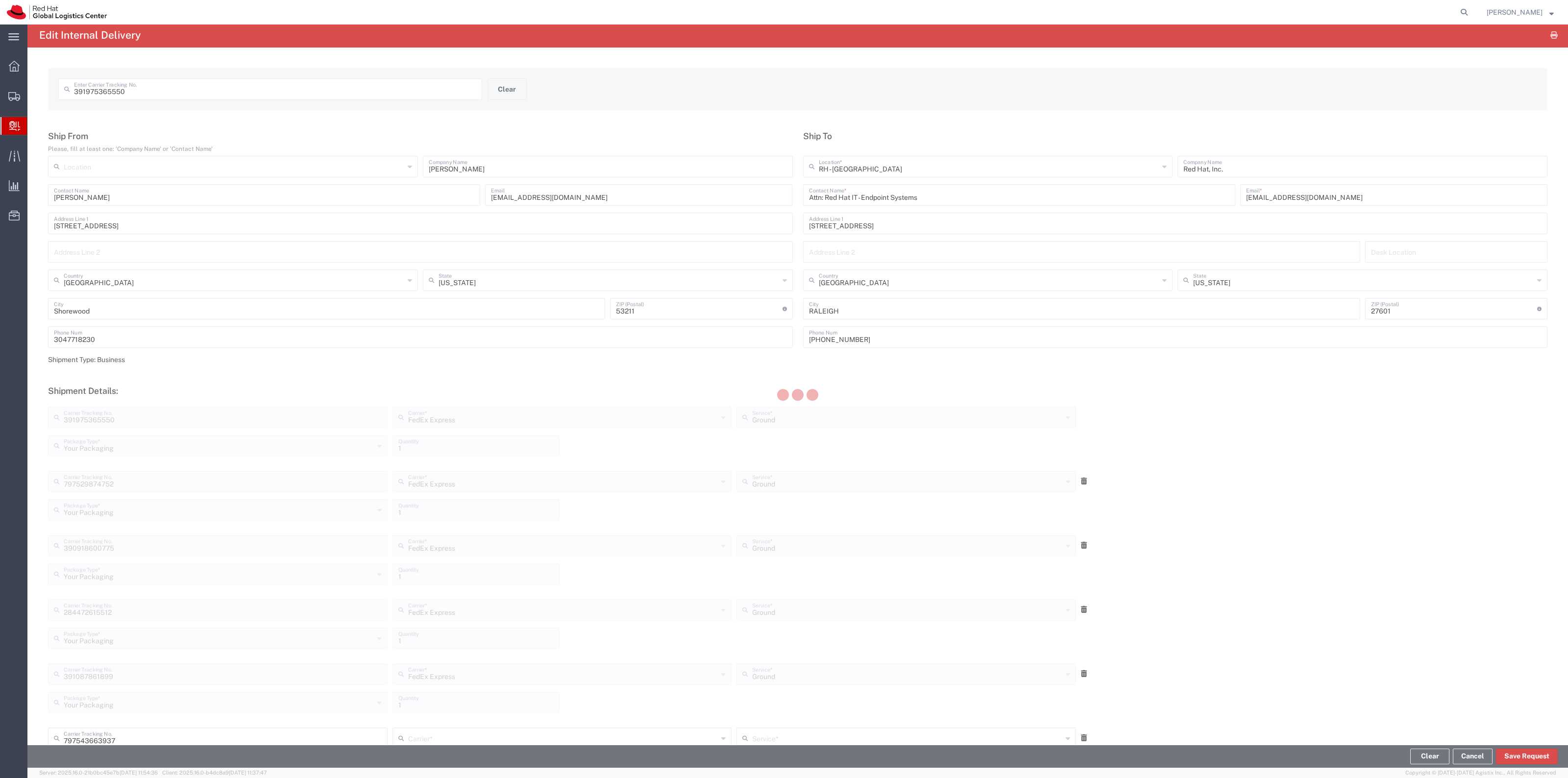
scroll to position [418, 0]
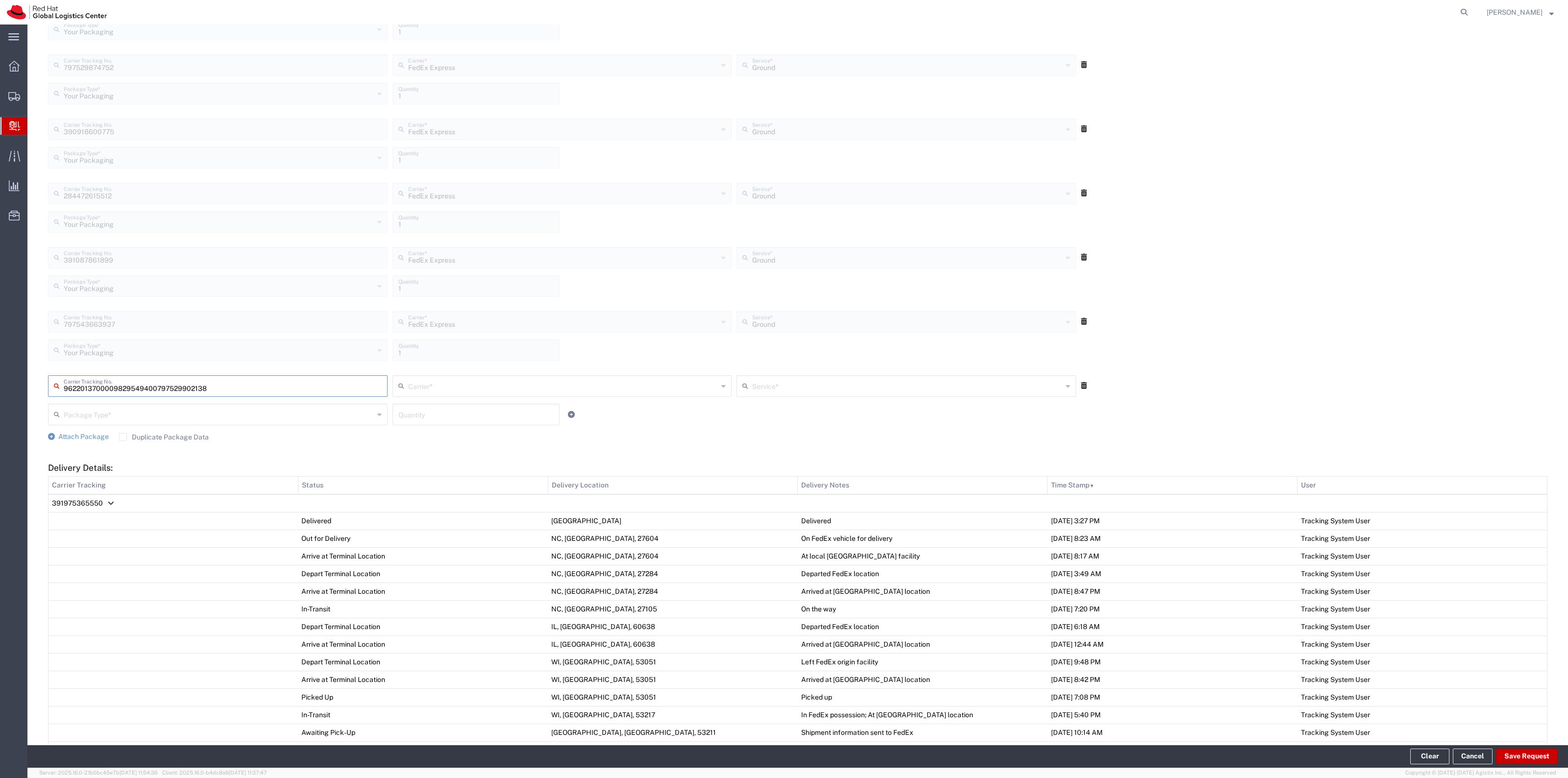
type input "797529902138"
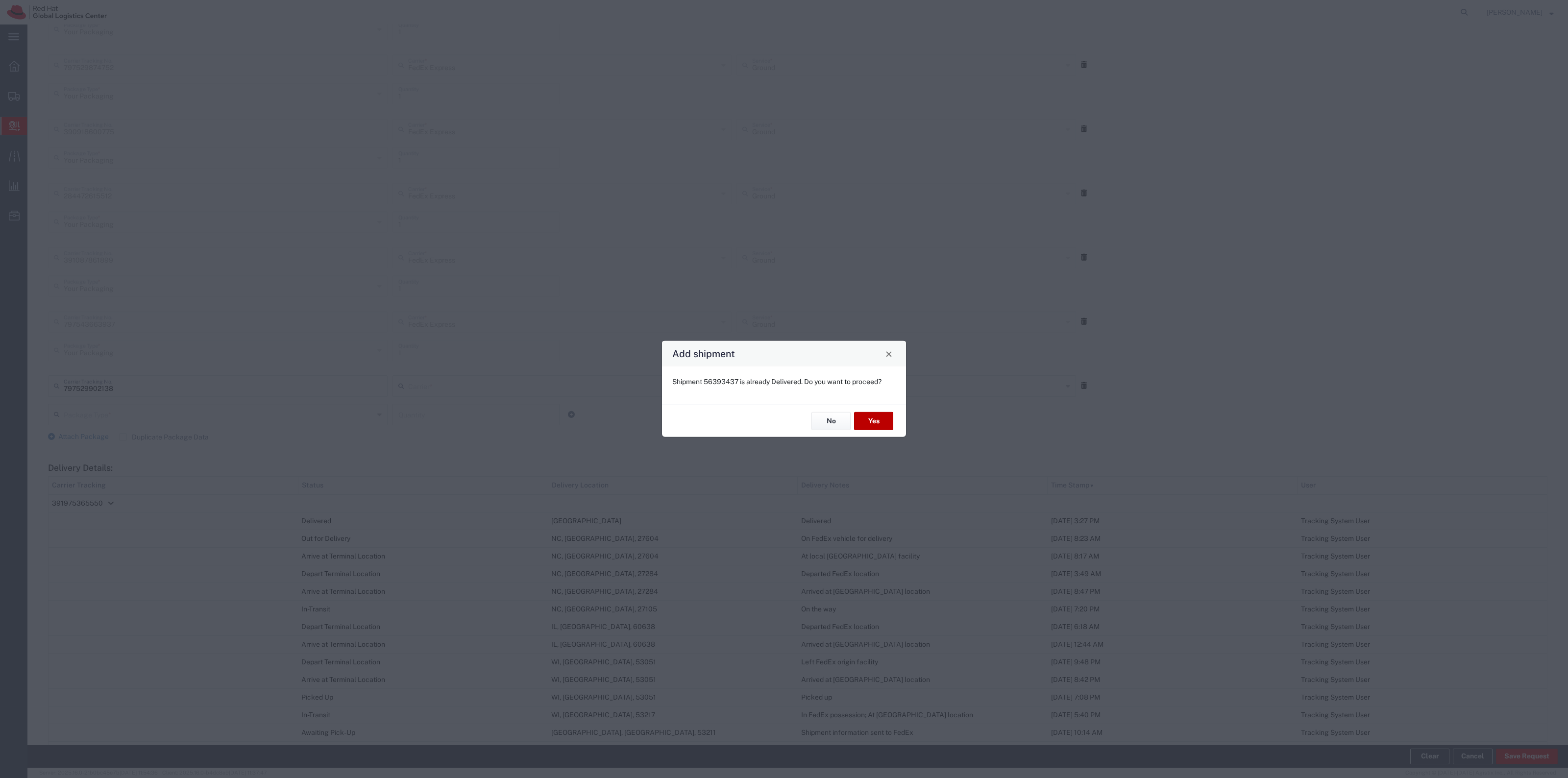
click at [865, 421] on button "Yes" at bounding box center [873, 421] width 39 height 18
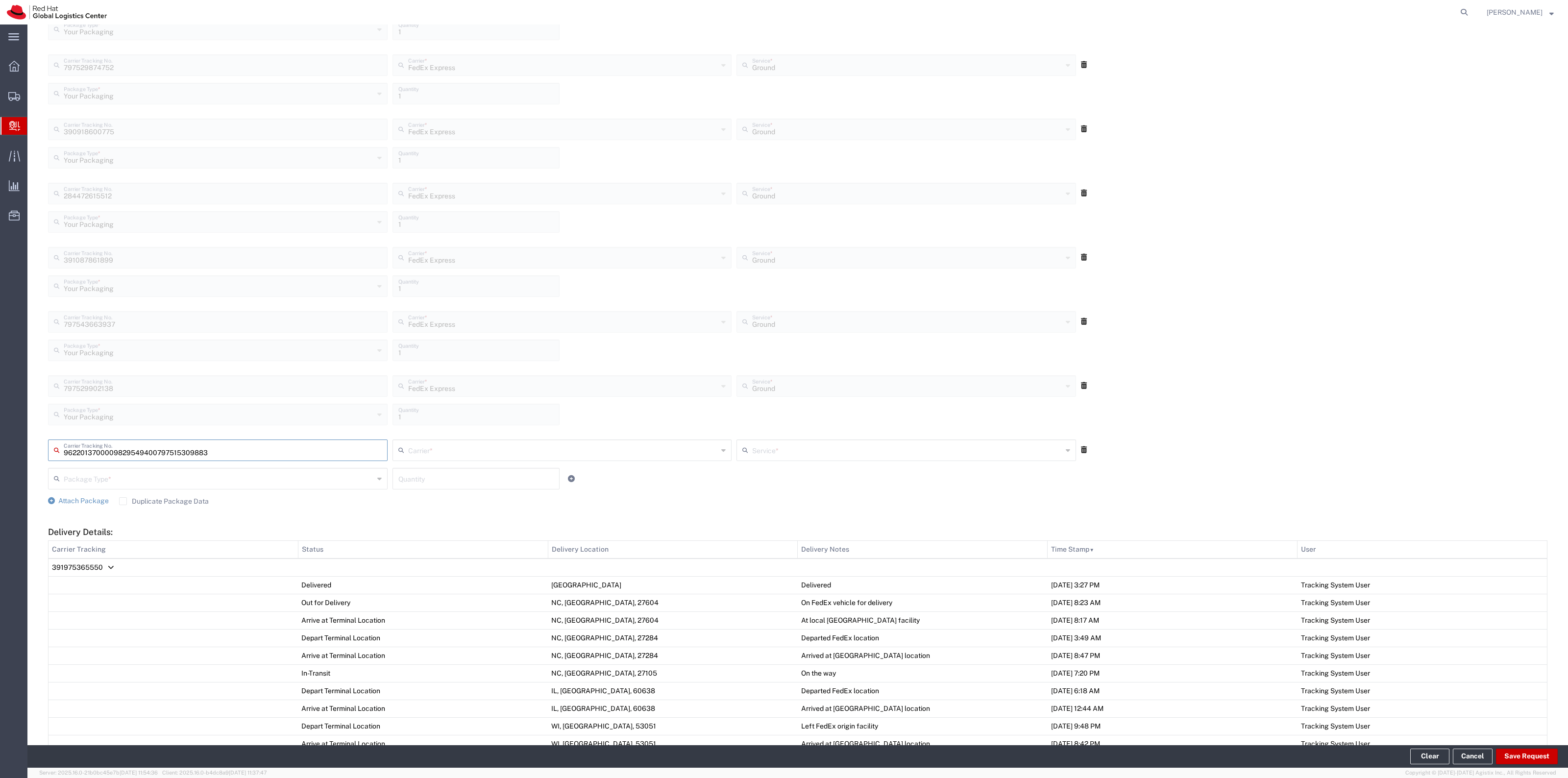
type input "797515309883"
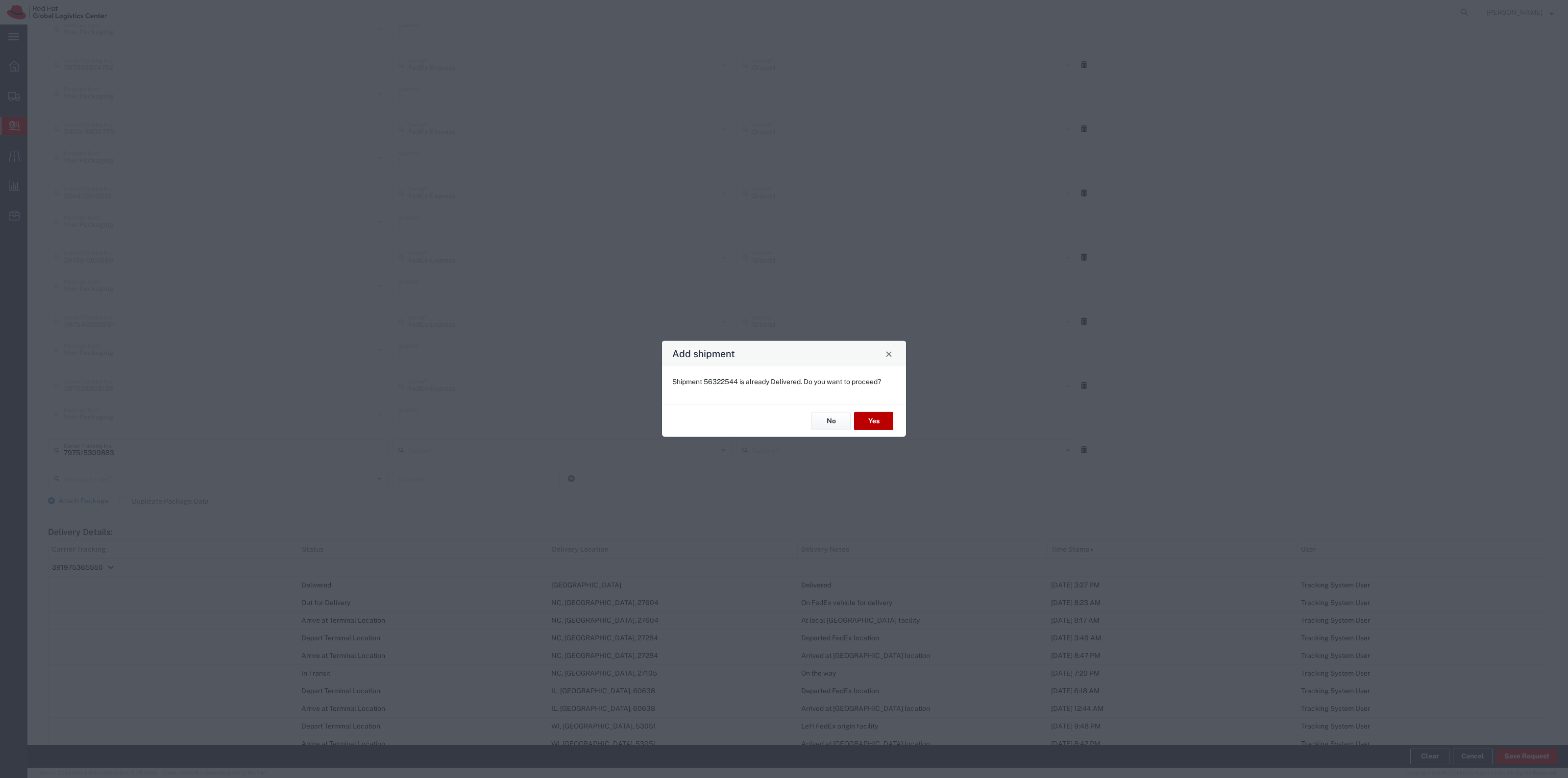
click at [865, 421] on button "Yes" at bounding box center [873, 421] width 39 height 18
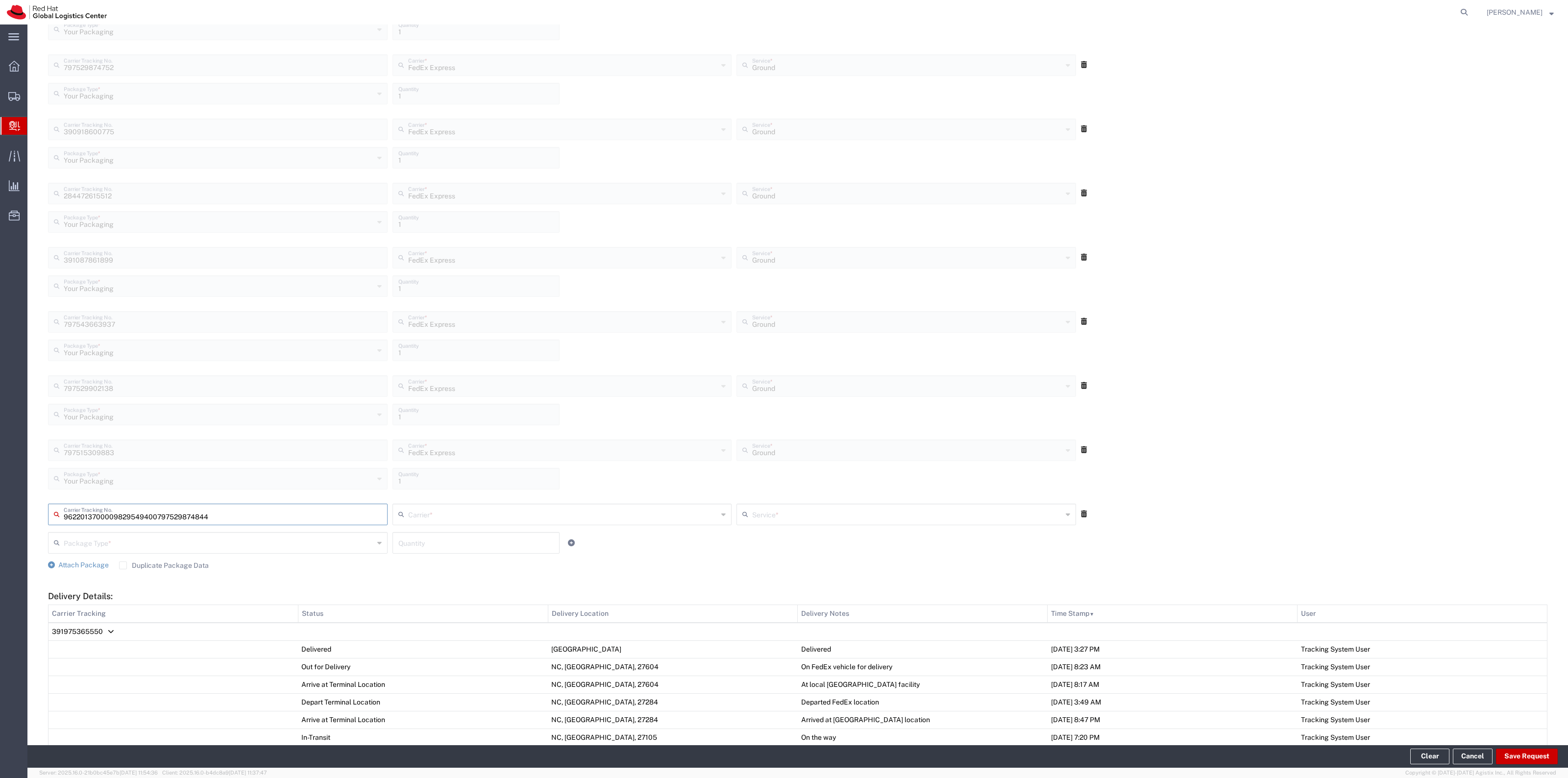
type input "797529874844"
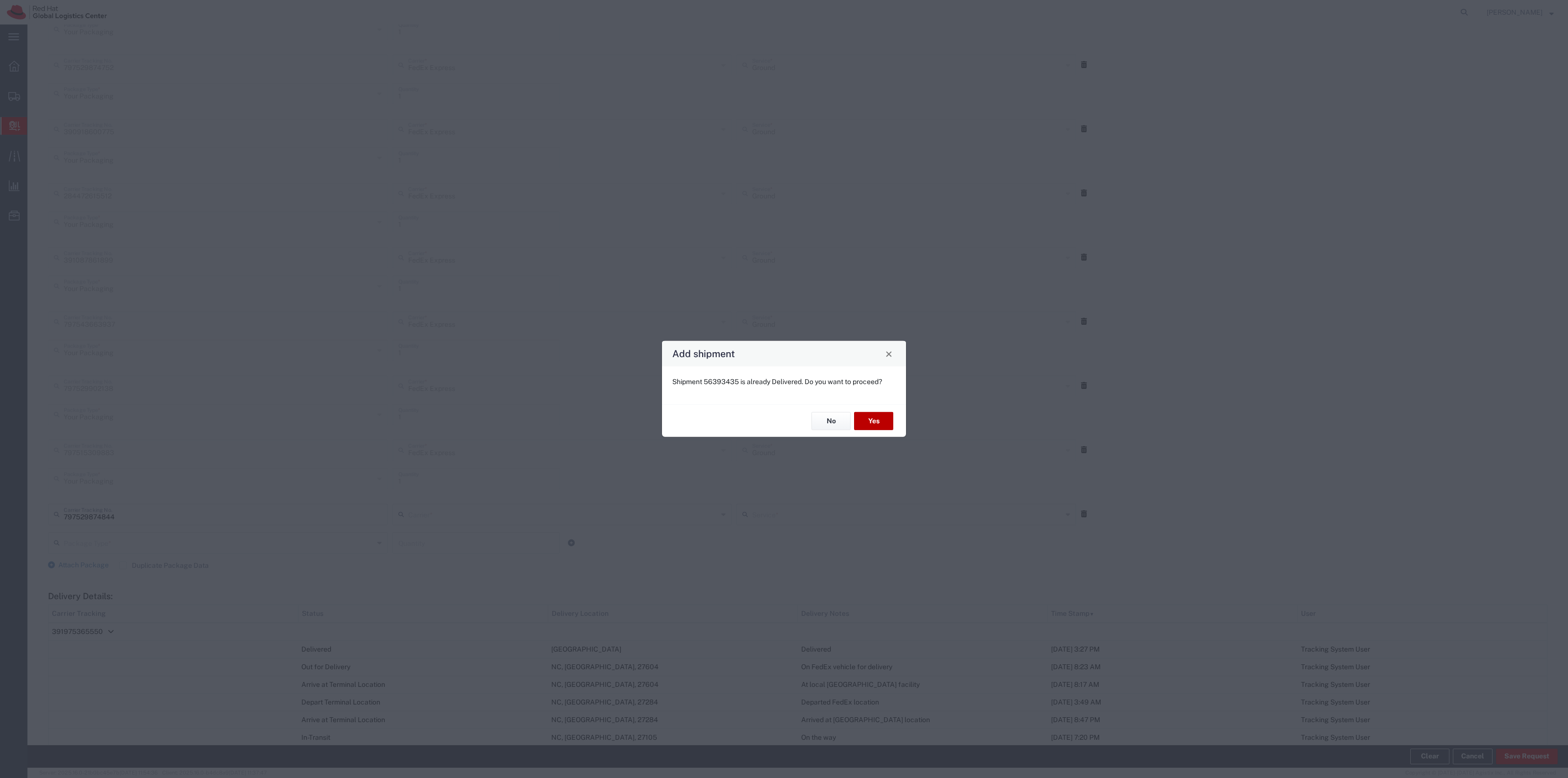
click at [865, 421] on button "Yes" at bounding box center [873, 421] width 39 height 18
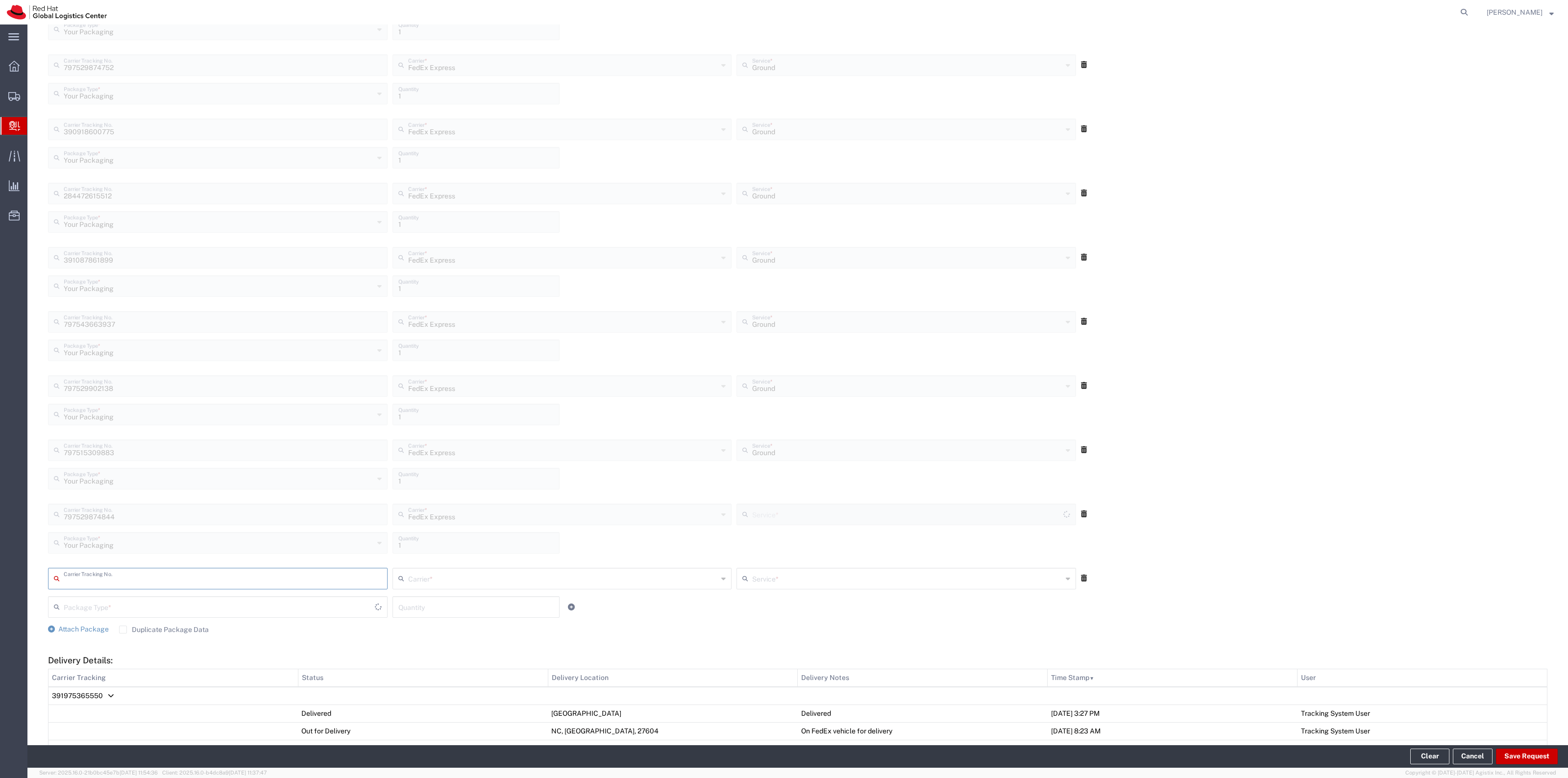
type input "Ground"
type input "797505935761"
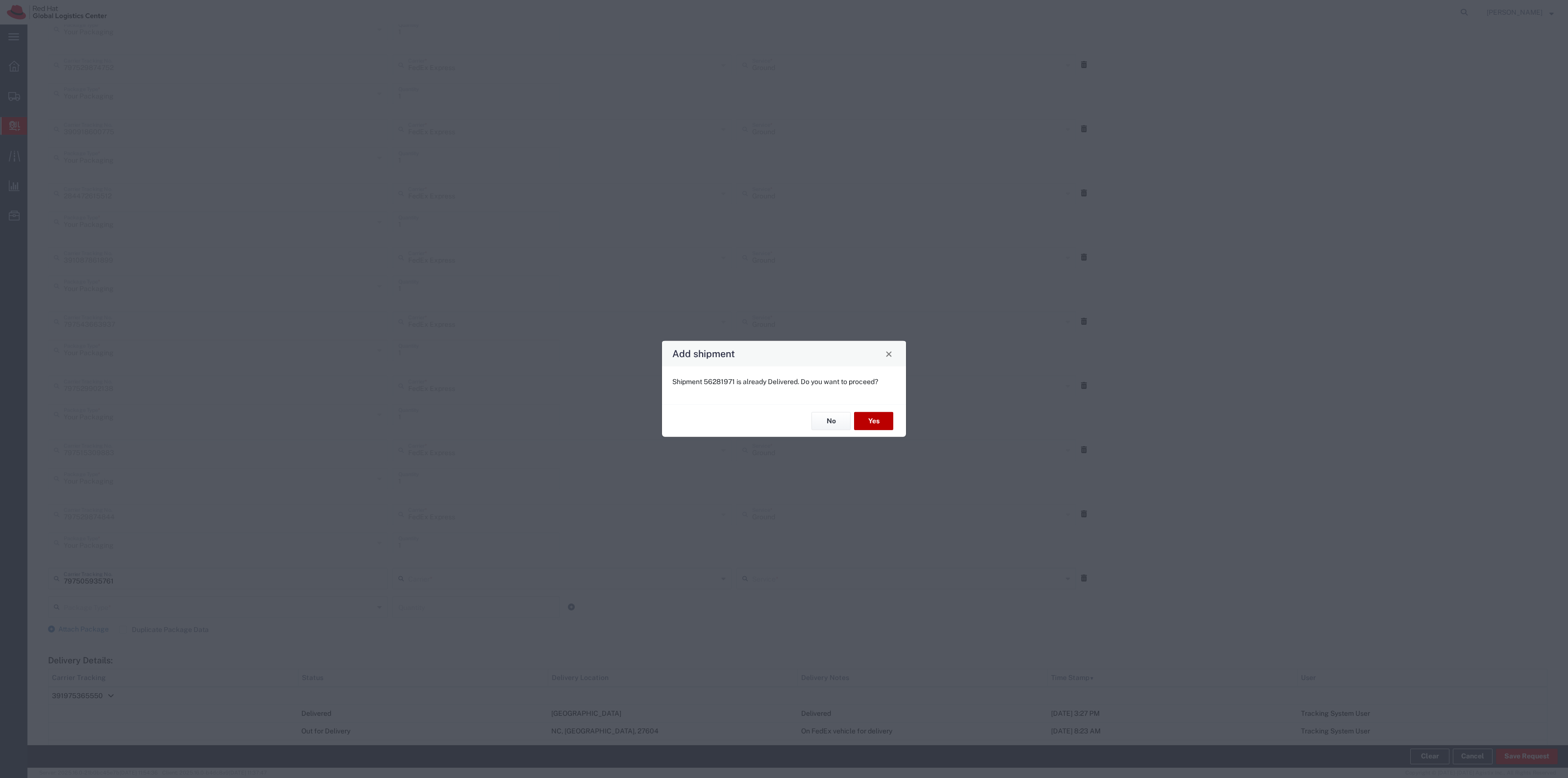
click at [865, 421] on button "Yes" at bounding box center [873, 421] width 39 height 18
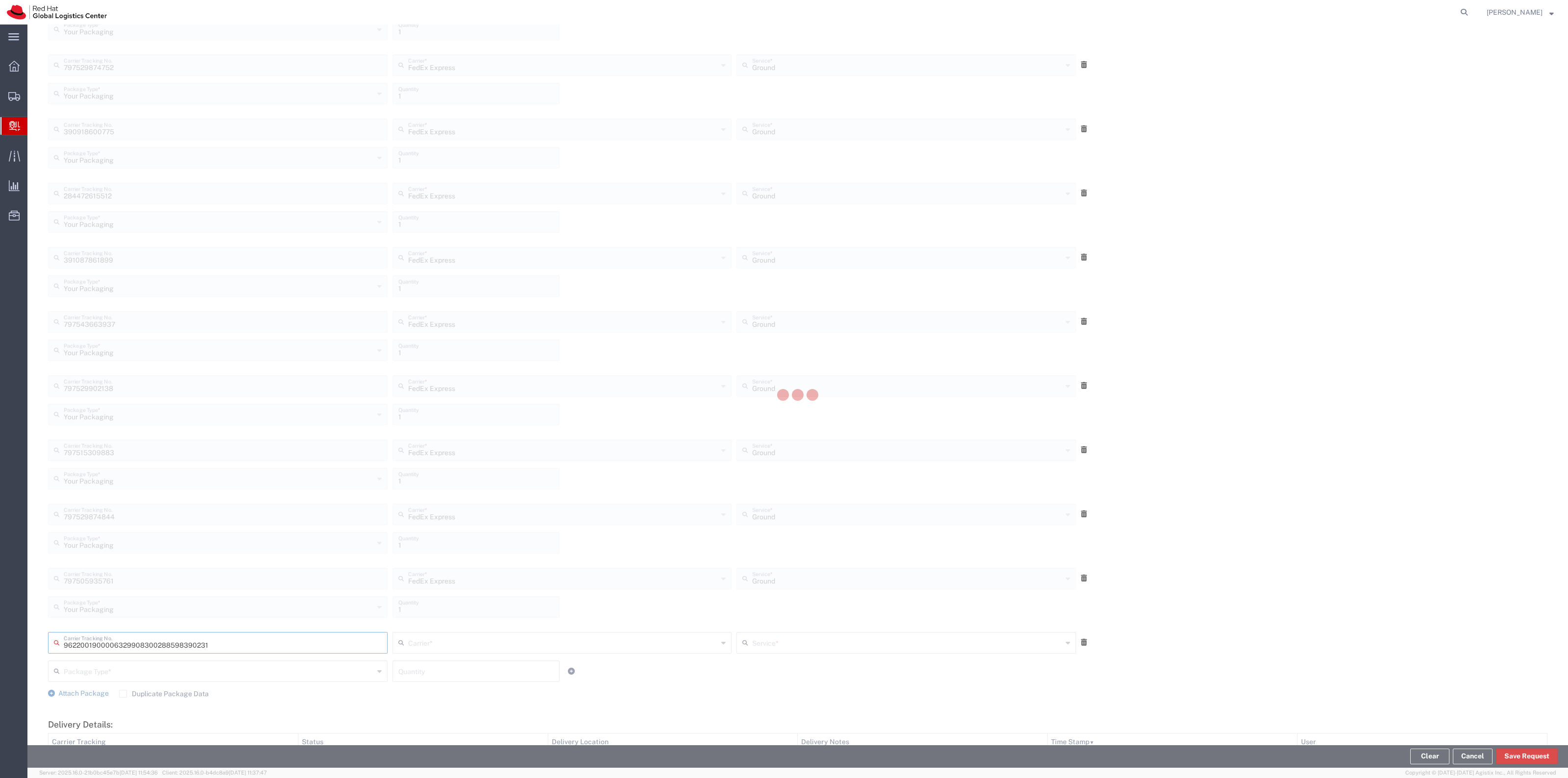
type input "288598390231"
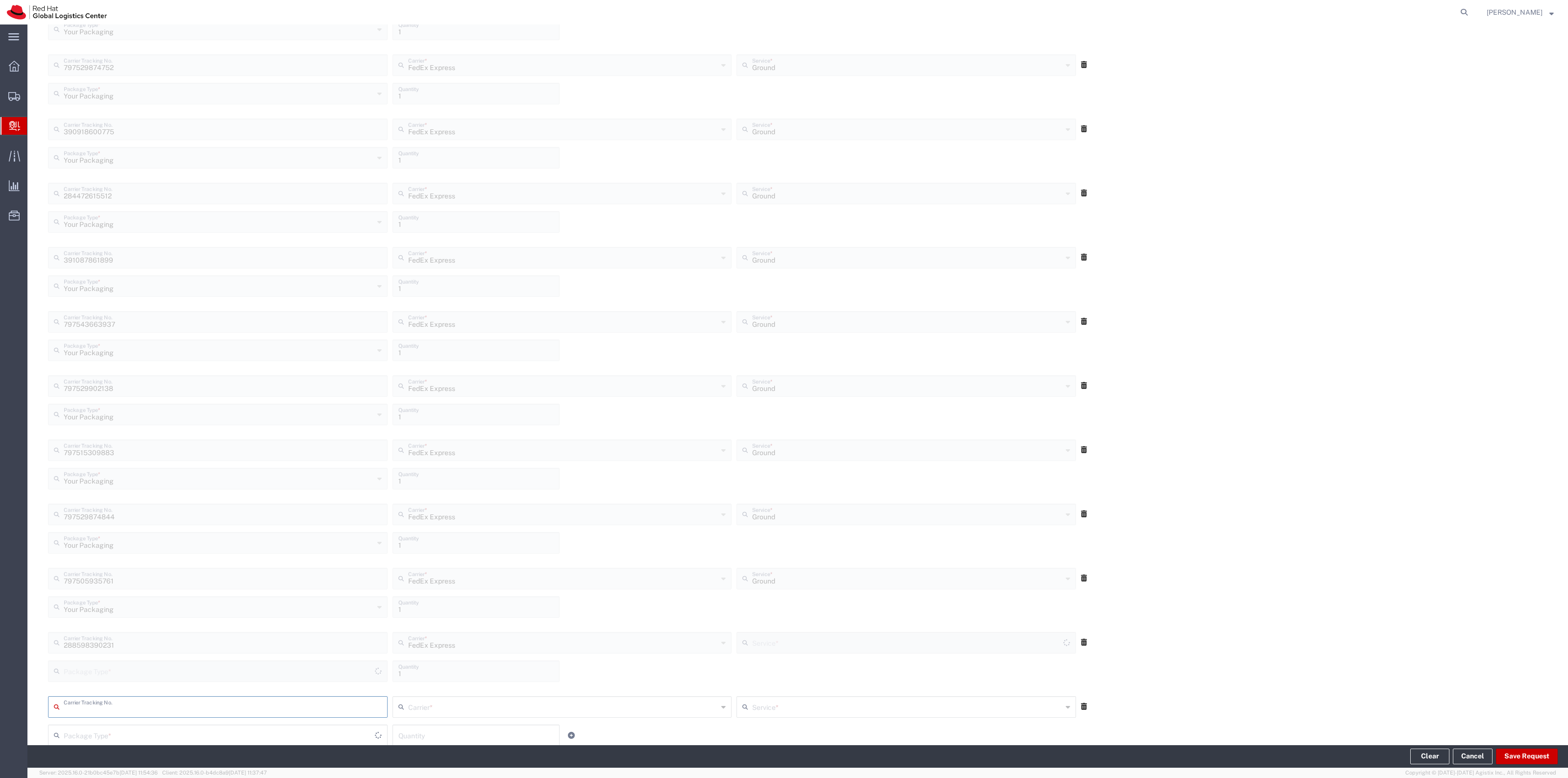
type input "Your Packaging"
type input "Ground"
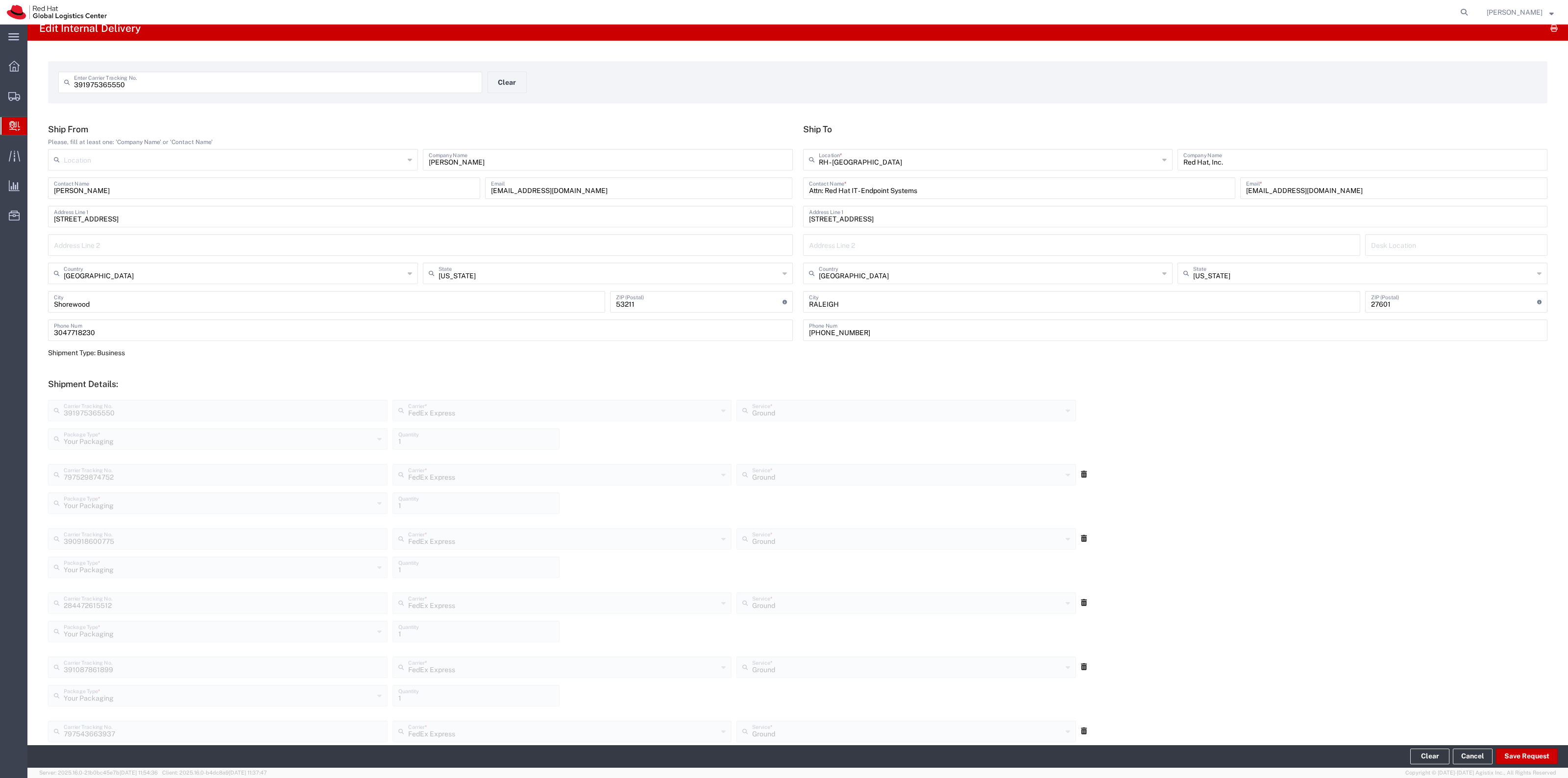
scroll to position [0, 0]
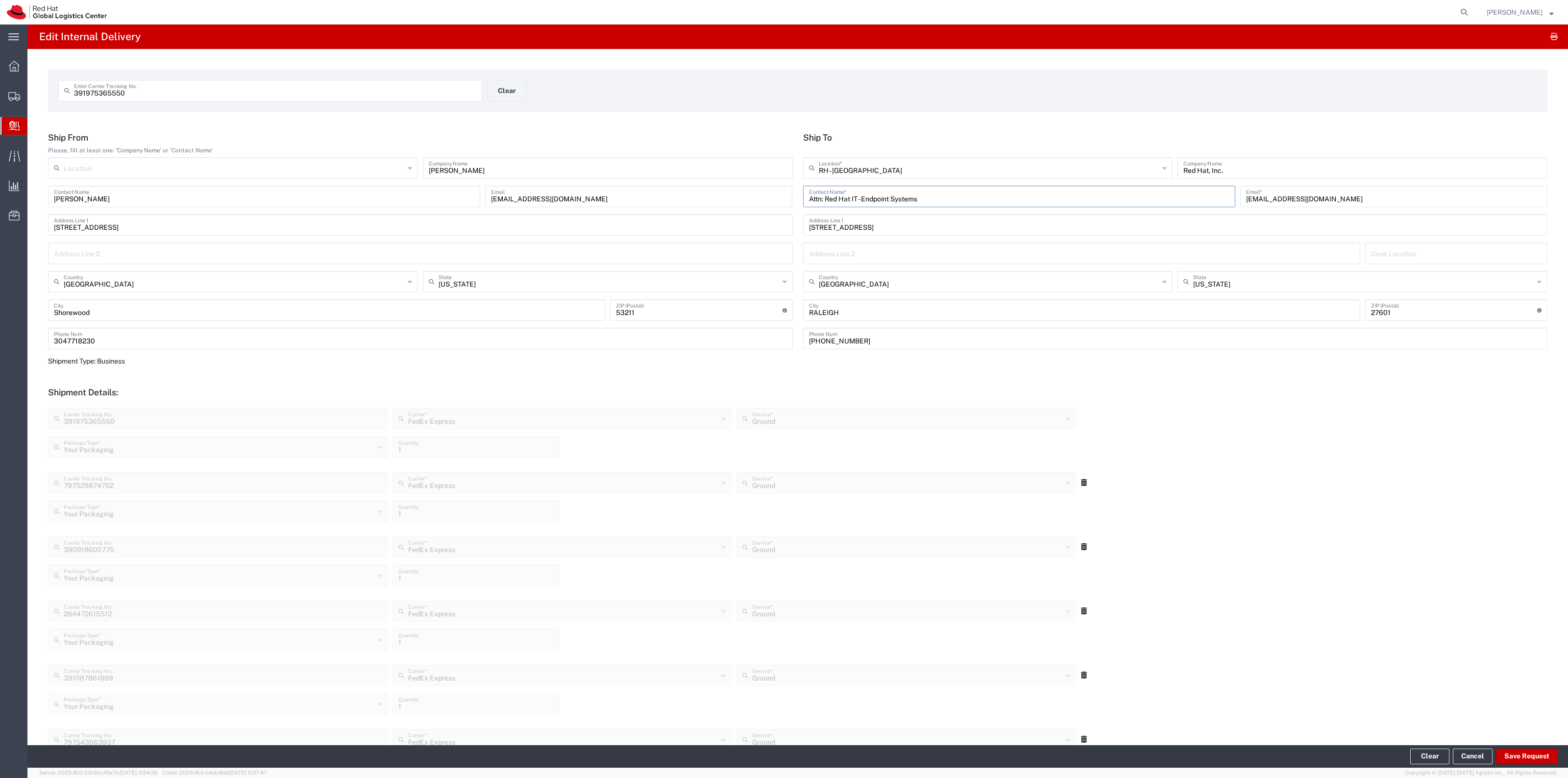
drag, startPoint x: 939, startPoint y: 203, endPoint x: 757, endPoint y: 186, distance: 182.8
click at [758, 185] on div "Ship From Please, fill at least one: 'Company Name' or 'Contact Name' Location …" at bounding box center [798, 244] width 1510 height 224
type input "ITHD"
type input "[EMAIL_ADDRESS][DOMAIN_NAME]"
click at [1512, 755] on button "Save Request" at bounding box center [1527, 757] width 61 height 16
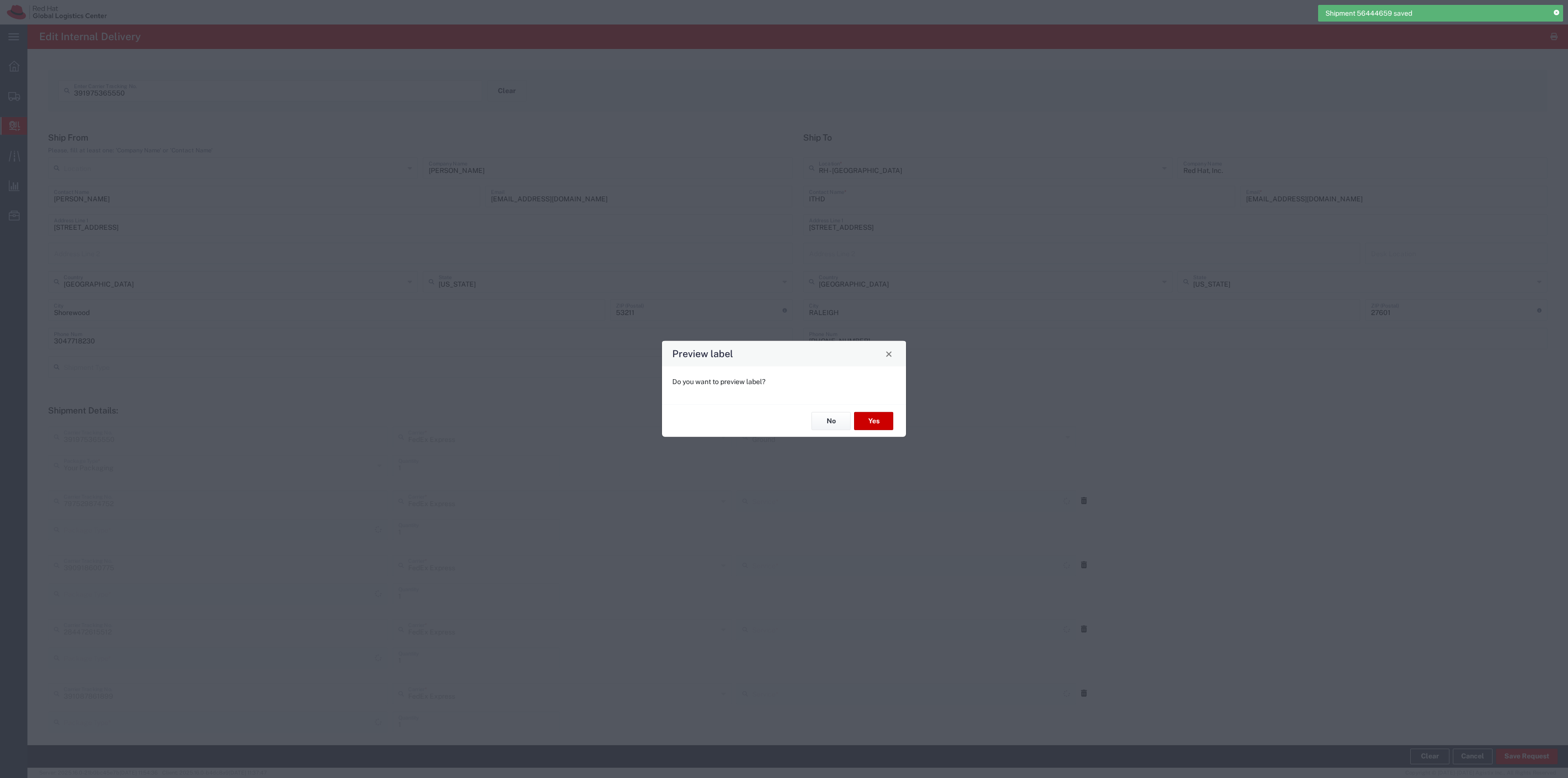
type input "Your Packaging"
type input "Ground"
type input "Your Packaging"
type input "Ground"
type input "Your Packaging"
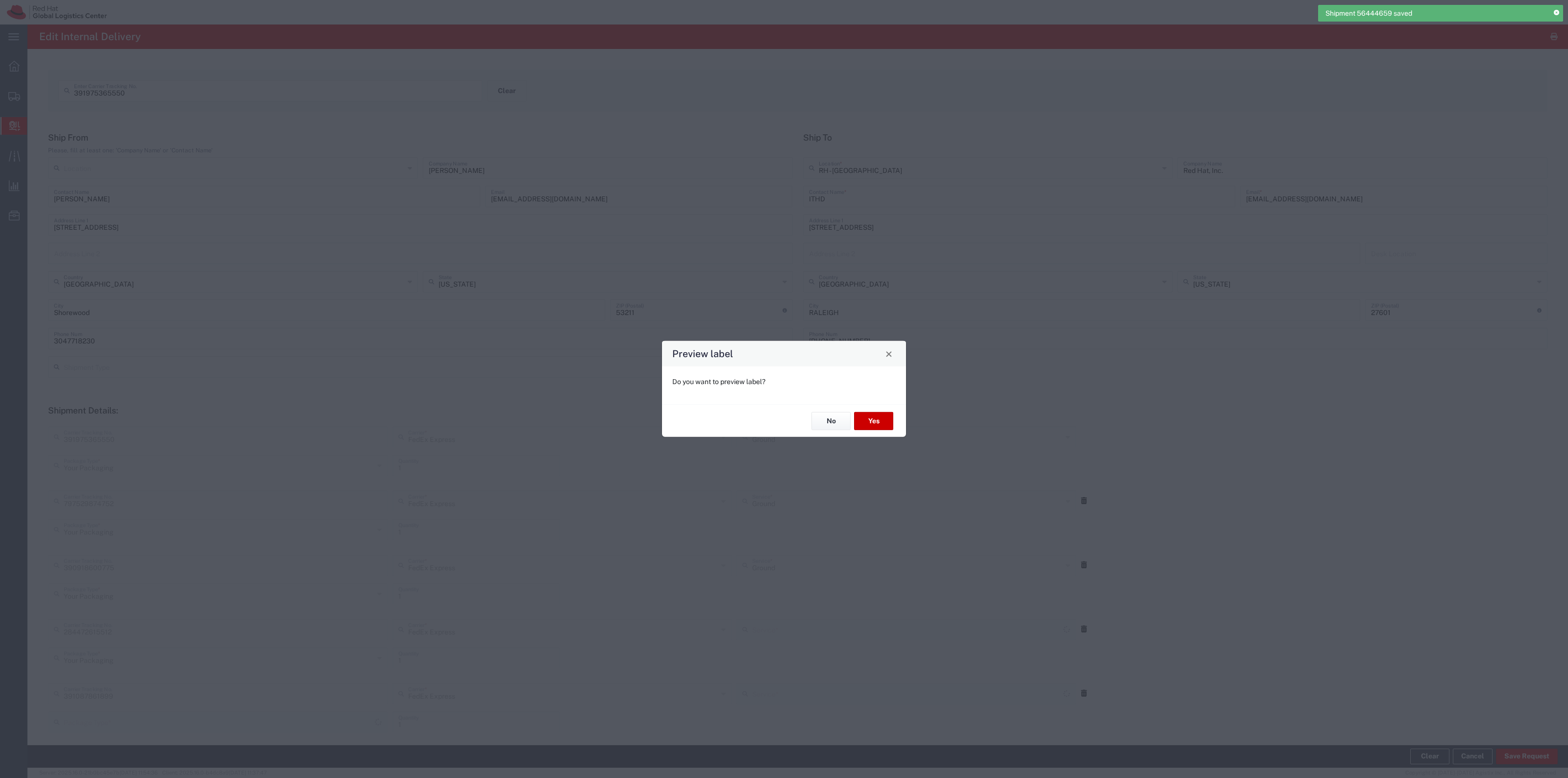
type input "Your Packaging"
type input "Ground"
type input "Your Packaging"
type input "Ground"
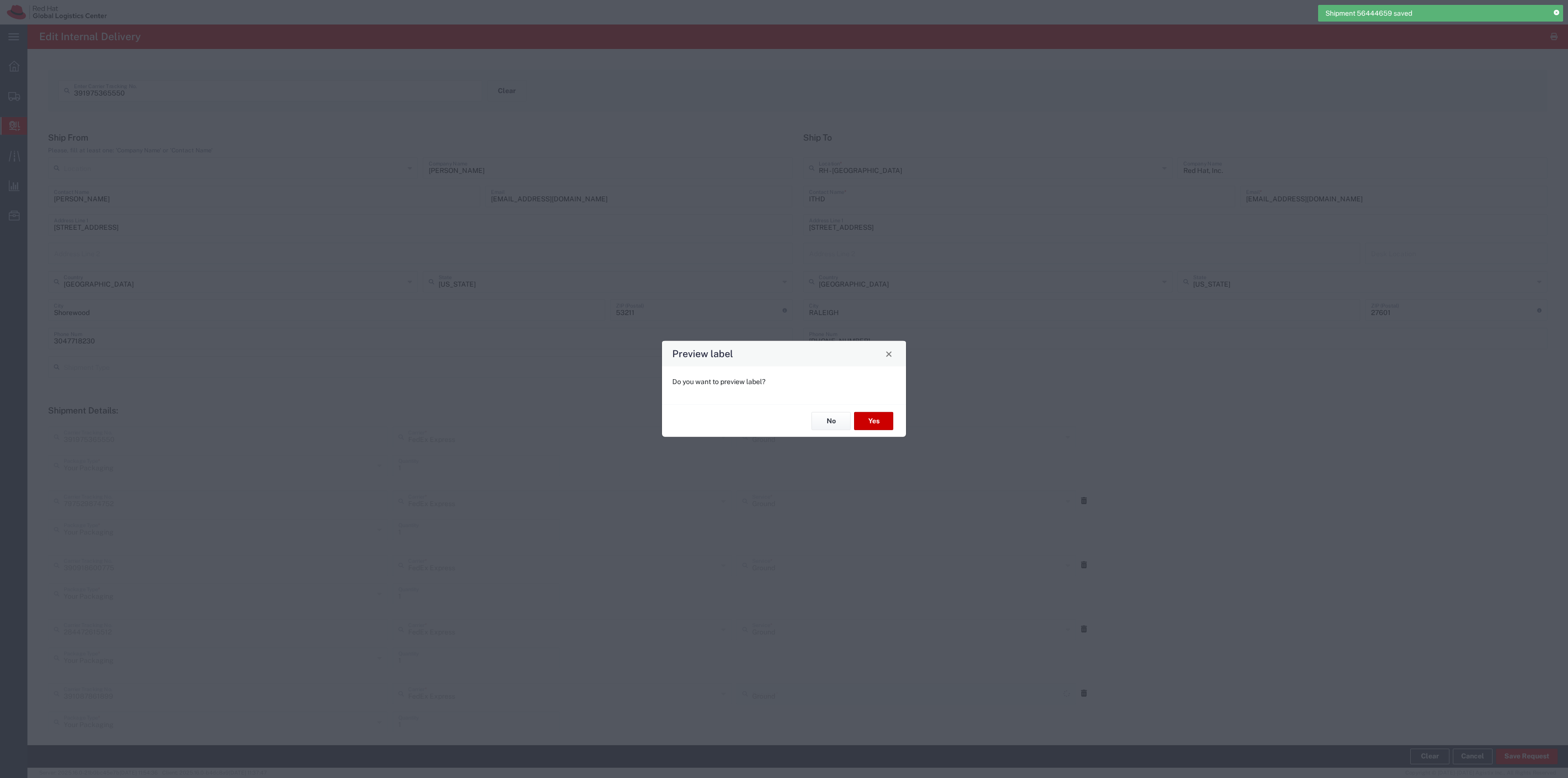
type input "Your Packaging"
type input "Ground"
type input "Your Packaging"
type input "Ground"
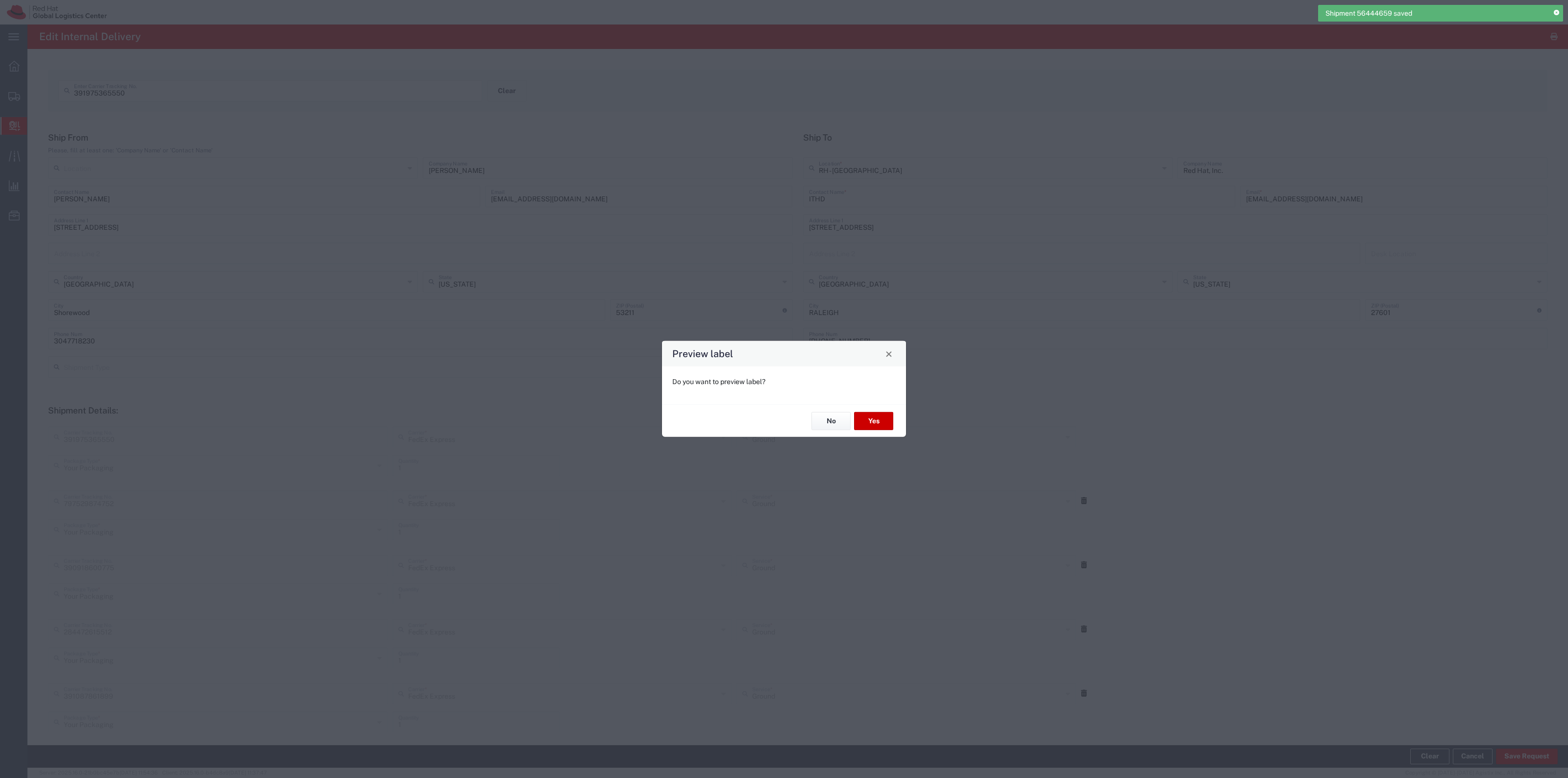
type input "Your Packaging"
type input "Ground"
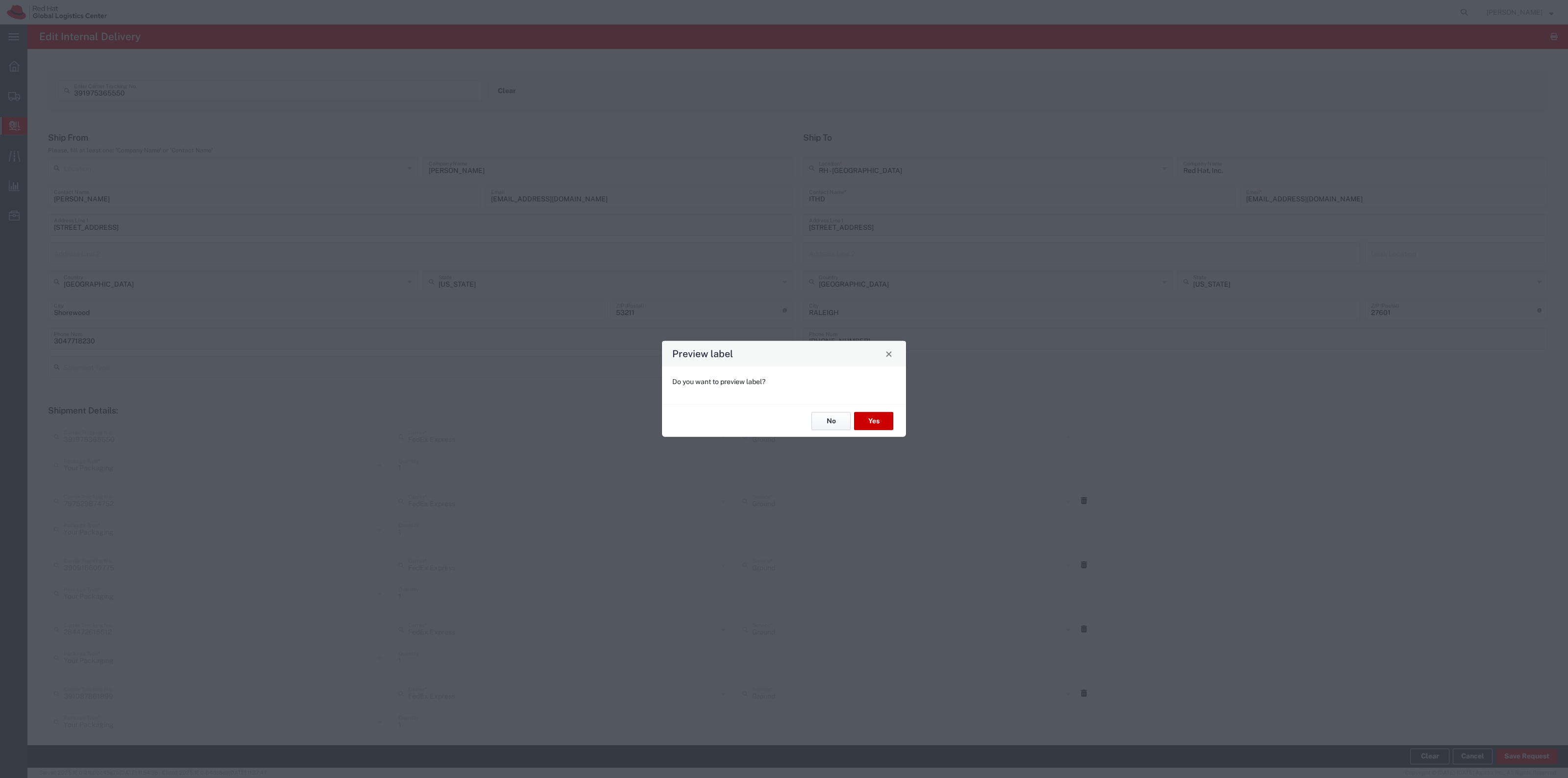
click at [827, 417] on button "No" at bounding box center [831, 421] width 39 height 18
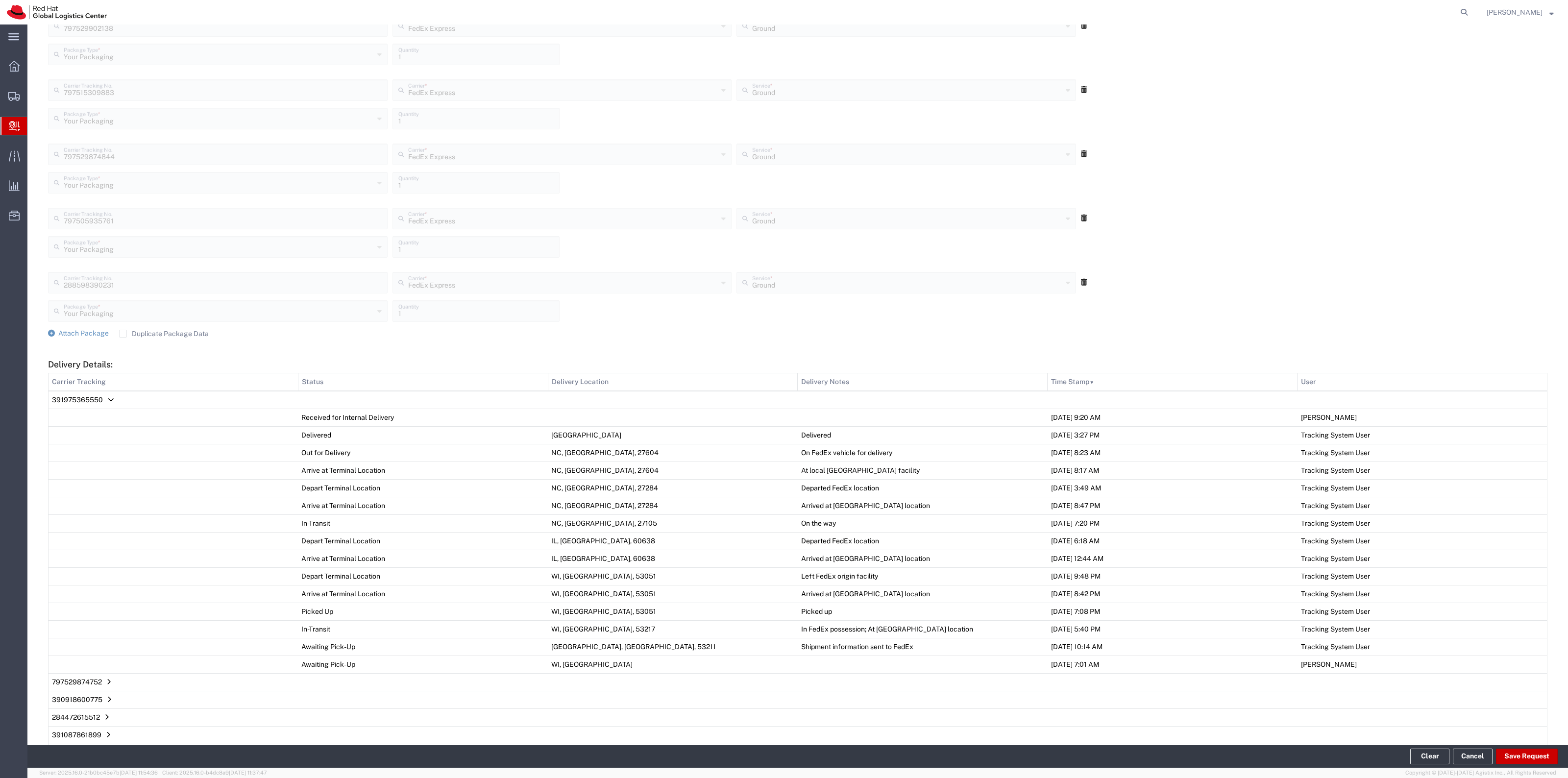
scroll to position [1054, 0]
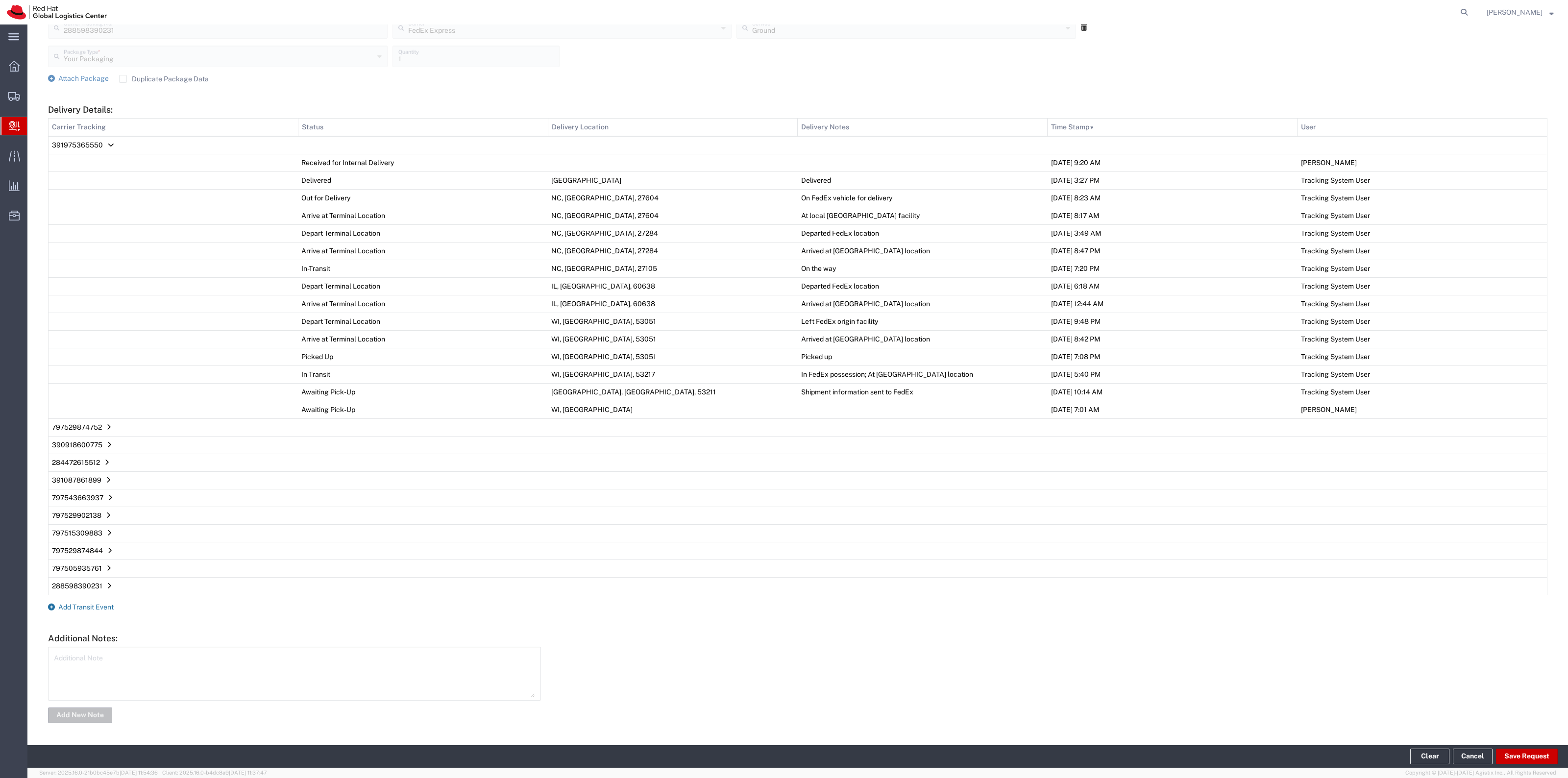
click at [108, 604] on span "Add Transit Event" at bounding box center [86, 607] width 55 height 8
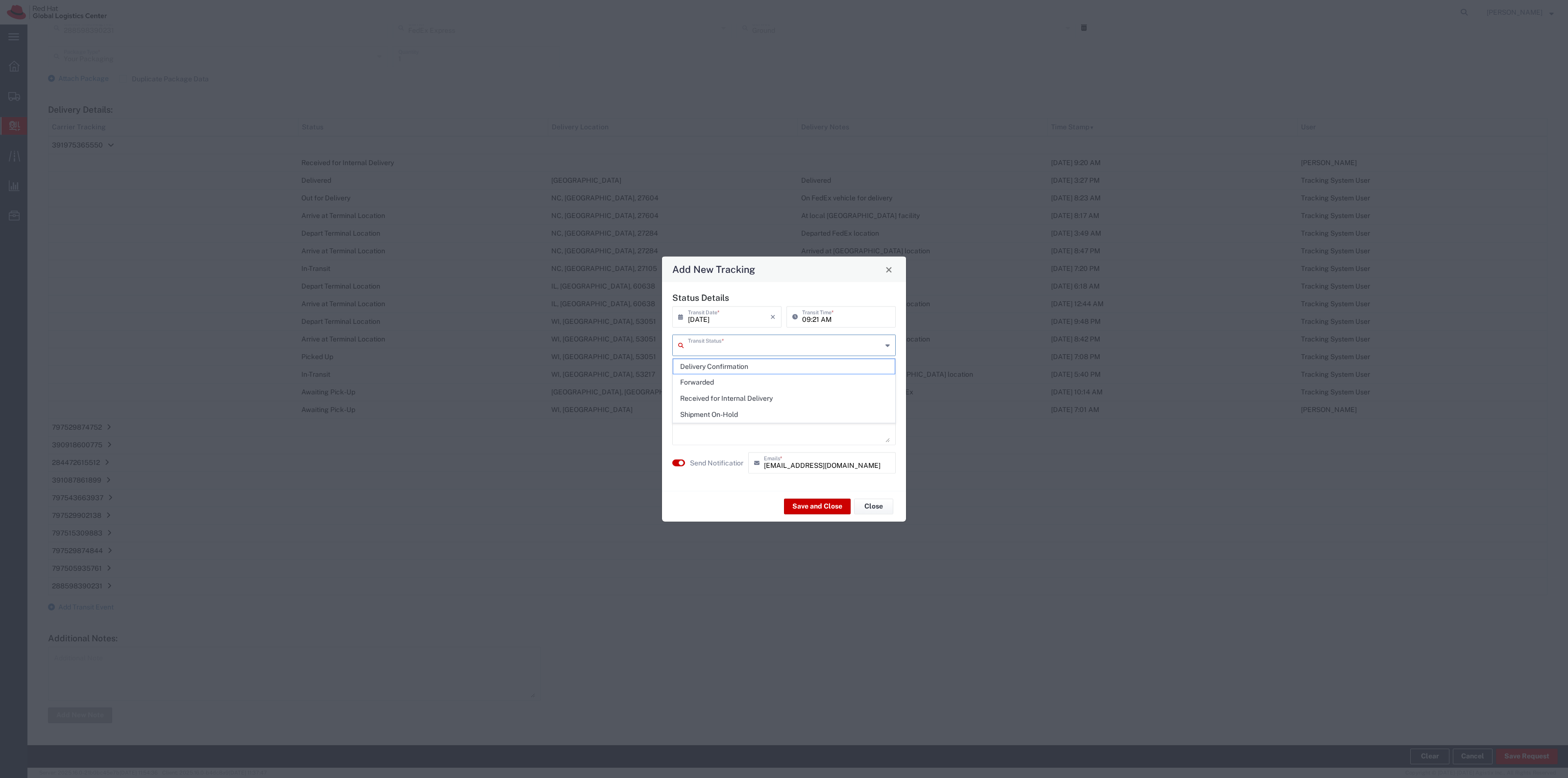
click at [705, 345] on input "text" at bounding box center [785, 345] width 194 height 17
click at [704, 359] on span "Delivery Confirmation" at bounding box center [784, 366] width 222 height 15
type input "Delivery Confirmation"
click at [790, 495] on div "Save and Close Close" at bounding box center [784, 506] width 244 height 31
click at [790, 499] on button "Save and Close" at bounding box center [817, 506] width 66 height 16
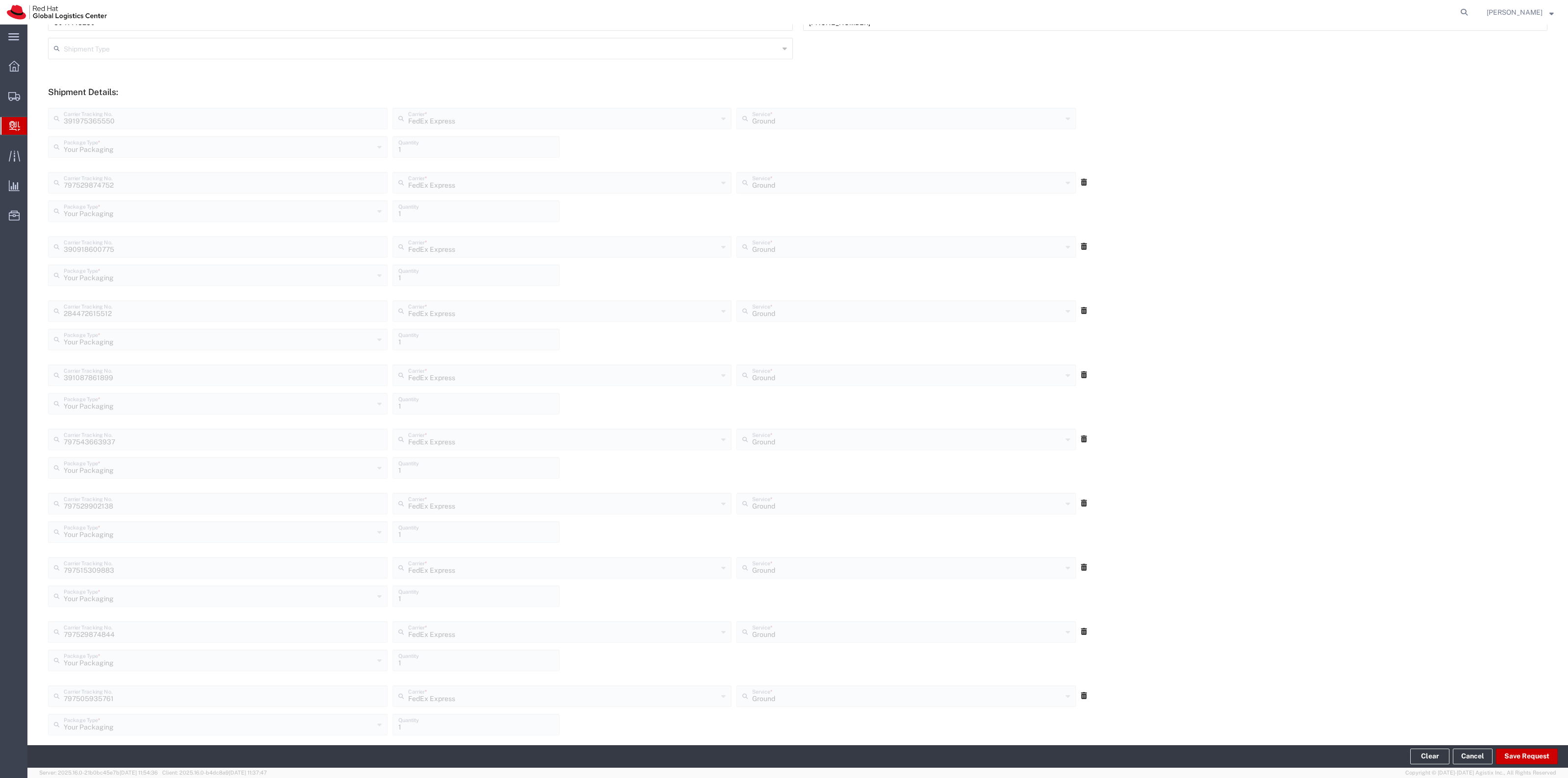
scroll to position [0, 0]
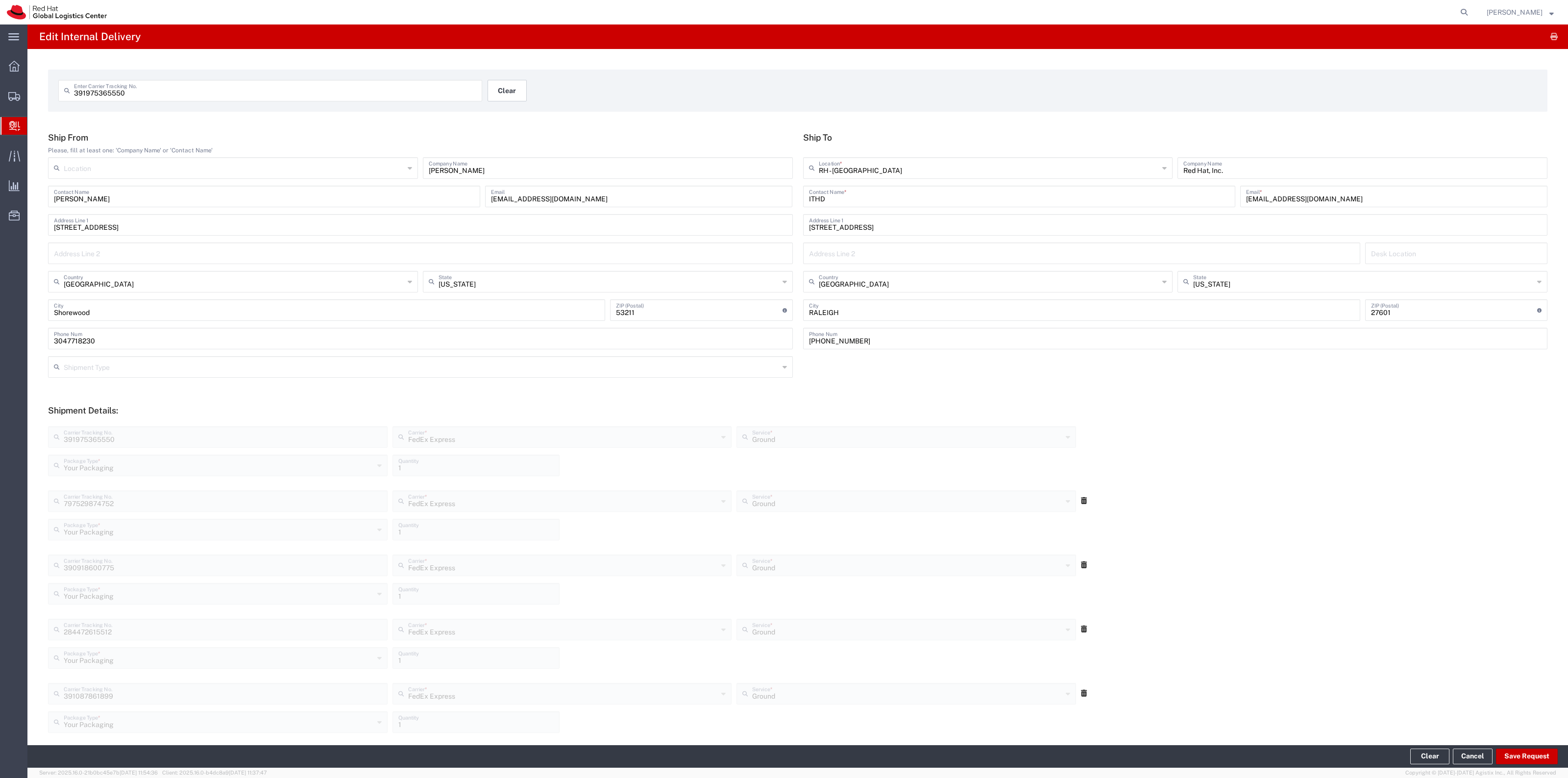
click at [519, 96] on button "Clear" at bounding box center [507, 90] width 39 height 21
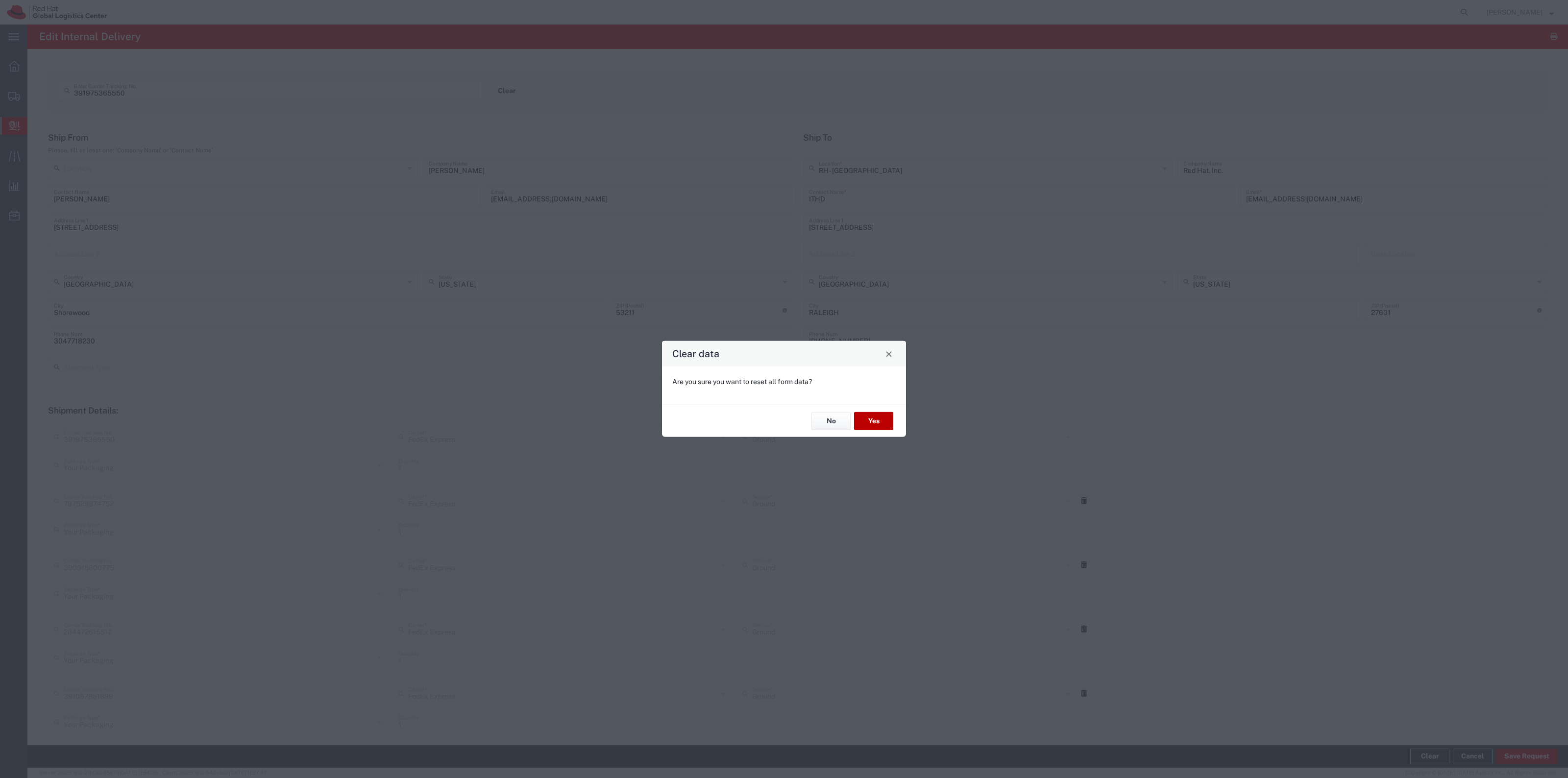
click at [877, 413] on button "Yes" at bounding box center [873, 421] width 39 height 18
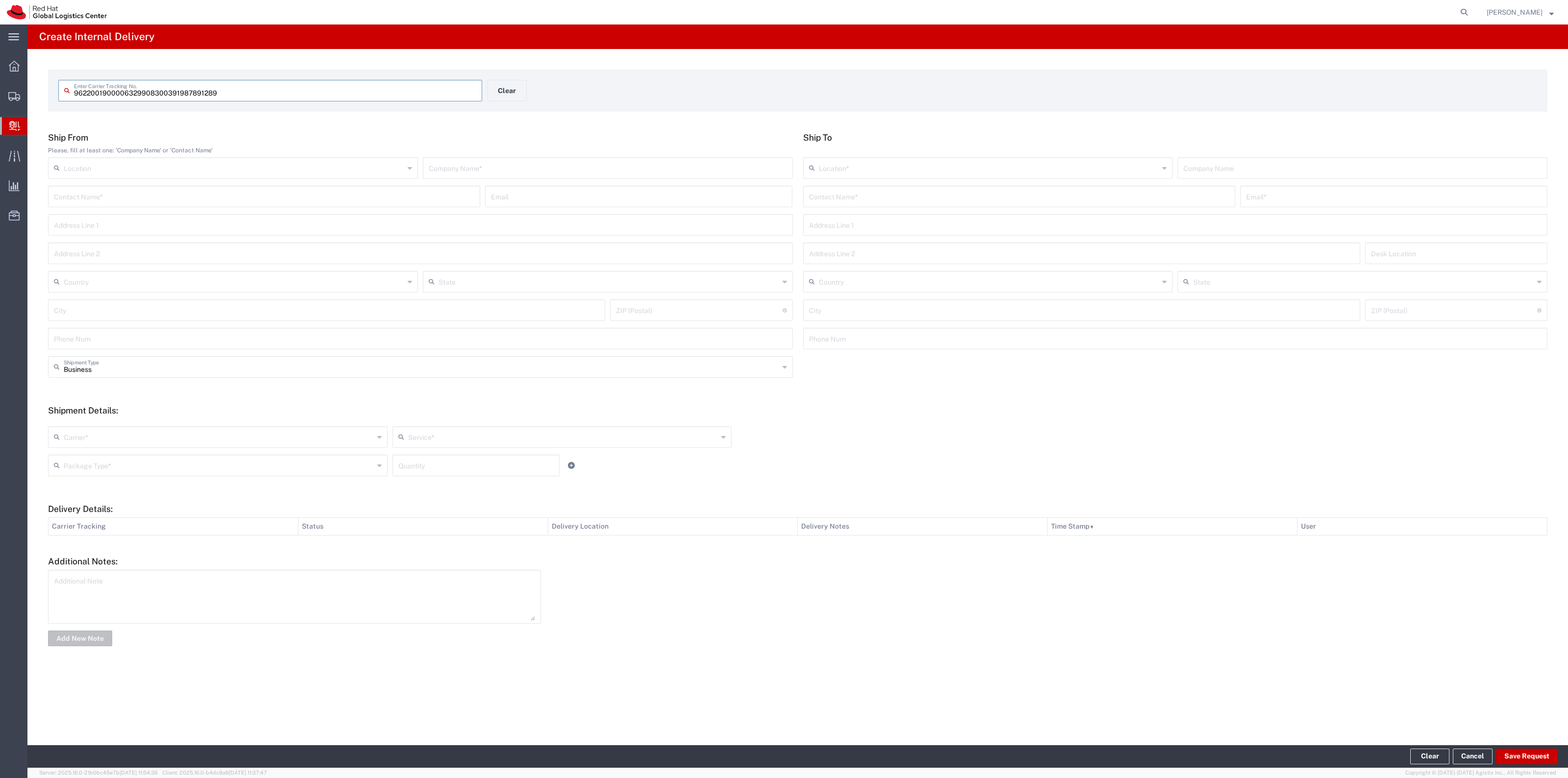
type input "391987891289"
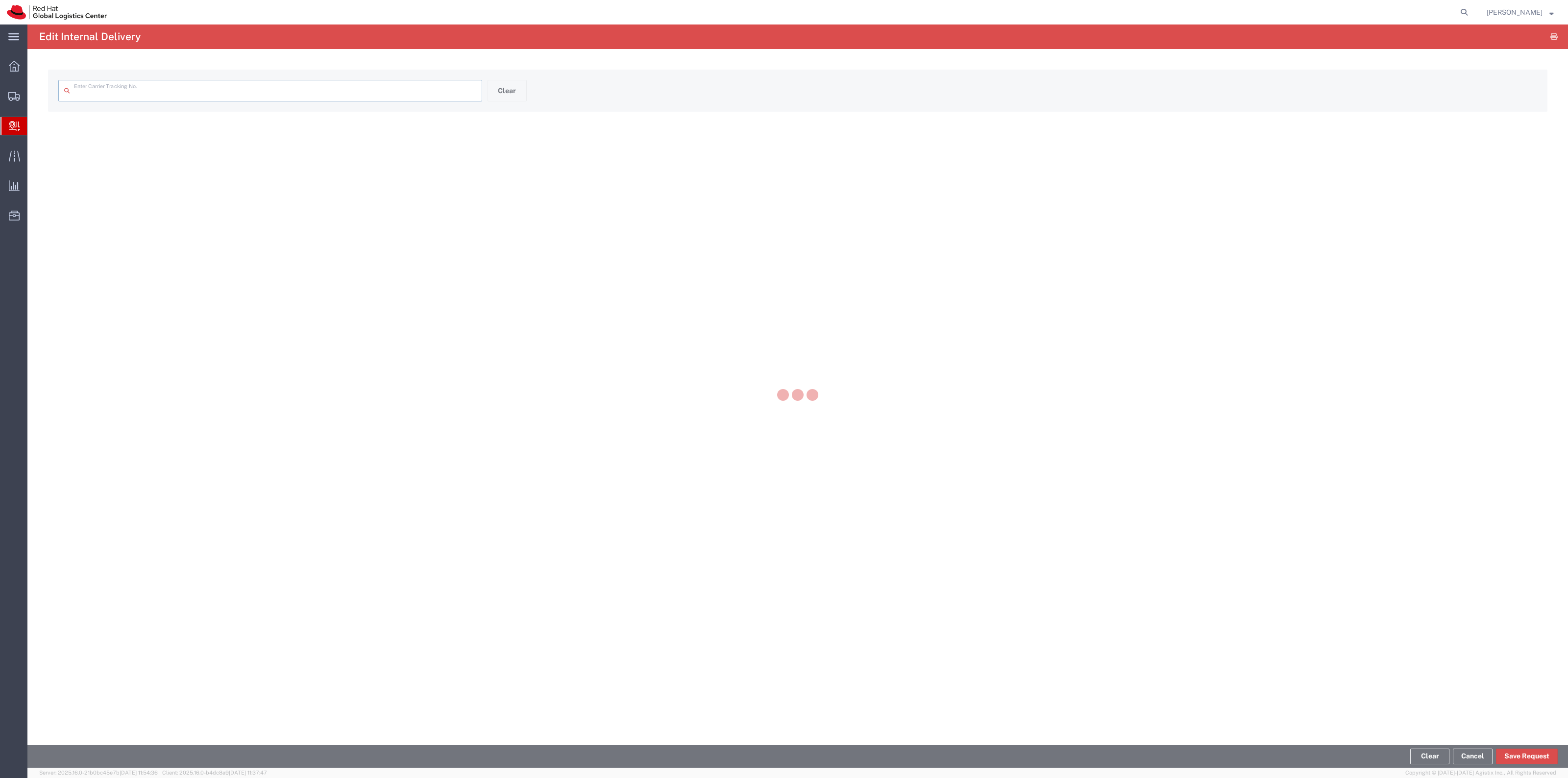
type input "391987891289"
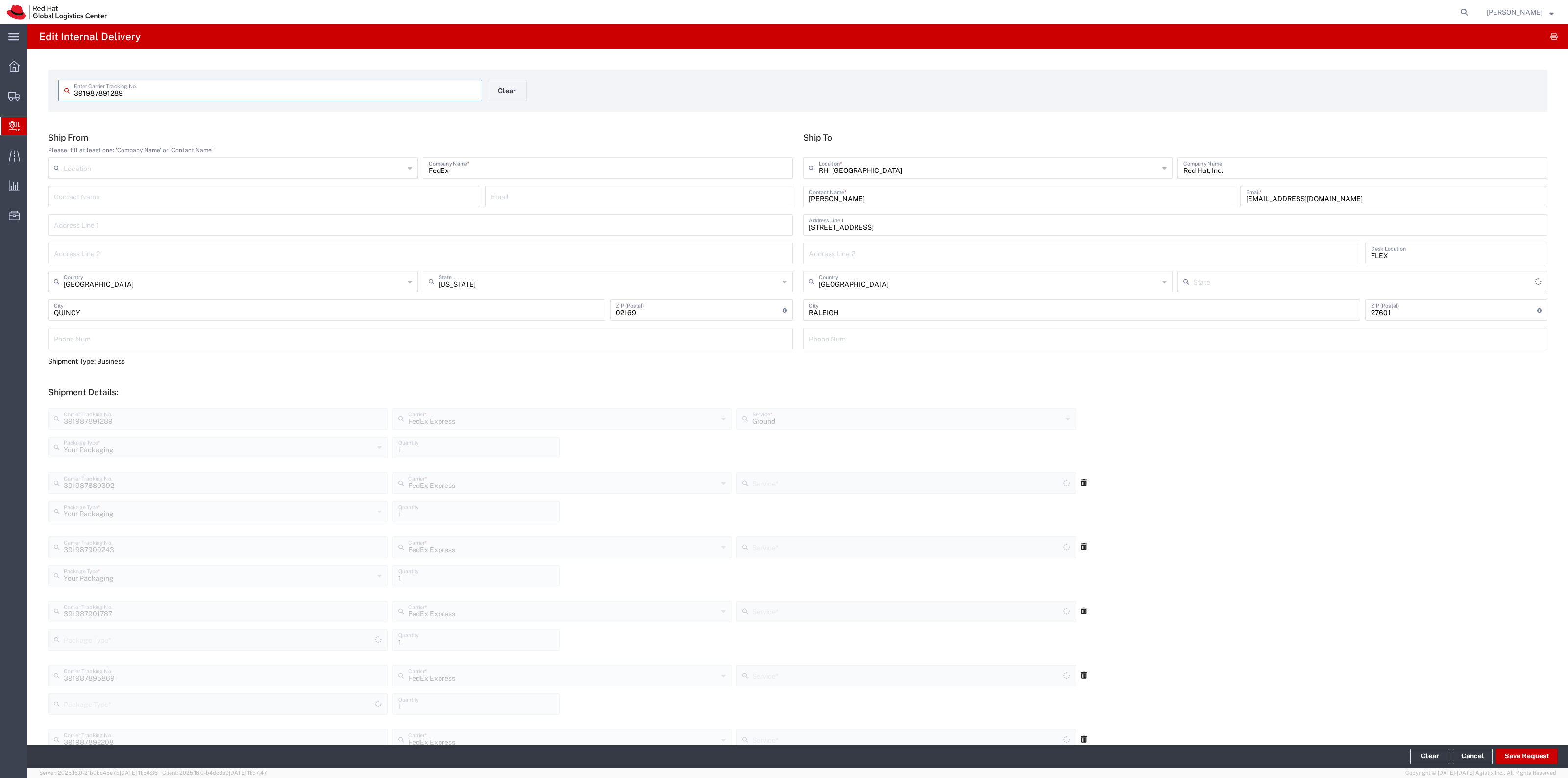
type input "[US_STATE]"
type input "Ground"
type input "Your Packaging"
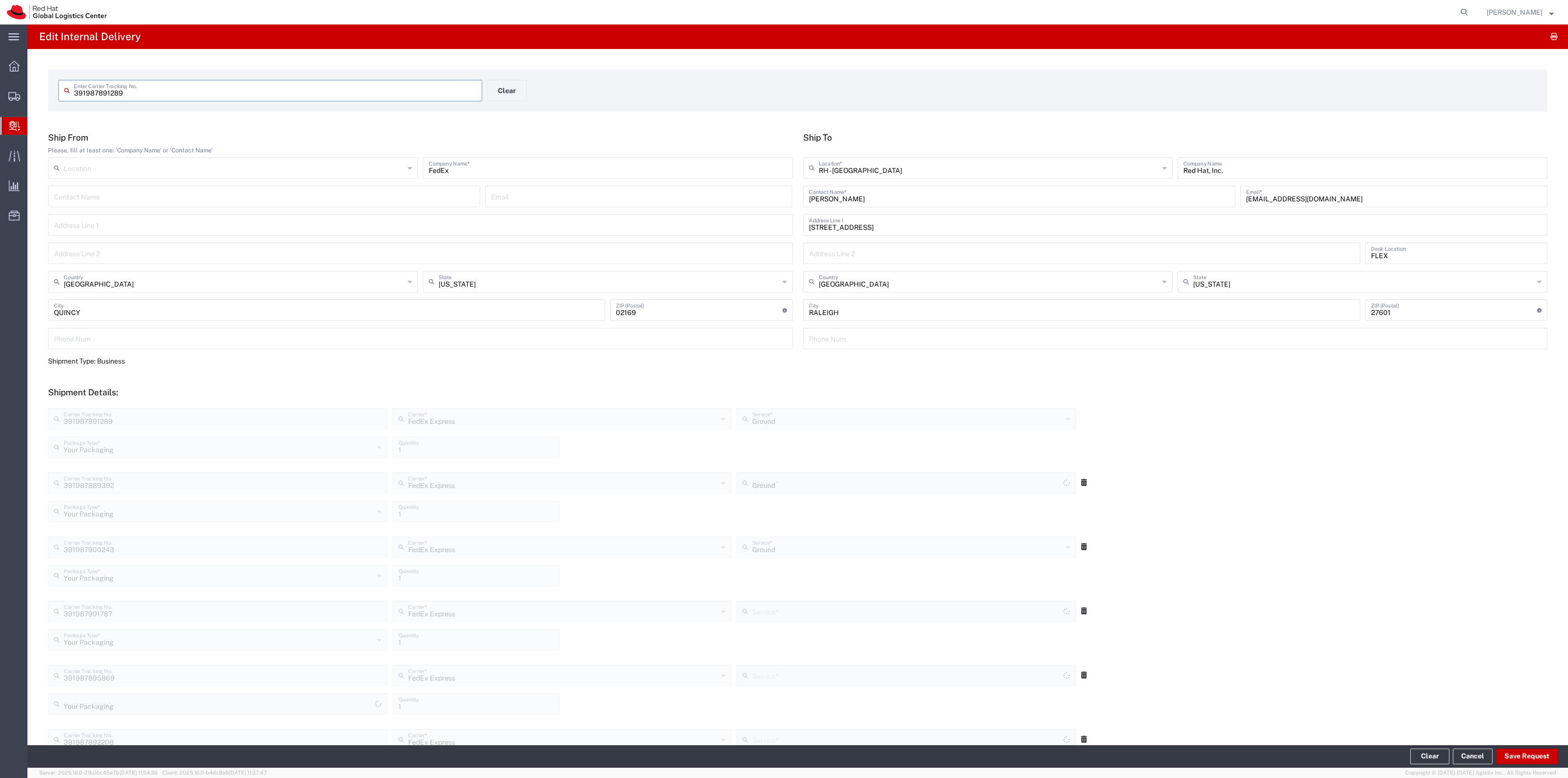
type input "Your Packaging"
type input "Ground"
type input "Your Packaging"
type input "Ground"
type input "Your Packaging"
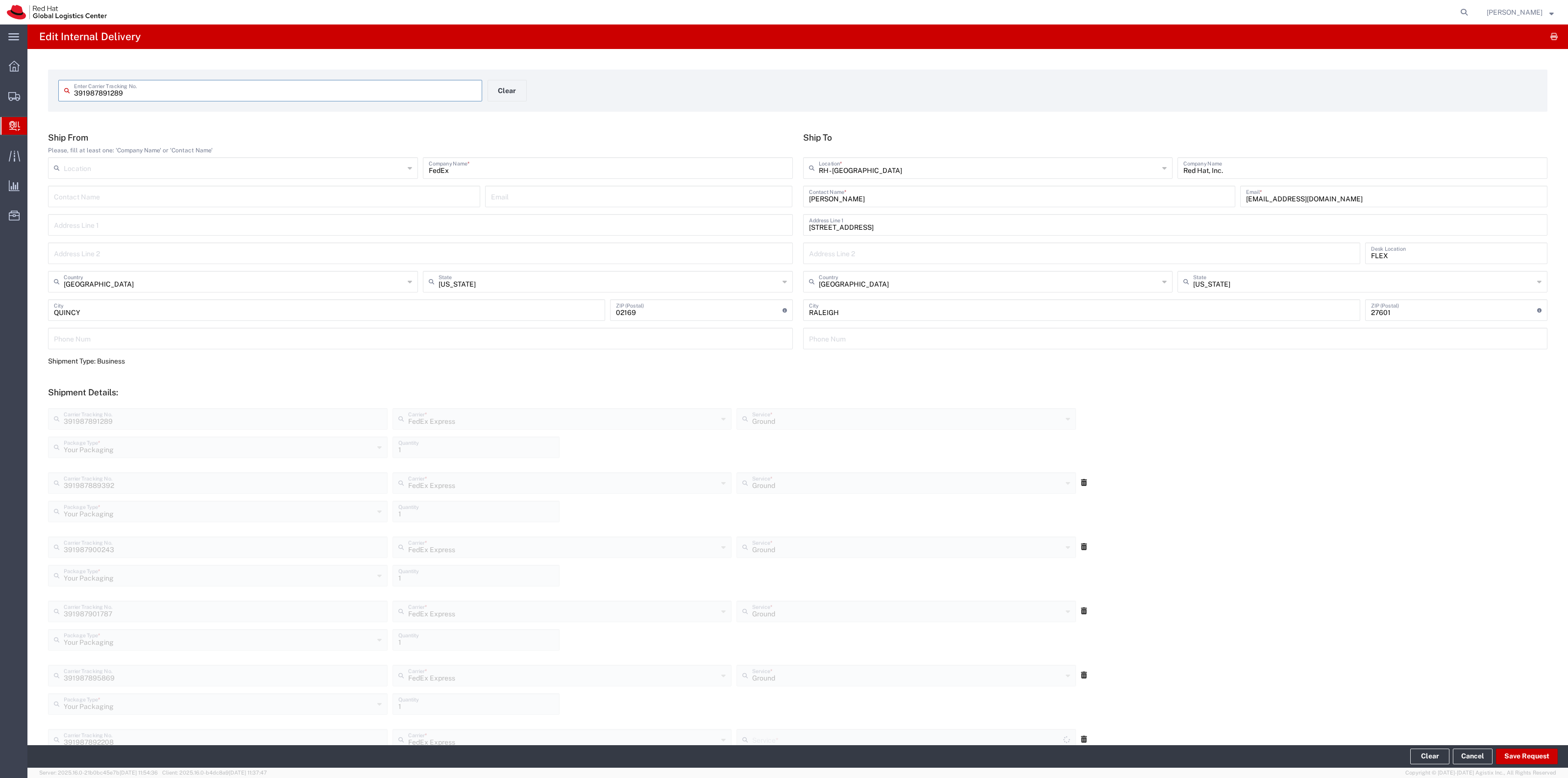
type input "Ground"
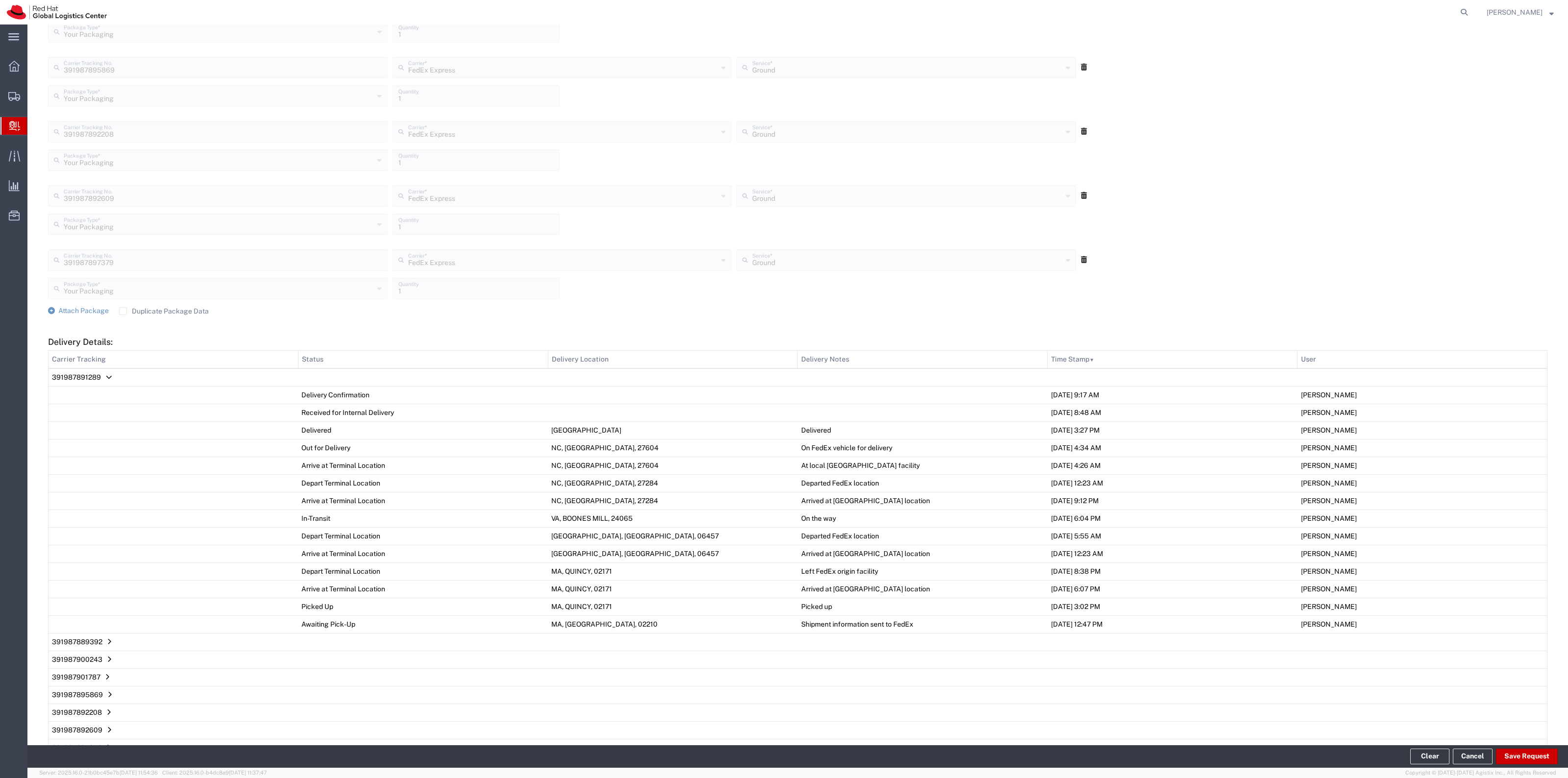
scroll to position [772, 0]
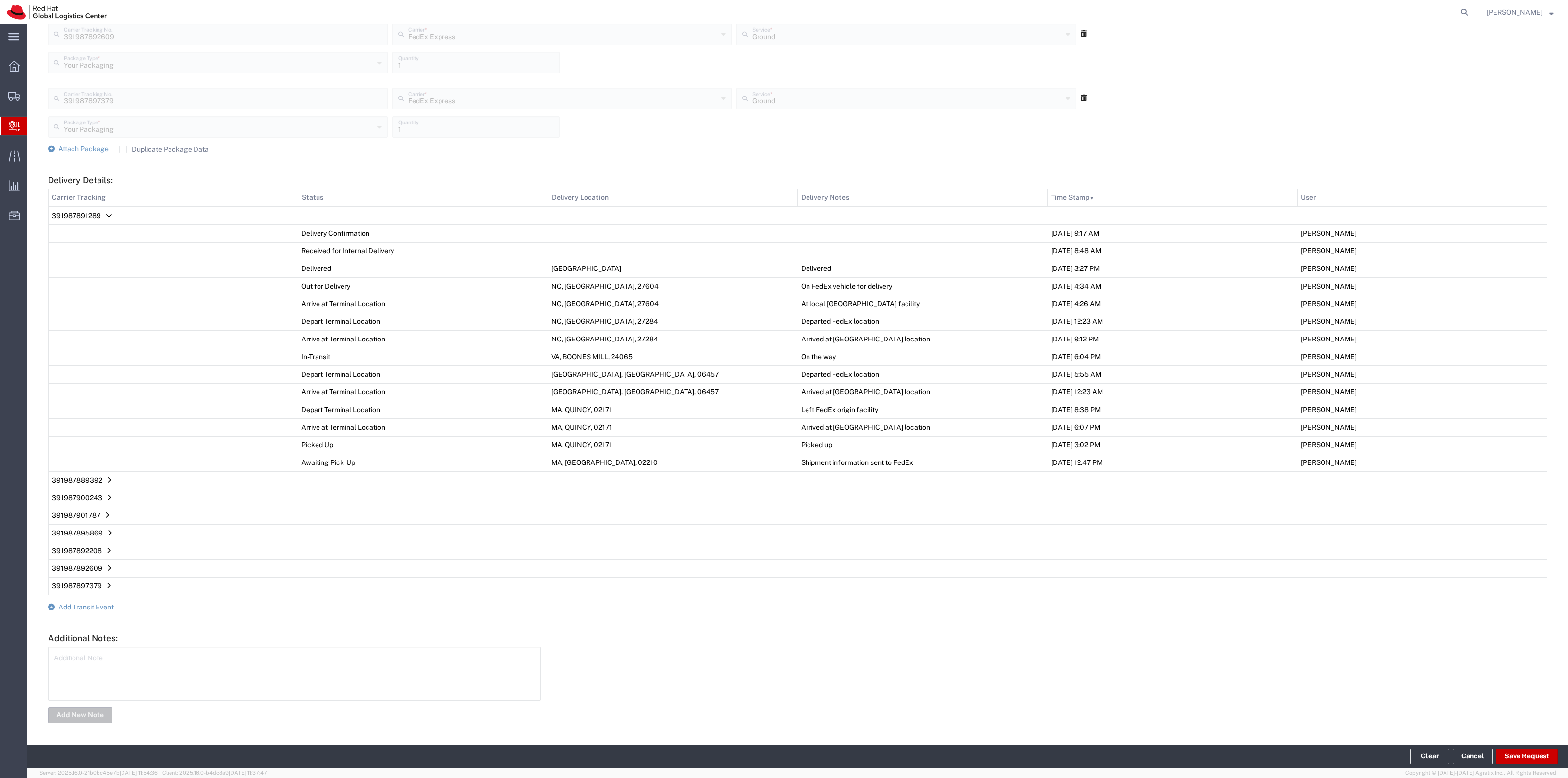
click at [122, 147] on label "Duplicate Package Data" at bounding box center [164, 149] width 89 height 8
click at [123, 150] on input "Duplicate Package Data" at bounding box center [123, 150] width 0 height 0
click at [96, 145] on span "Attach Package" at bounding box center [83, 149] width 51 height 8
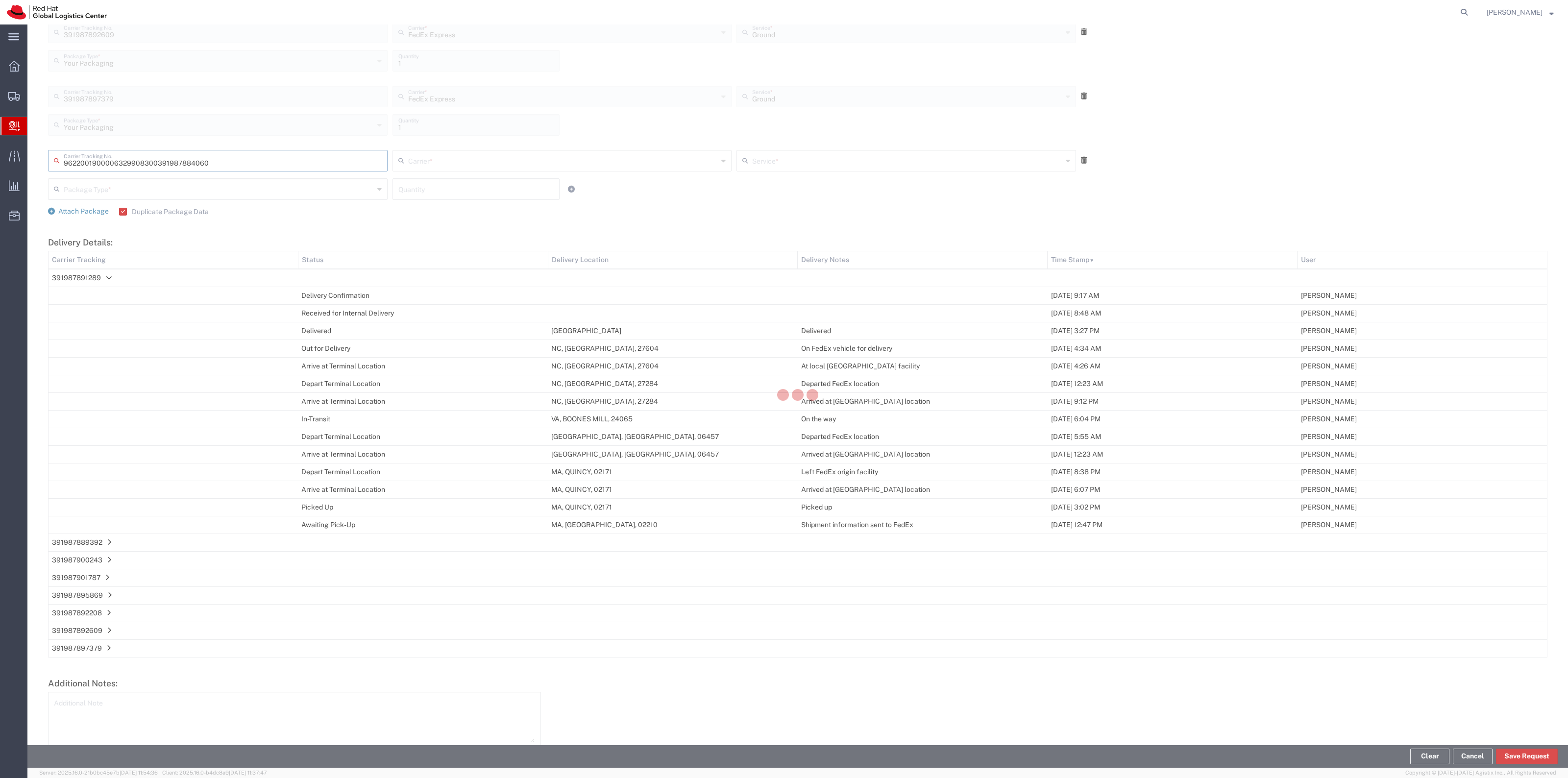
type input "391987884060"
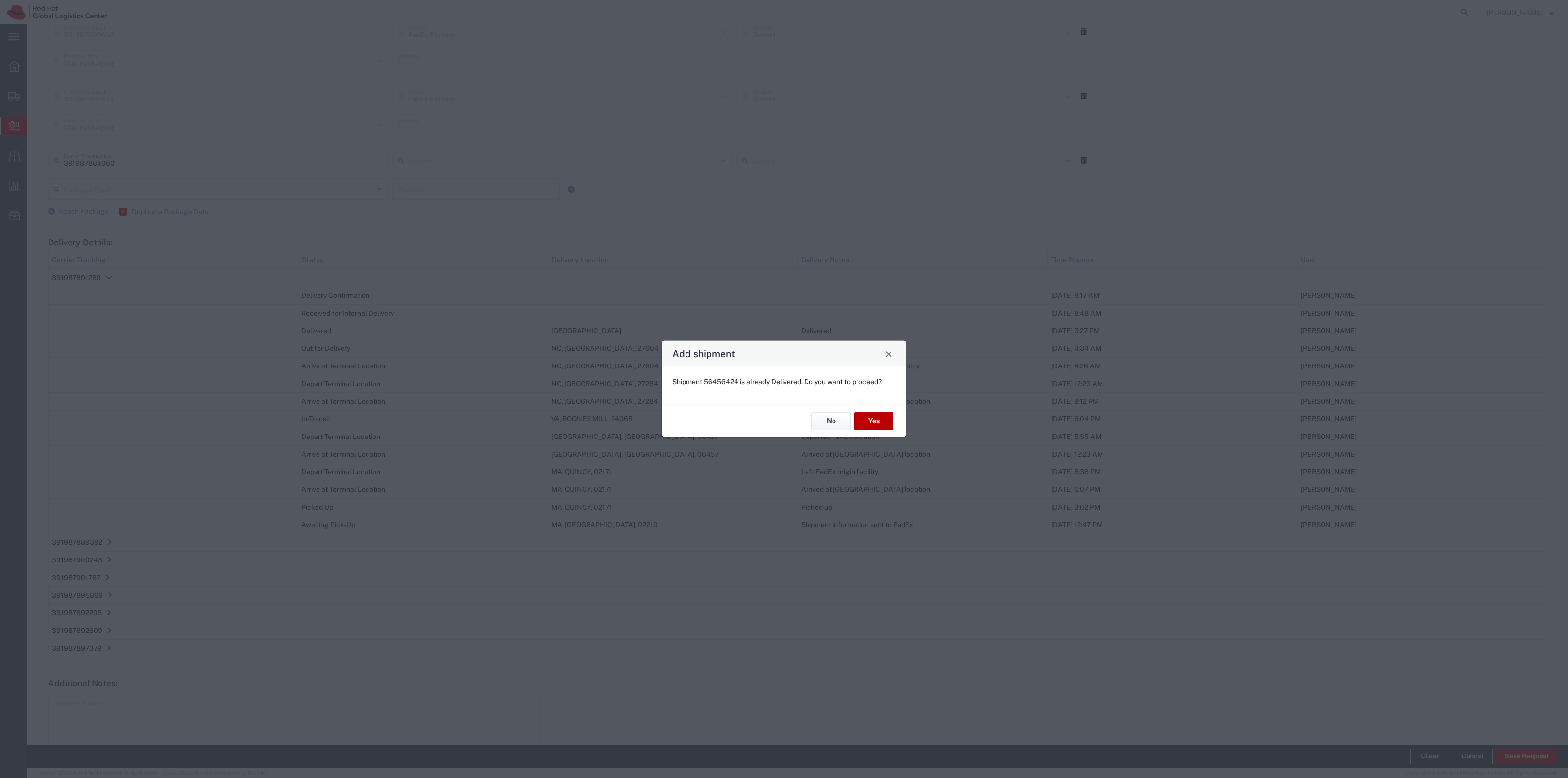
click at [882, 413] on button "Yes" at bounding box center [873, 421] width 39 height 18
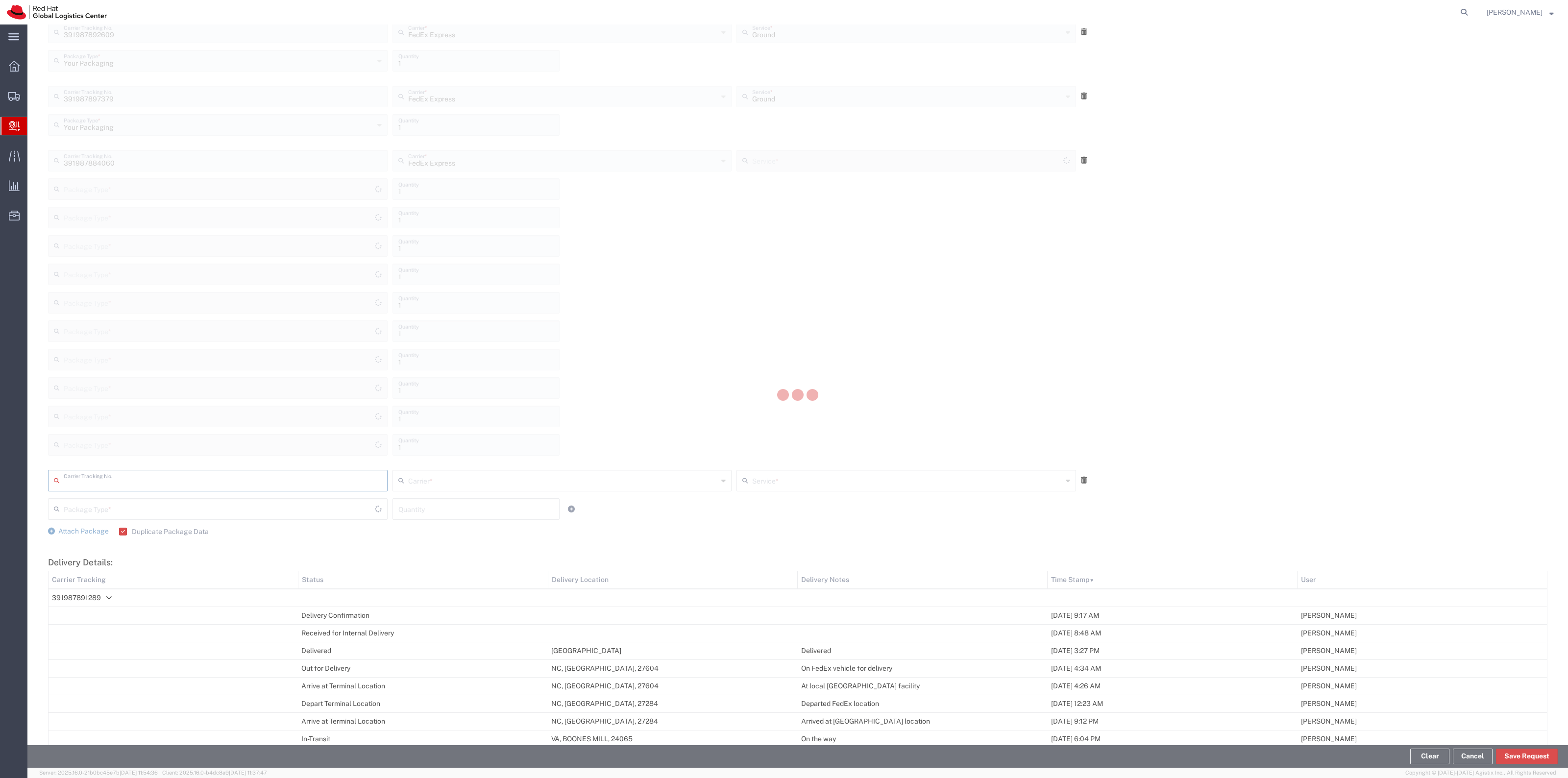
type input "Your Packaging"
type input "Ground"
type input "Your Packaging"
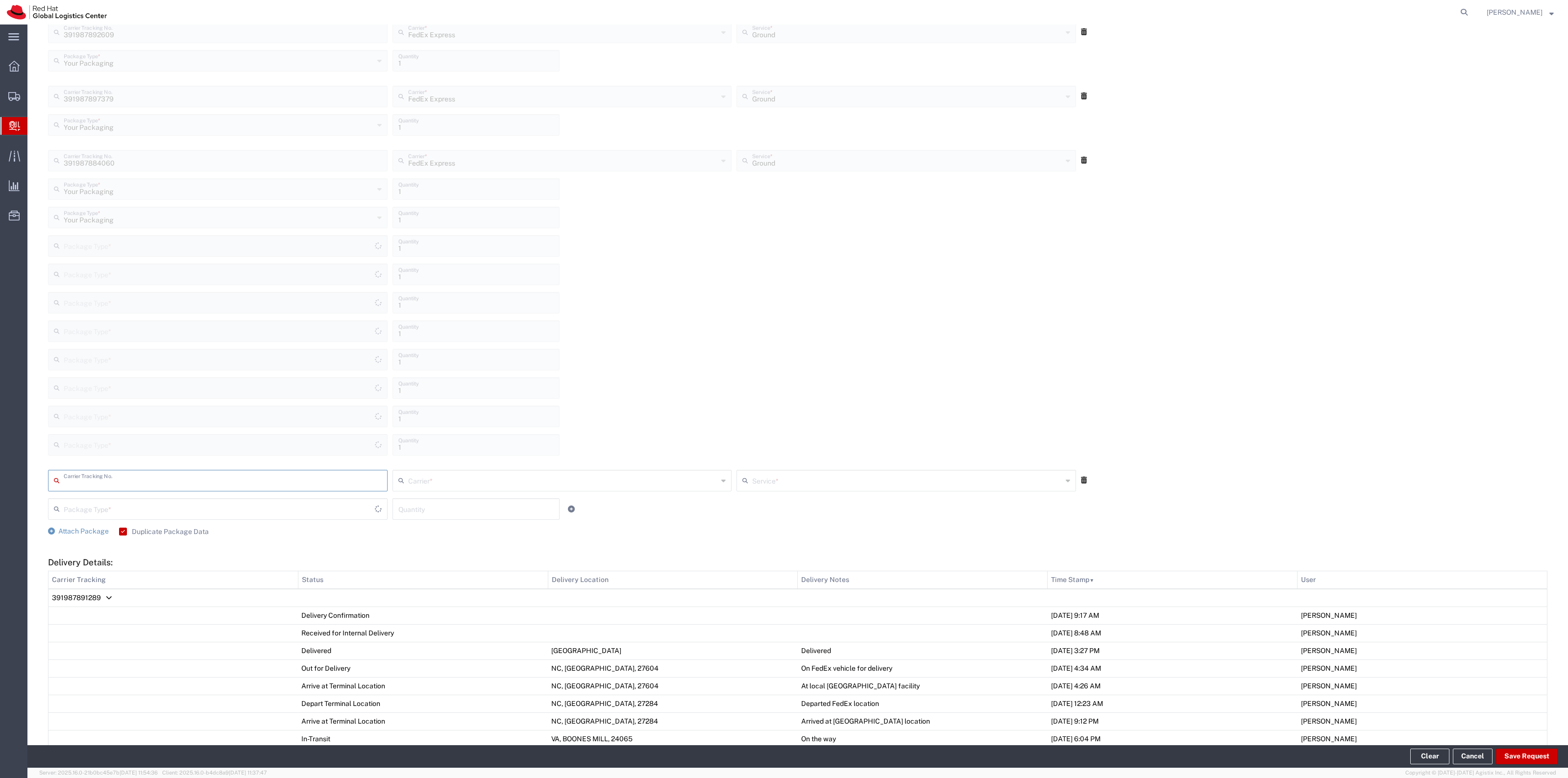
type input "Your Packaging"
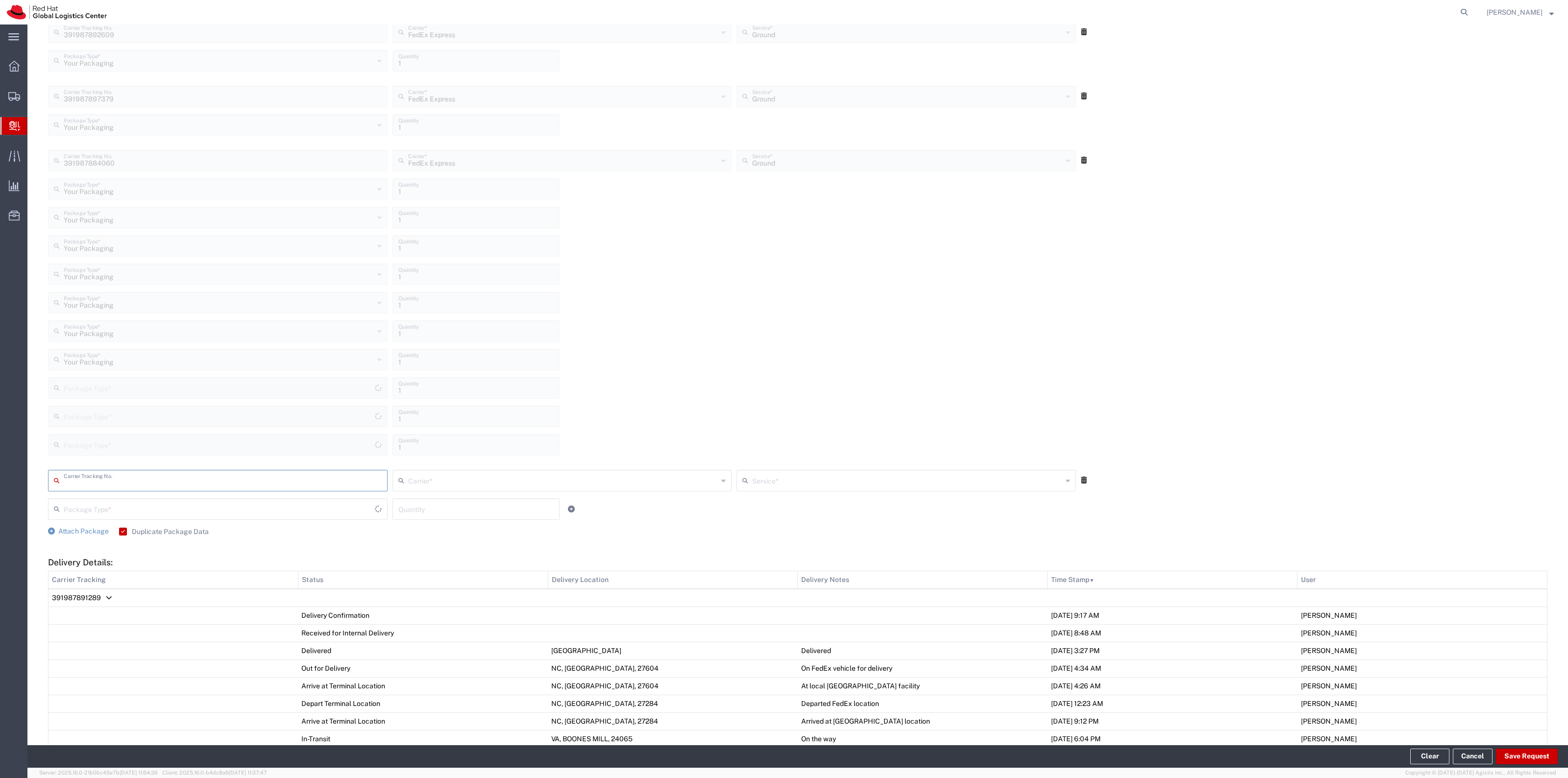
type input "Your Packaging"
type input "391987903470"
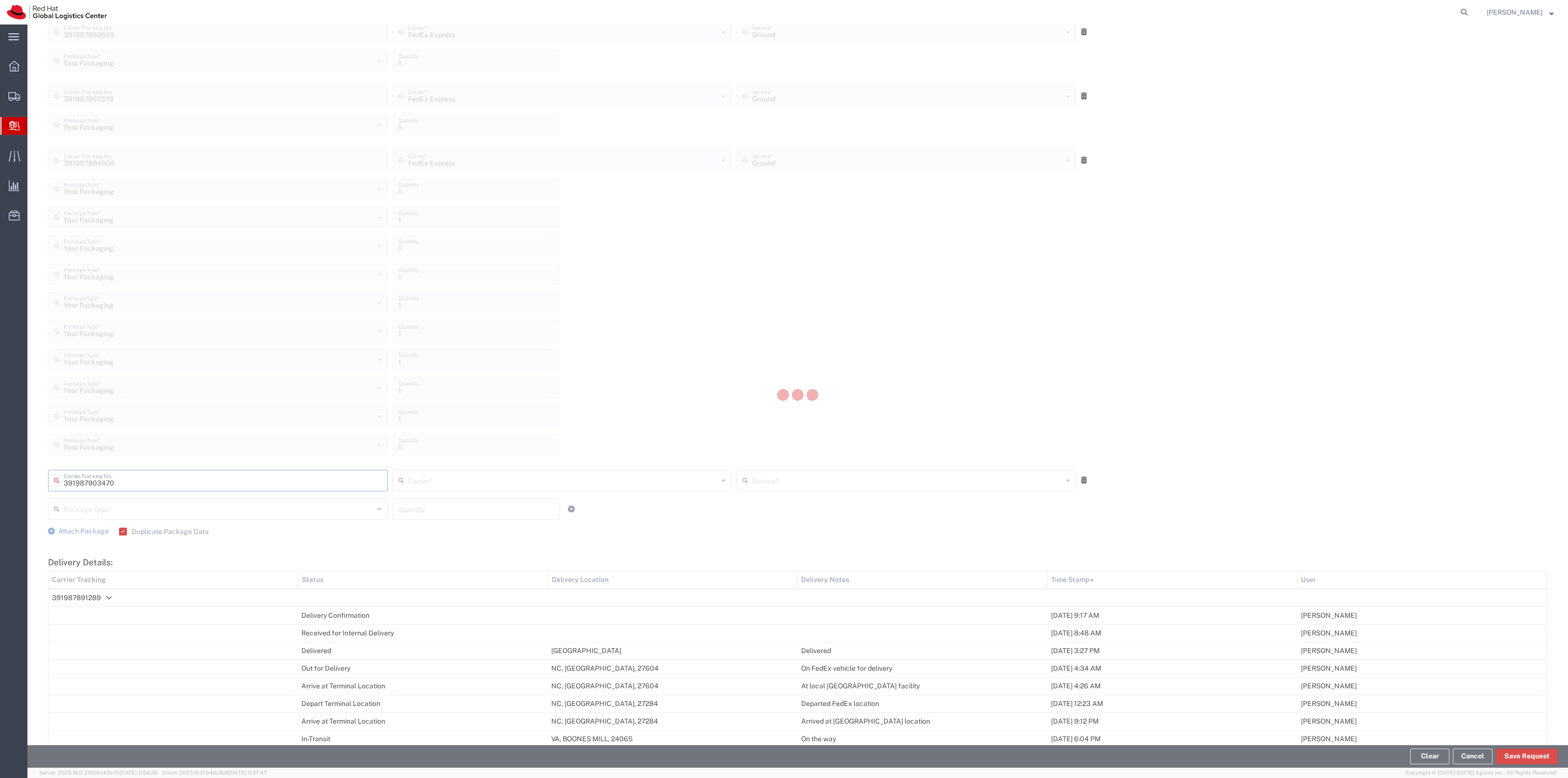
type input "FedEx Express"
type input "Your Packaging"
type input "1"
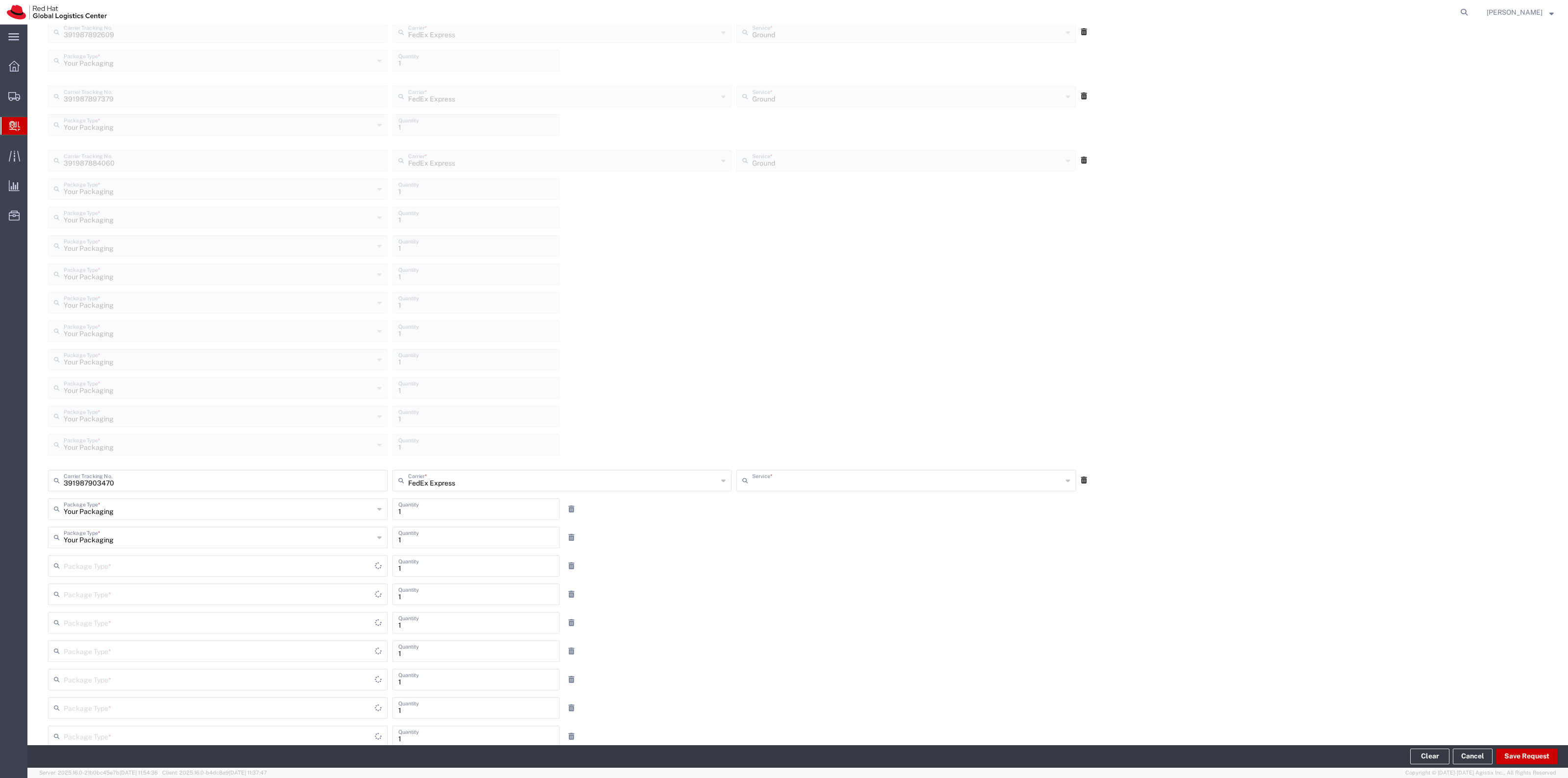
type input "Ground"
type input "Your Packaging"
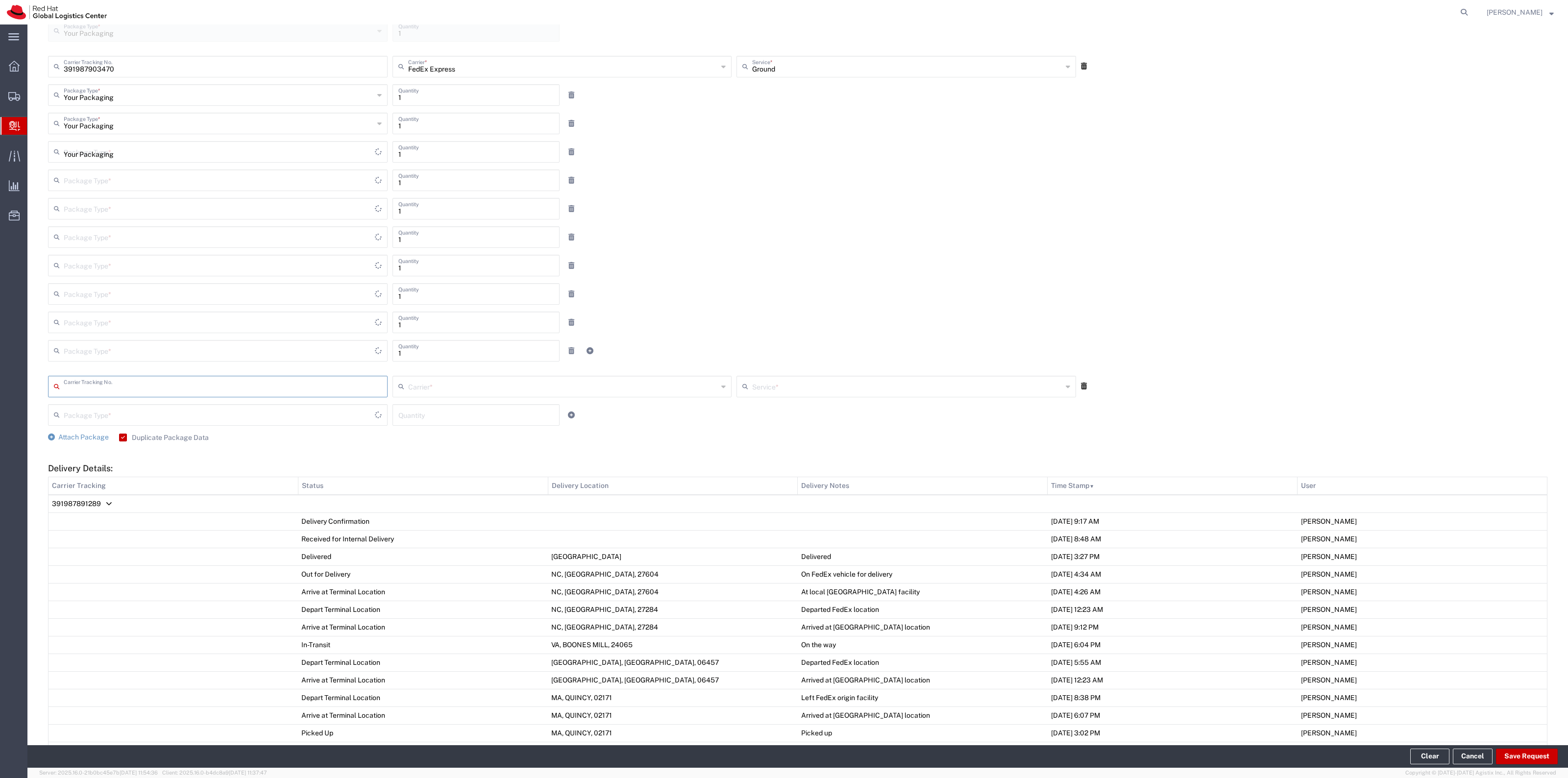
type input "Your Packaging"
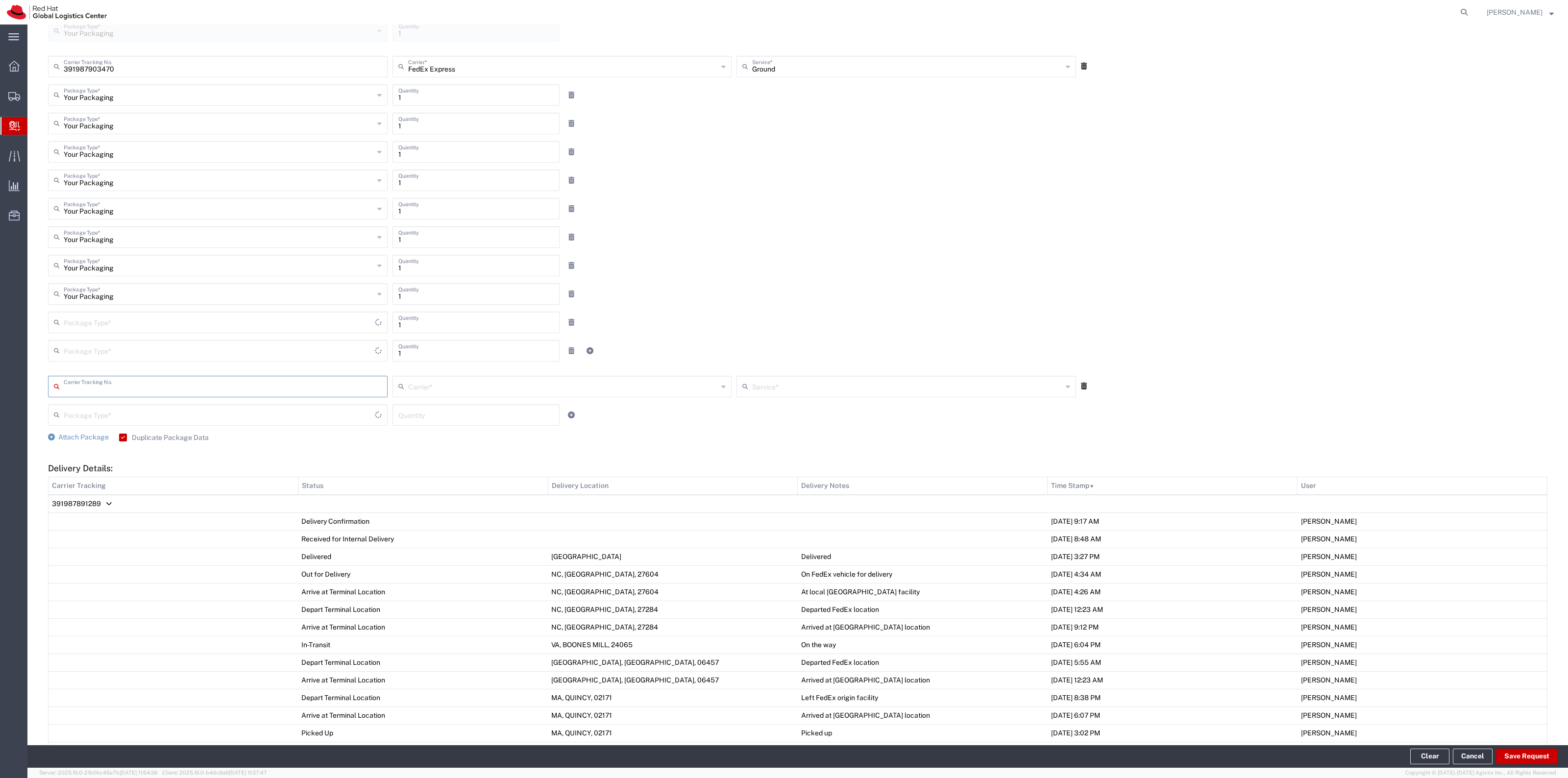
type input "Your Packaging"
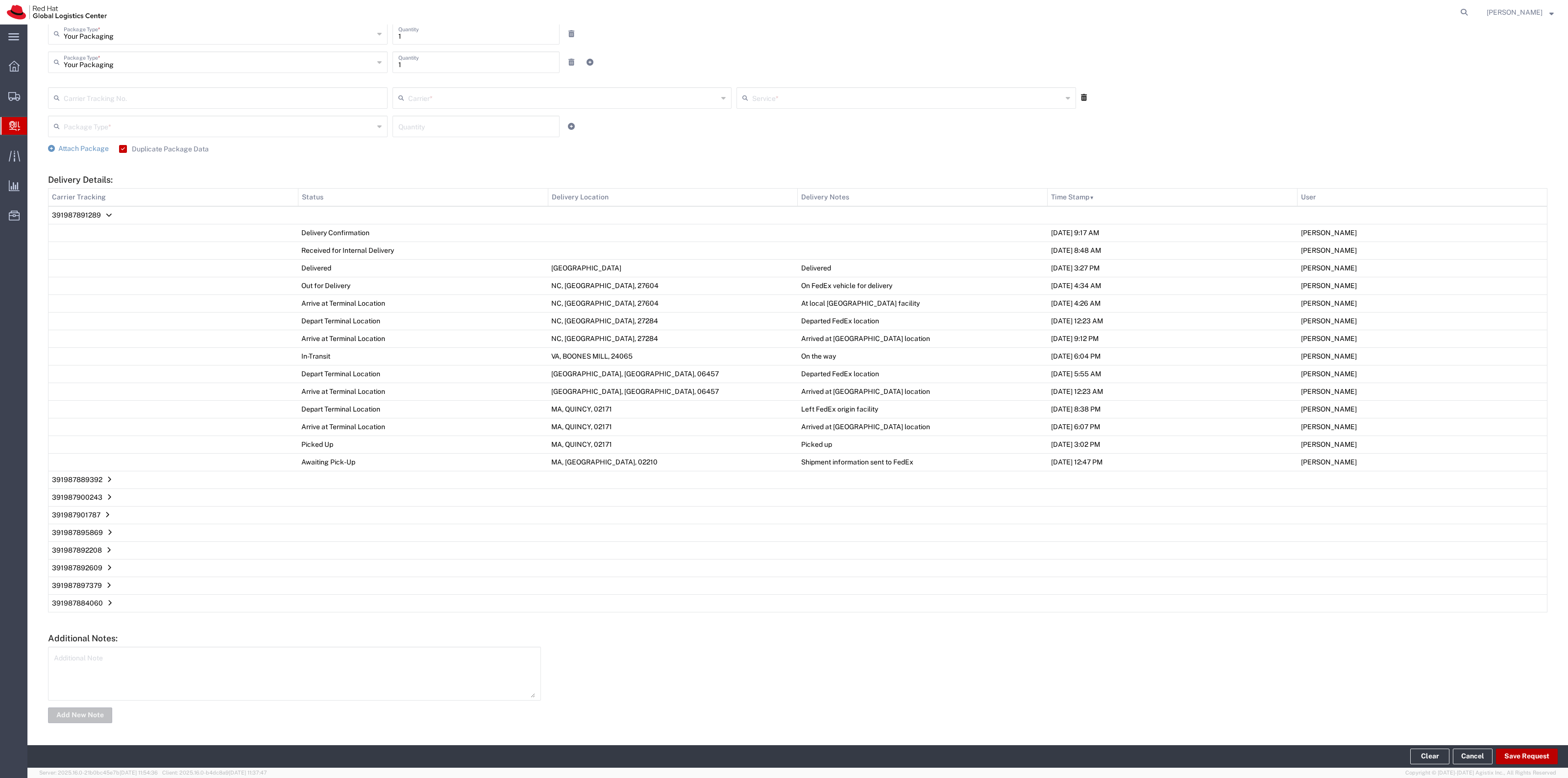
click at [1517, 759] on button "Save Request" at bounding box center [1527, 757] width 61 height 16
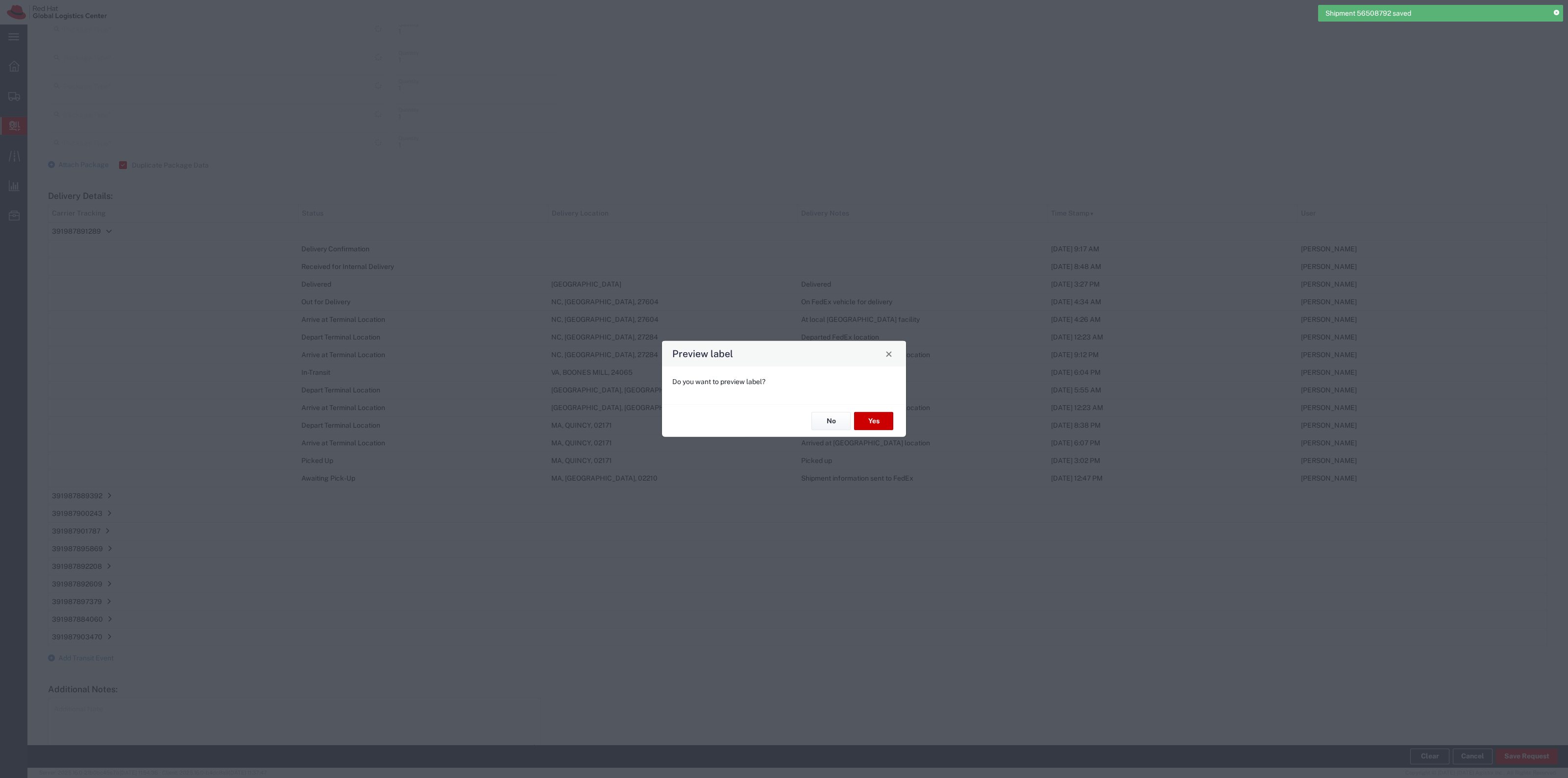
type input "Ground"
type input "Your Packaging"
type input "Ground"
type input "Your Packaging"
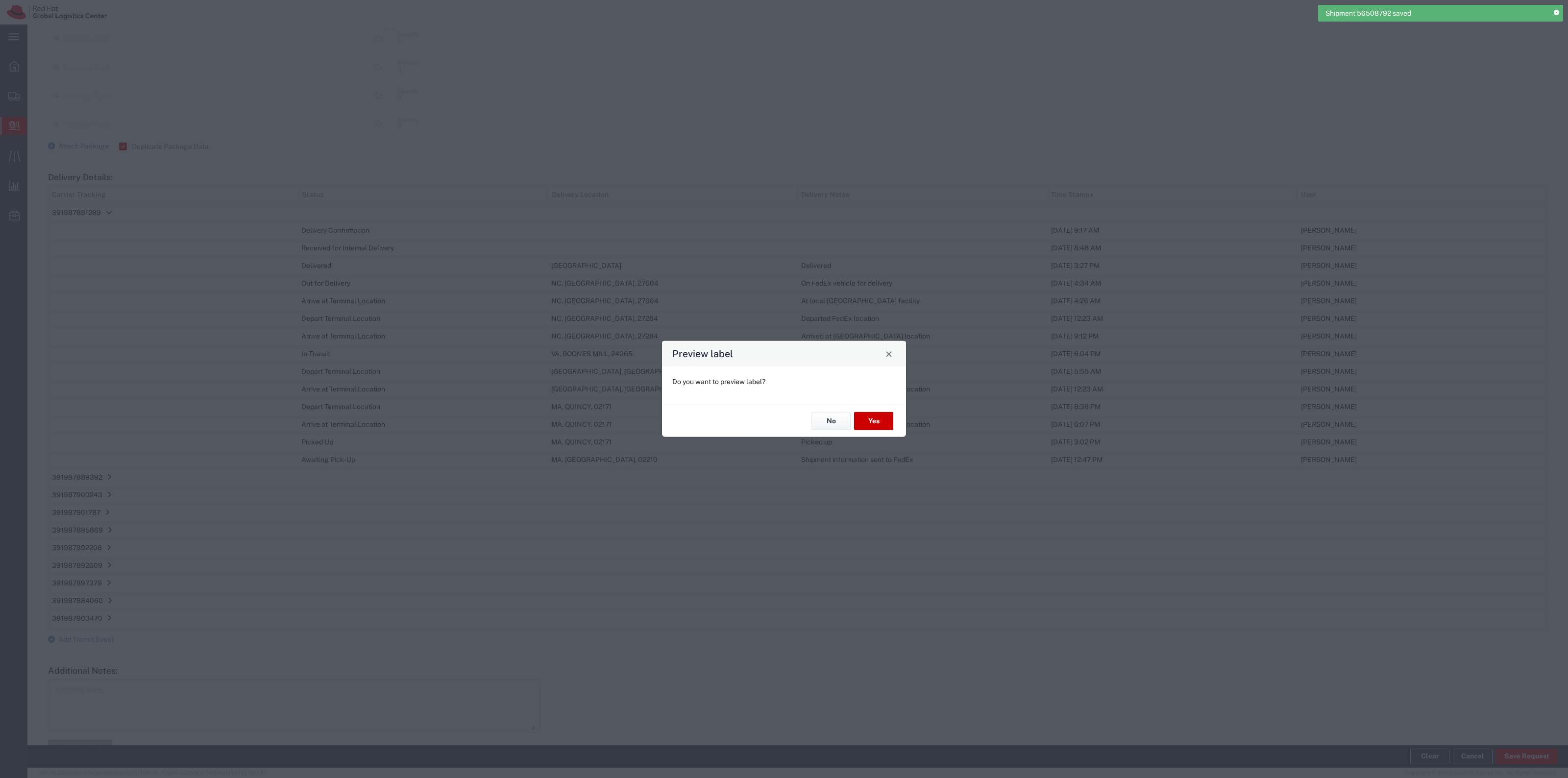
type input "Ground"
type input "Your Packaging"
type input "Ground"
type input "Your Packaging"
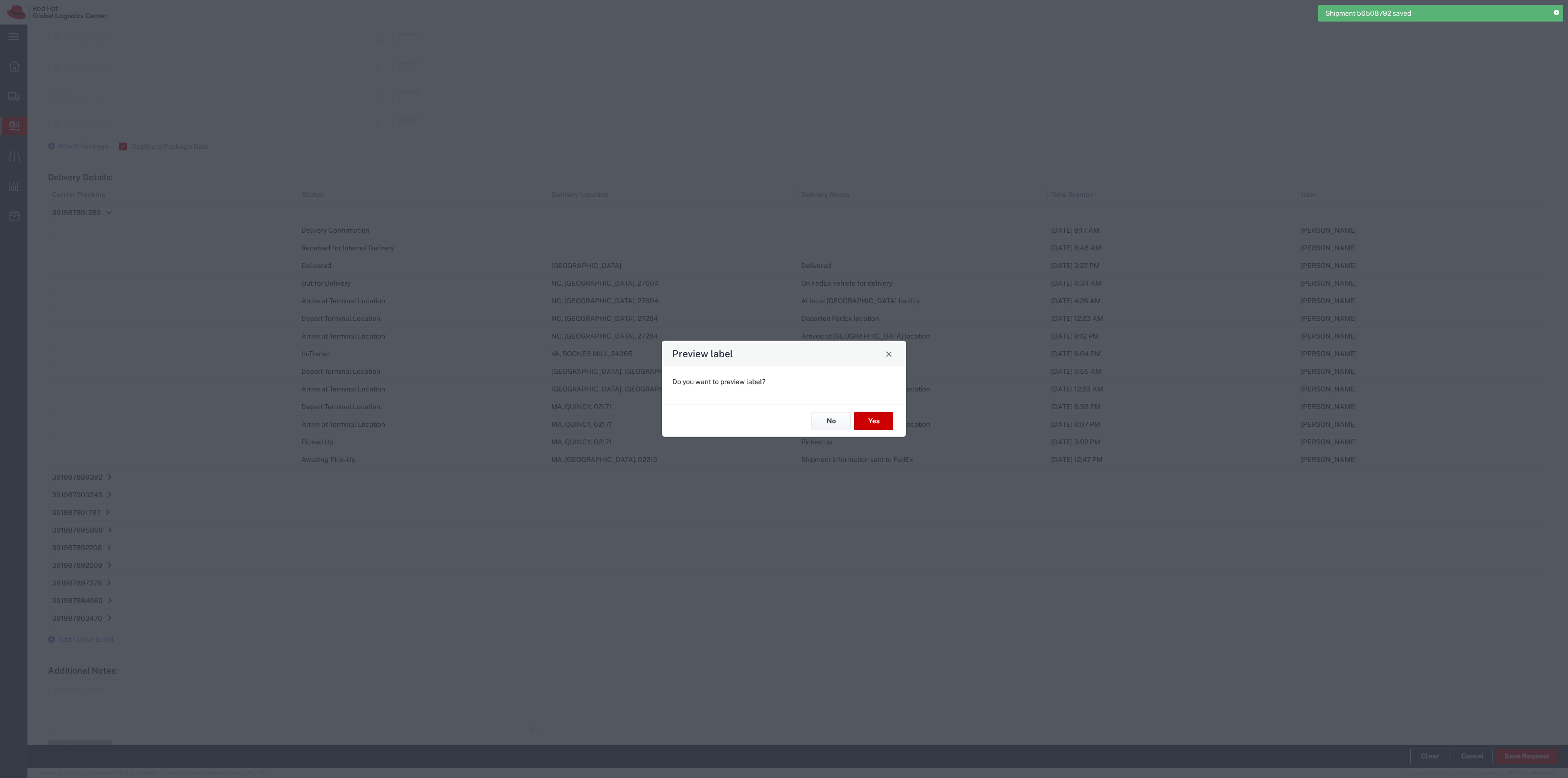
type input "Ground"
type input "Your Packaging"
type input "Ground"
type input "Your Packaging"
type input "Ground"
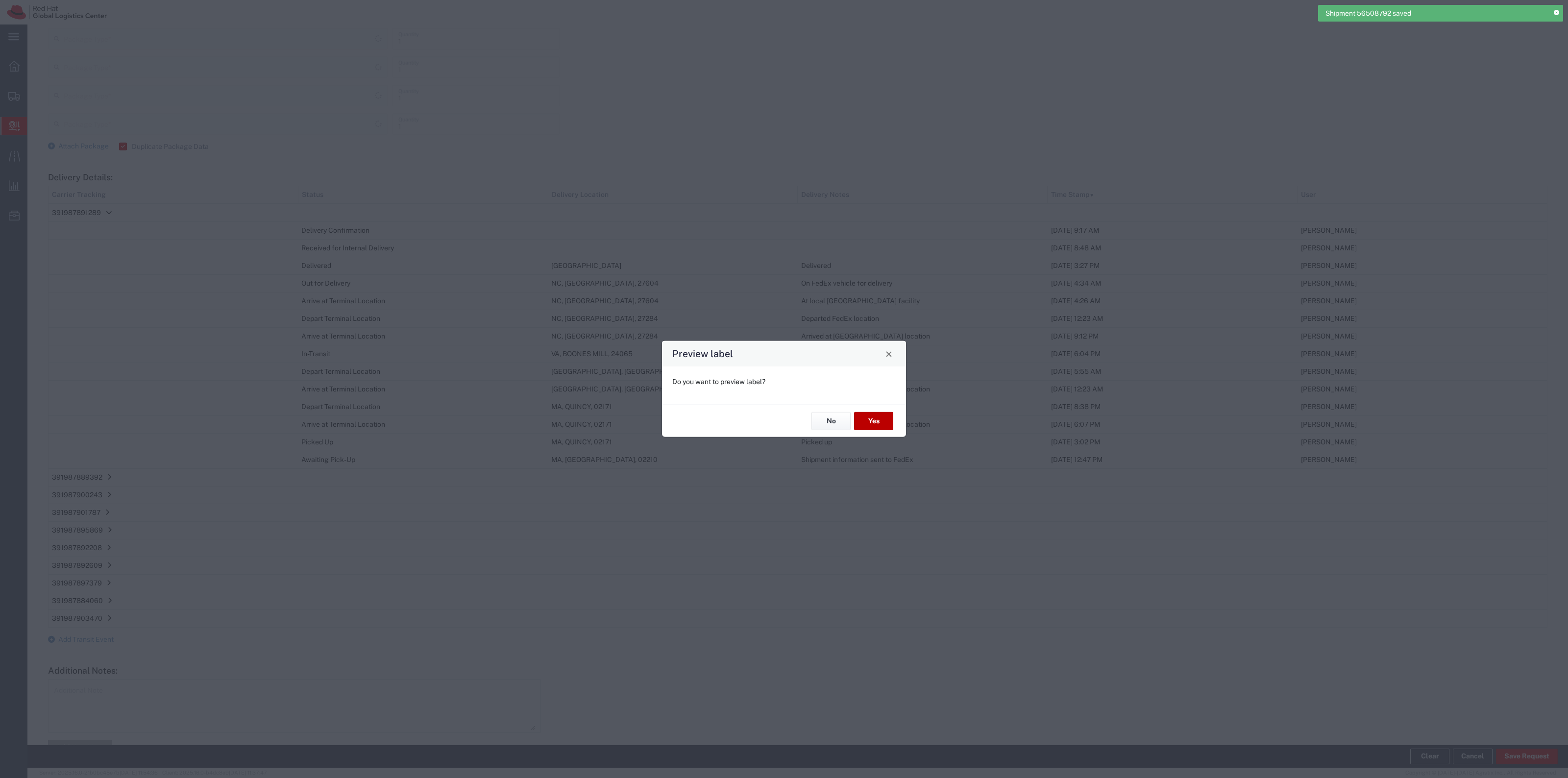
type input "Your Packaging"
type input "Ground"
type input "Your Packaging"
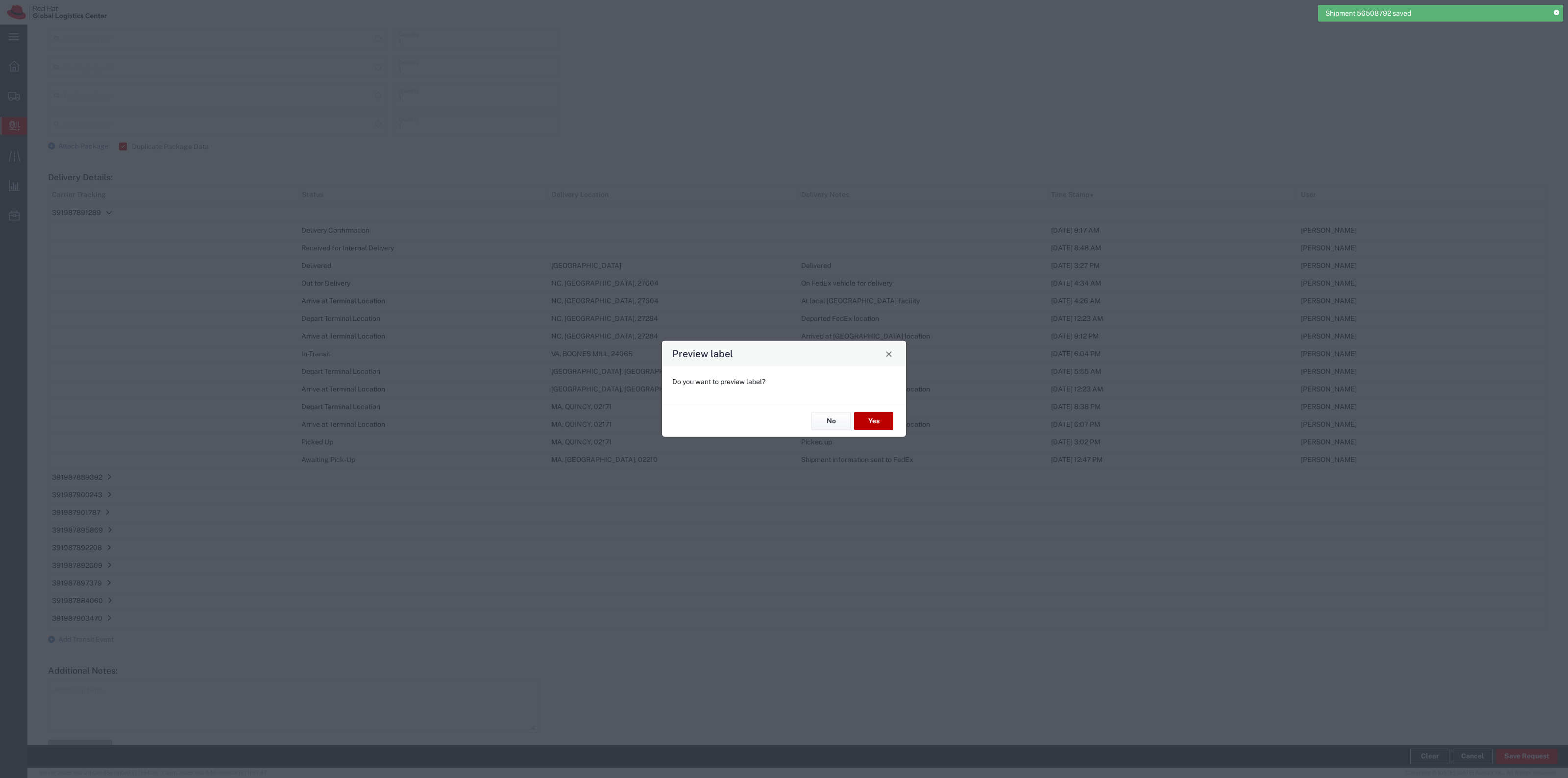
type input "Ground"
type input "Your Packaging"
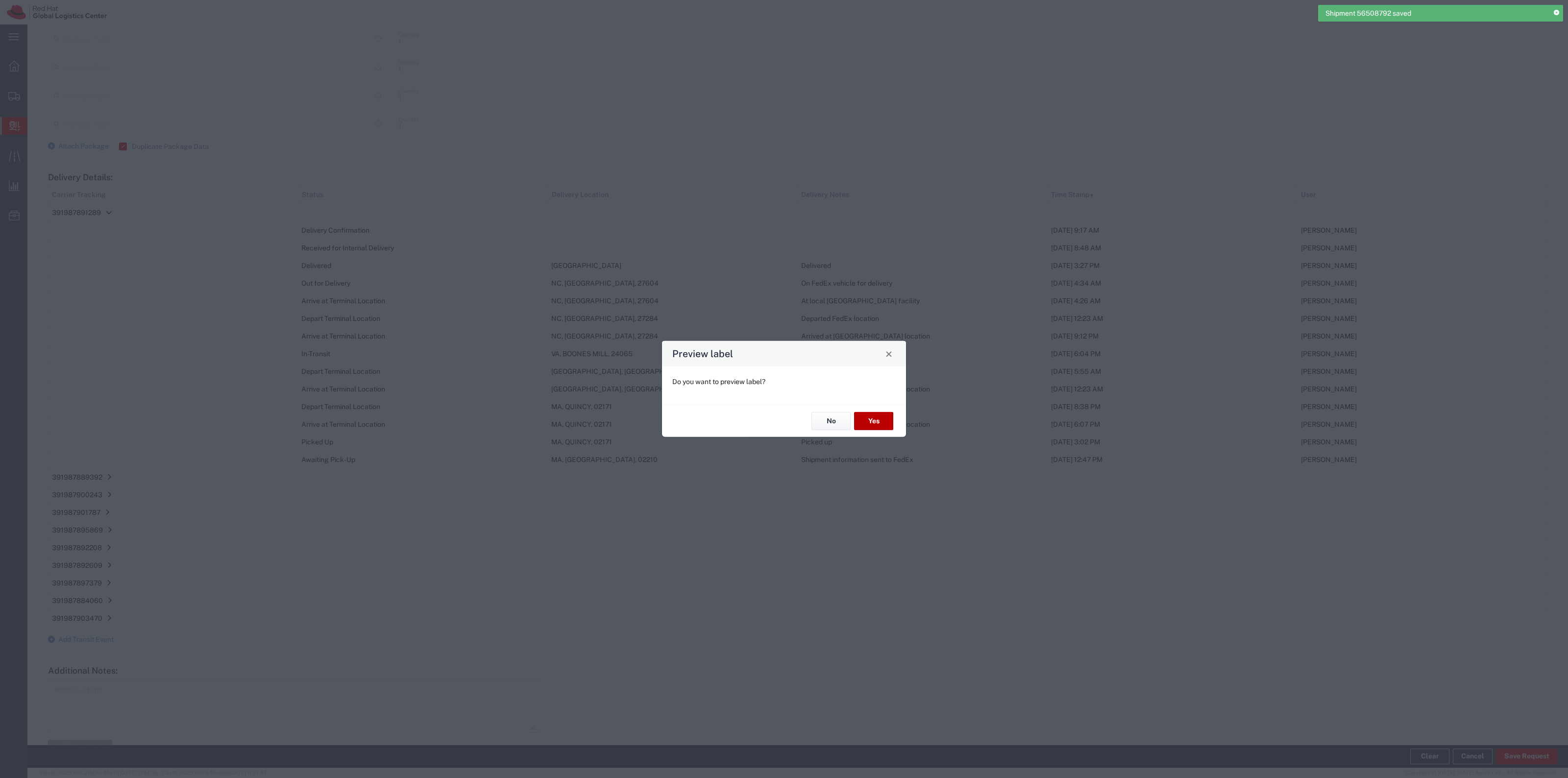
type input "Your Packaging"
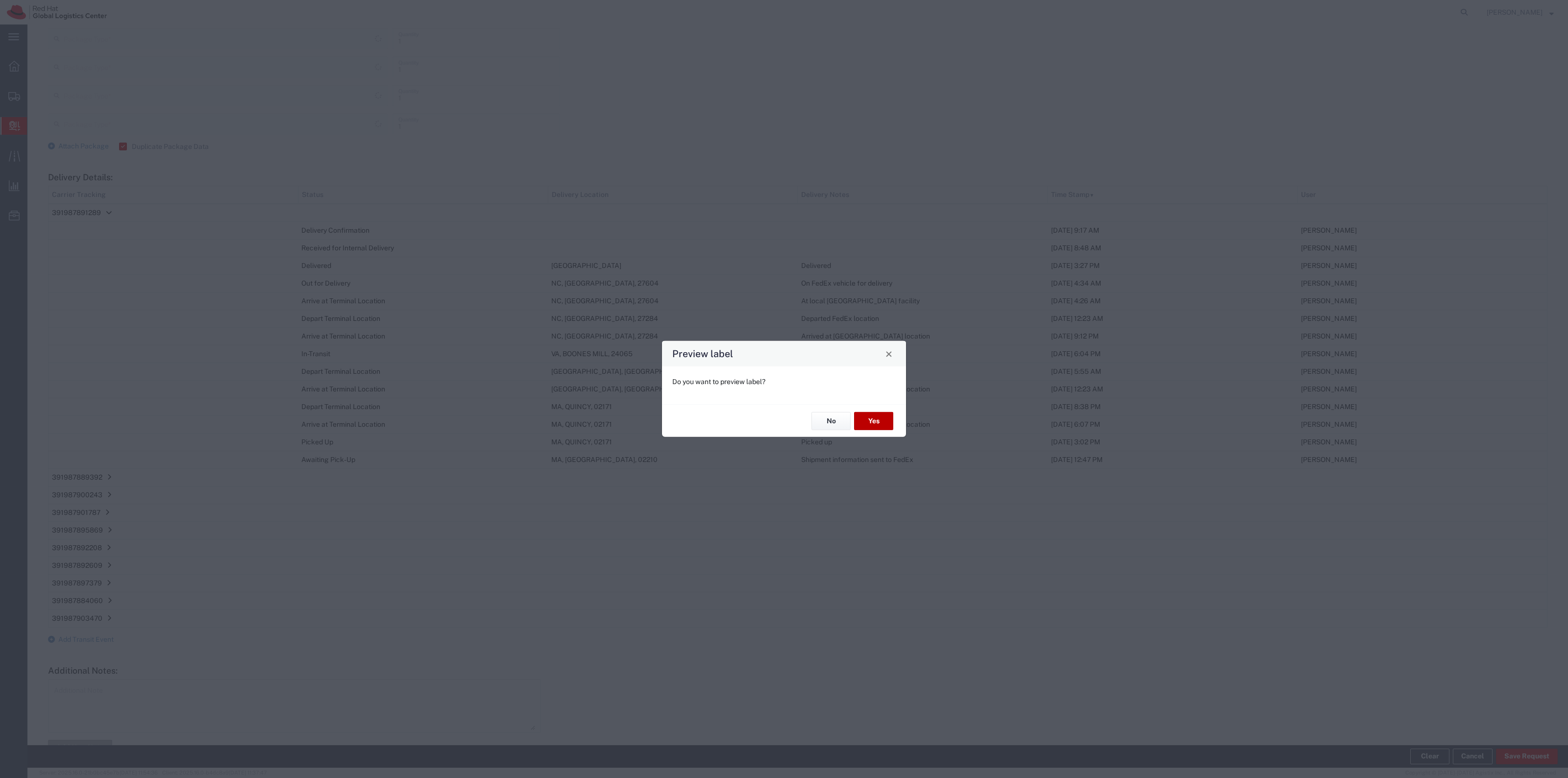
type input "Your Packaging"
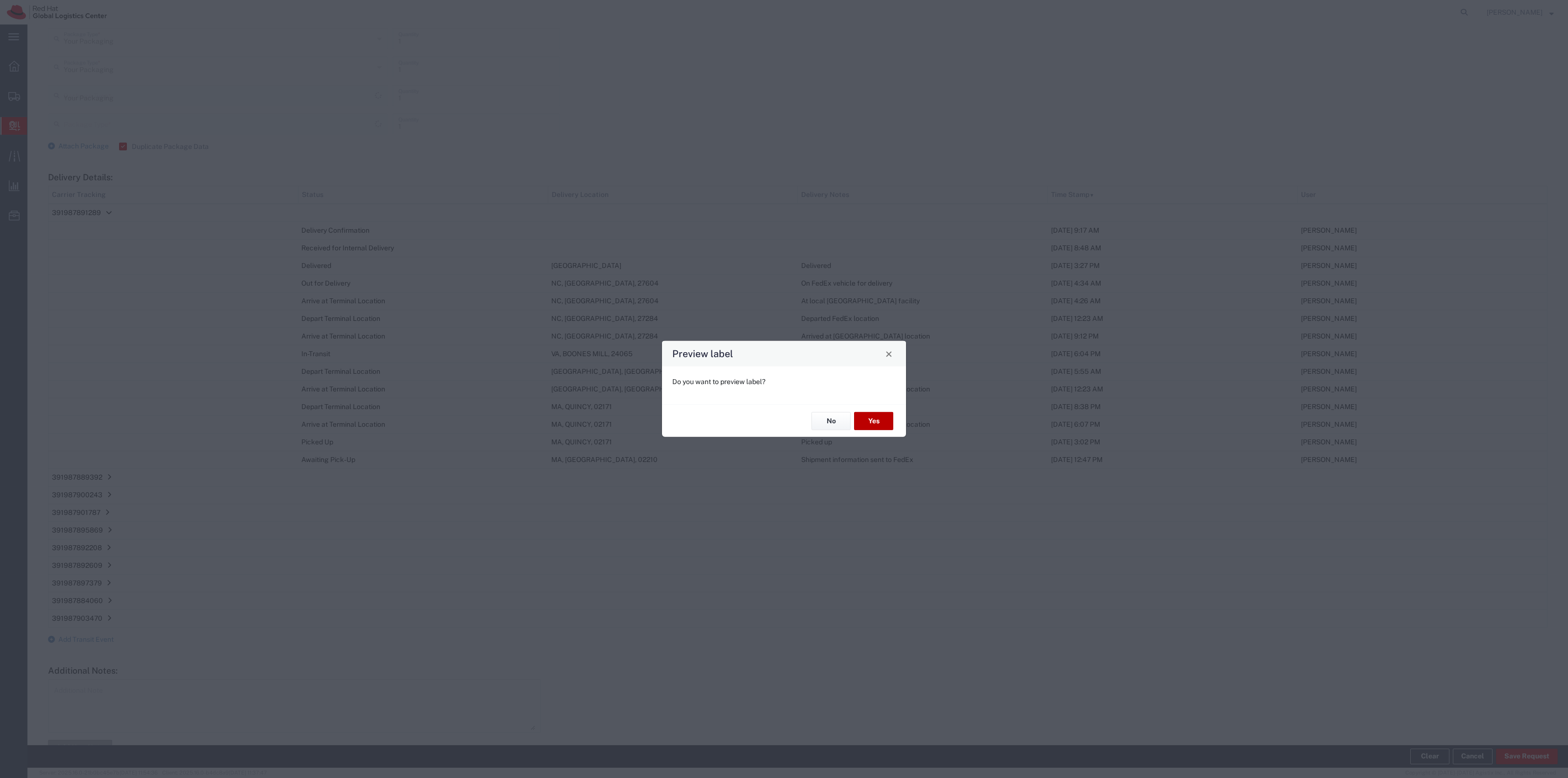
type input "Your Packaging"
click at [817, 426] on button "No" at bounding box center [831, 421] width 39 height 18
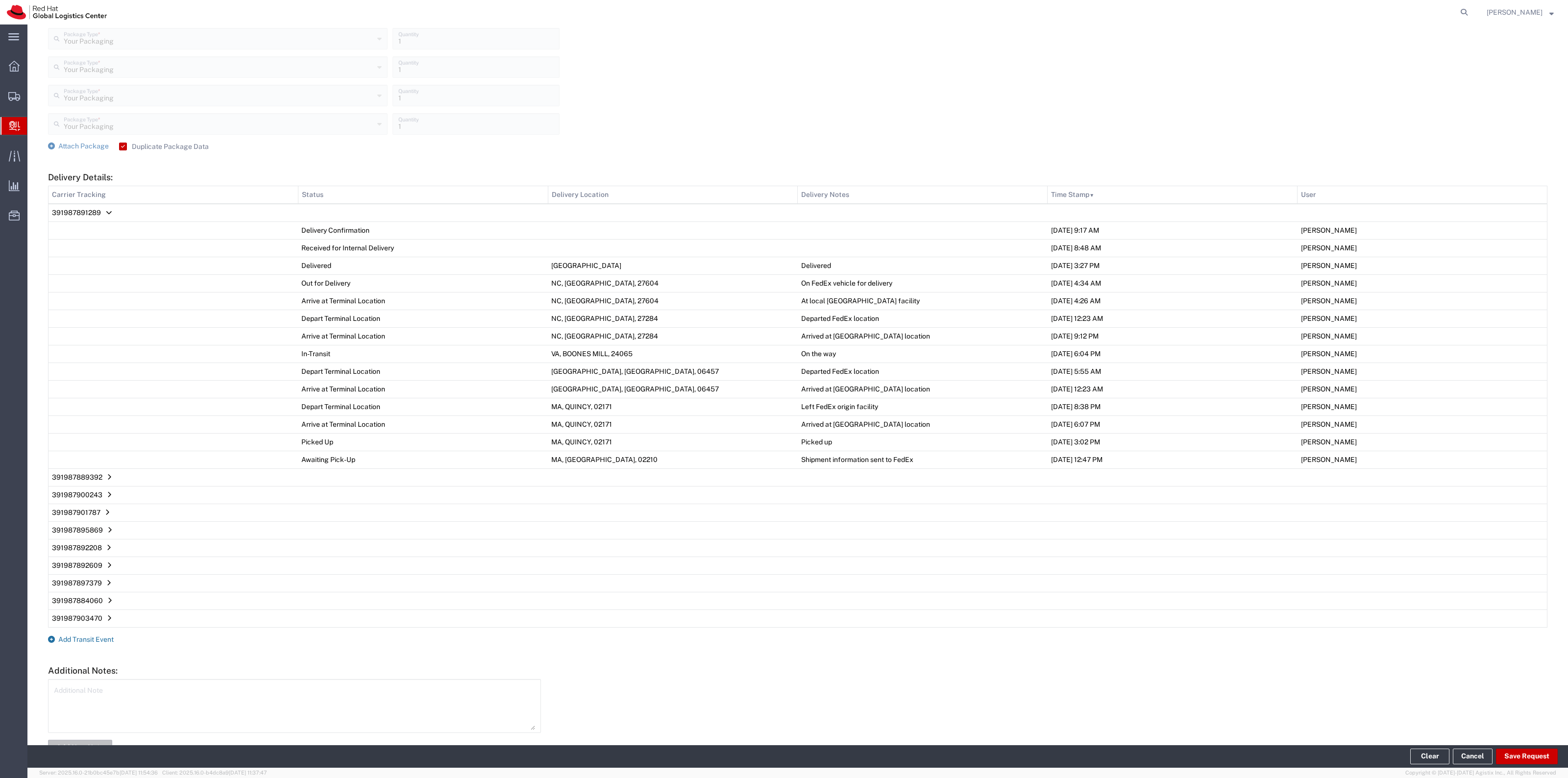
click at [99, 639] on span "Add Transit Event" at bounding box center [86, 639] width 55 height 8
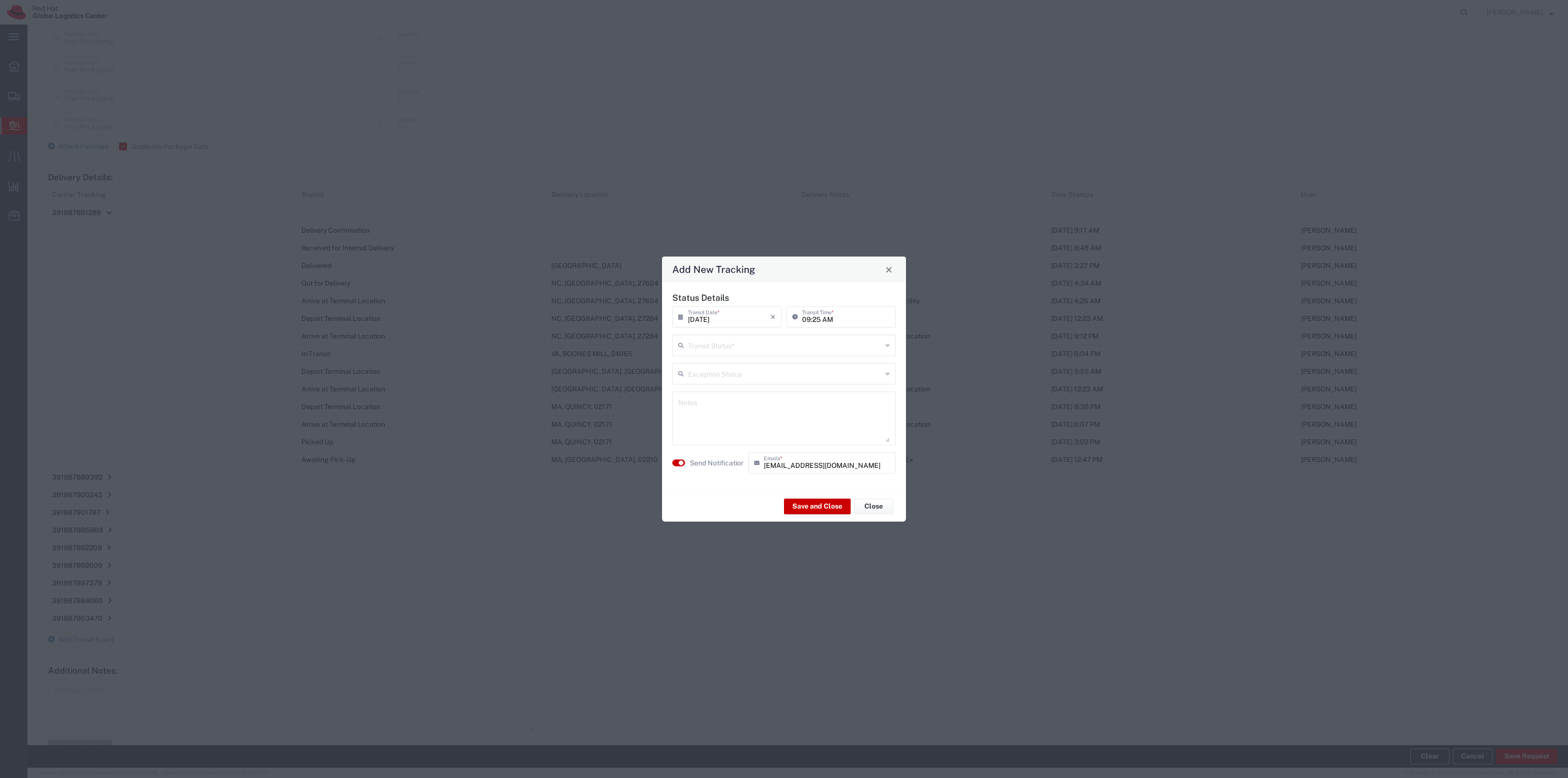
click at [716, 345] on input "text" at bounding box center [785, 345] width 194 height 17
click at [726, 368] on span "Delivery Confirmation" at bounding box center [784, 366] width 222 height 15
type input "Delivery Confirmation"
click at [690, 467] on label "Send Notification" at bounding box center [717, 463] width 55 height 10
click at [808, 500] on button "Save and Close" at bounding box center [817, 506] width 66 height 16
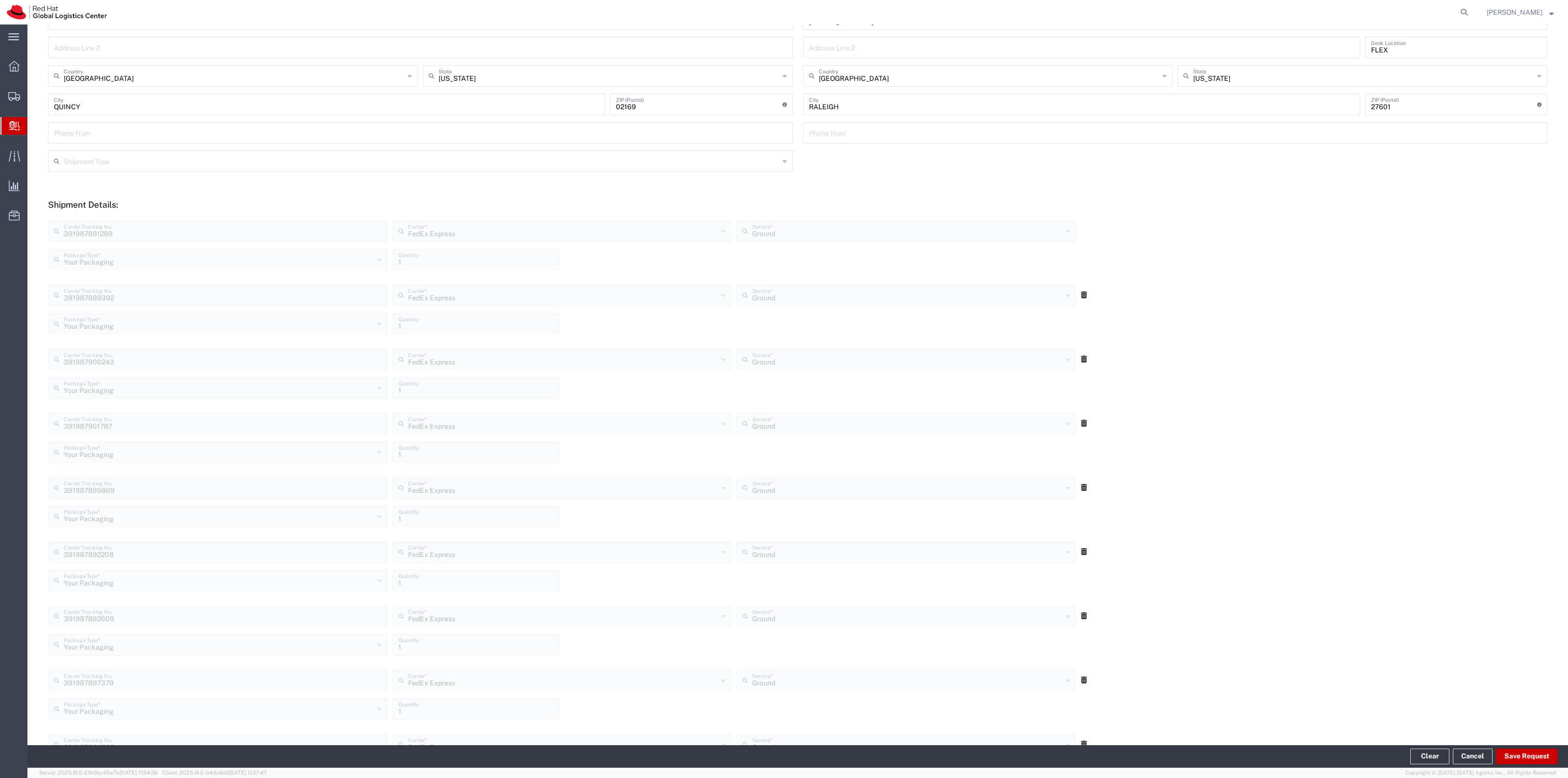
scroll to position [0, 0]
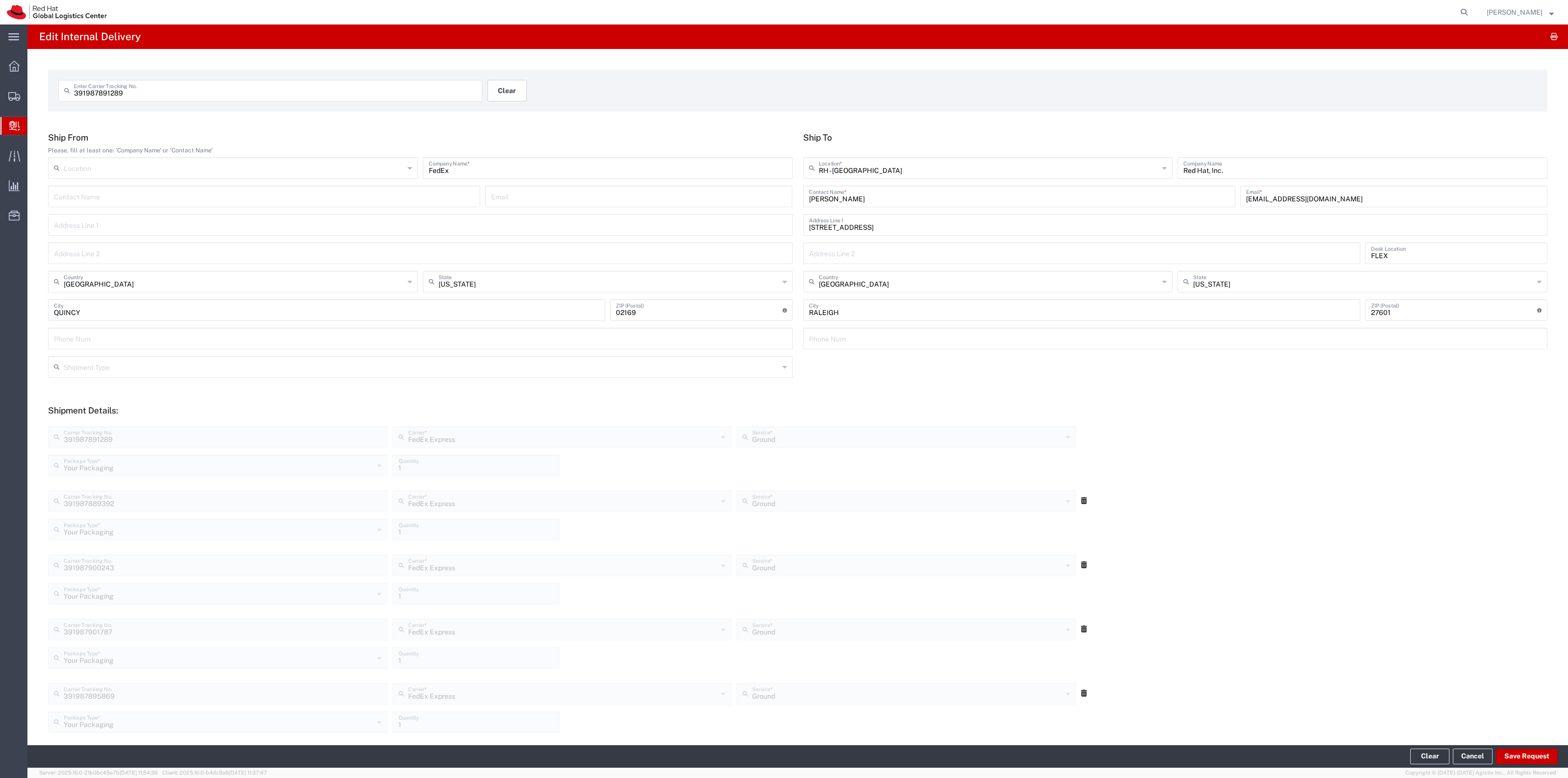
click at [517, 85] on button "Clear" at bounding box center [507, 90] width 39 height 21
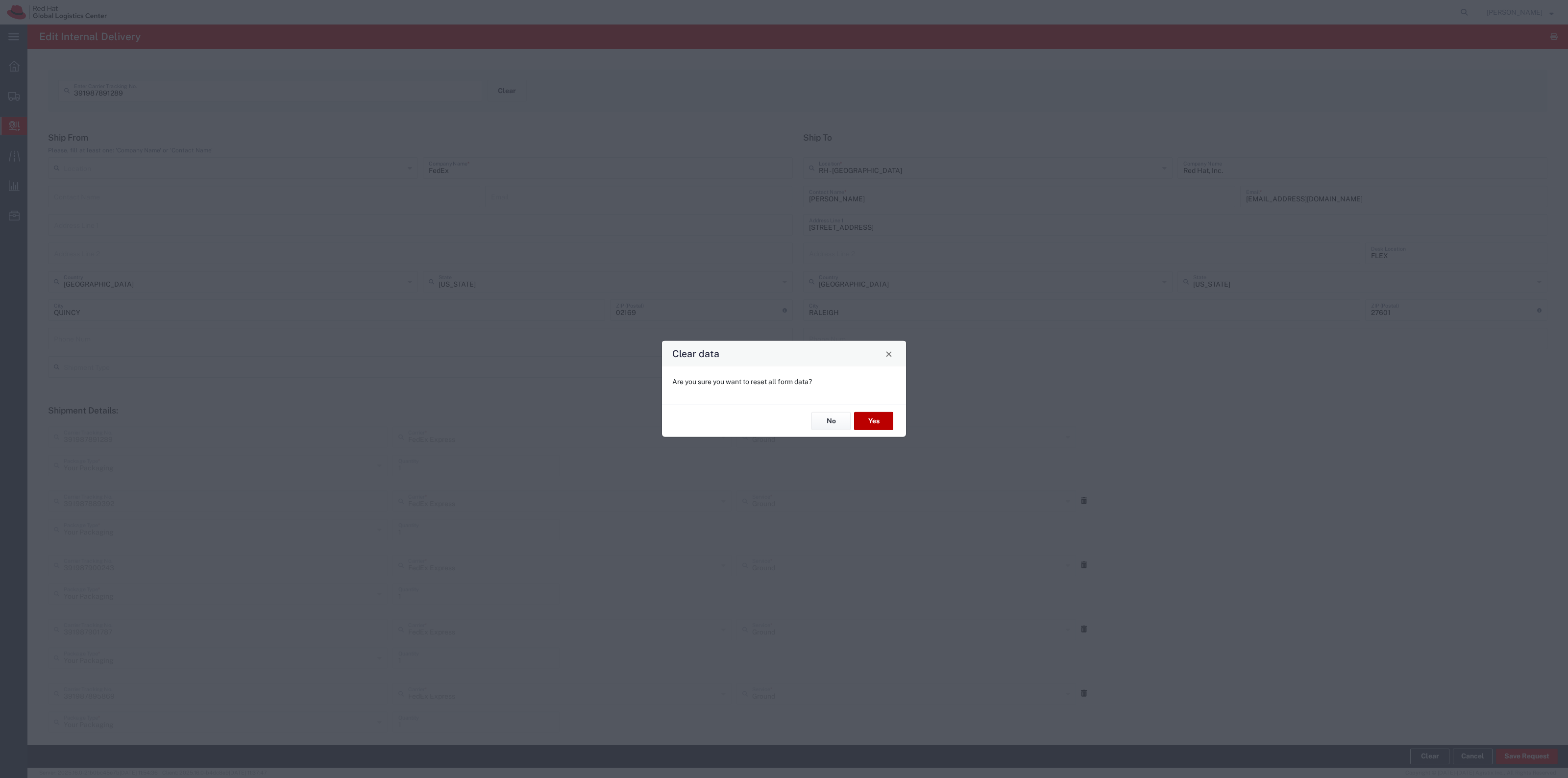
click at [870, 420] on button "Yes" at bounding box center [873, 421] width 39 height 18
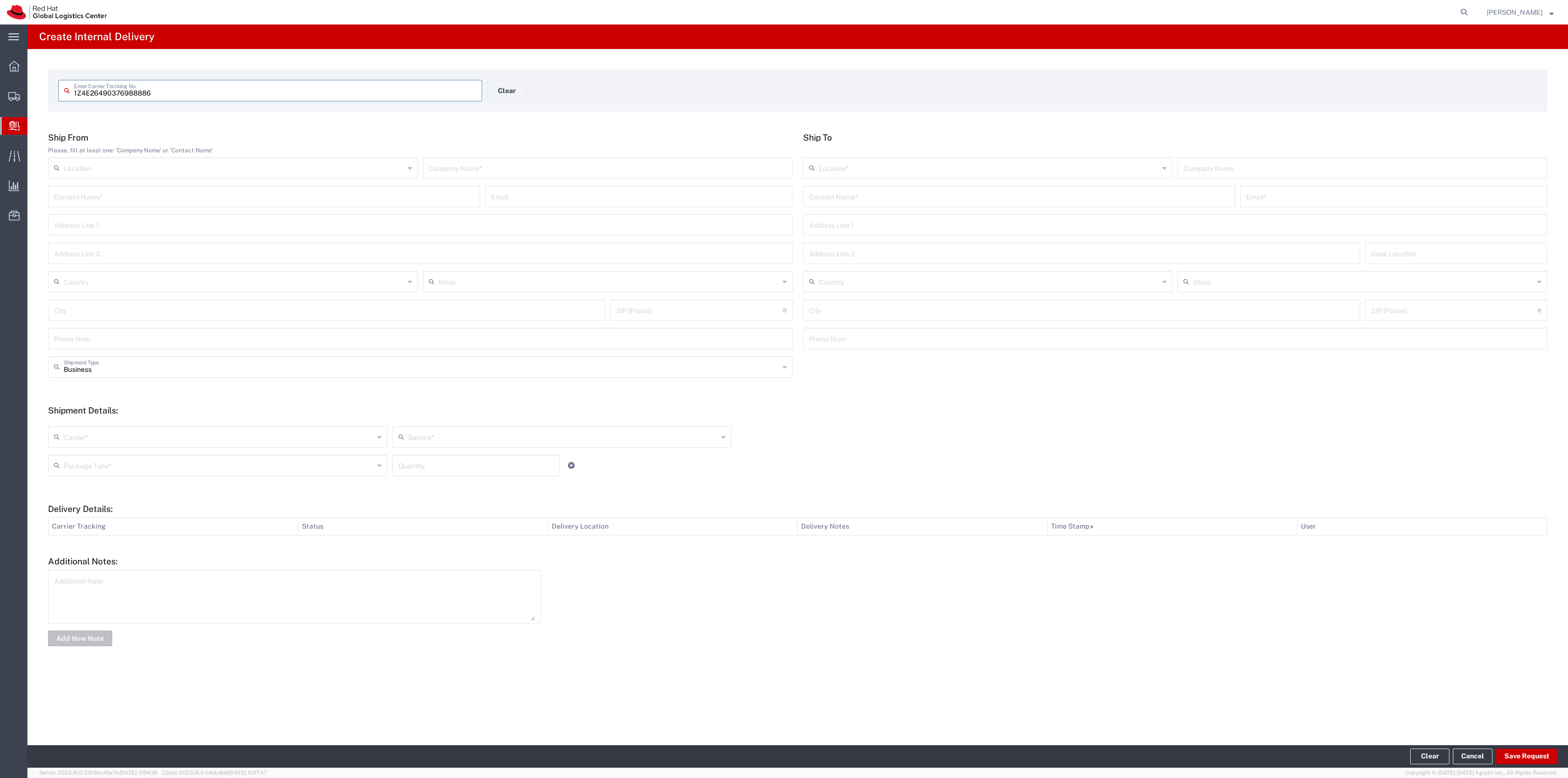
type input "1Z4E26490376988886"
click at [836, 205] on input "text" at bounding box center [1019, 204] width 421 height 17
